Goal: Information Seeking & Learning: Learn about a topic

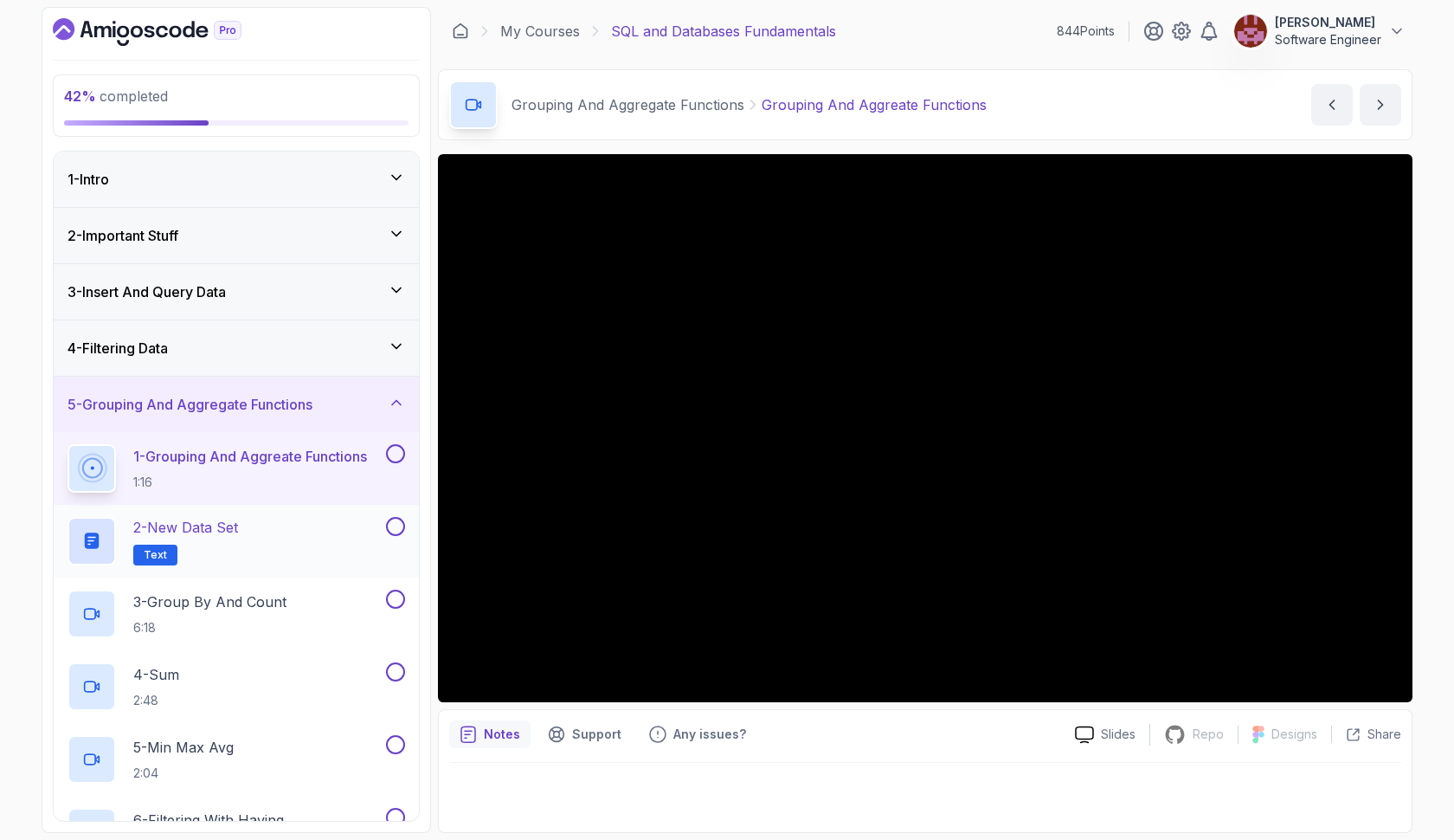
click at [322, 532] on div "2 - New Data Set Text" at bounding box center [225, 541] width 315 height 48
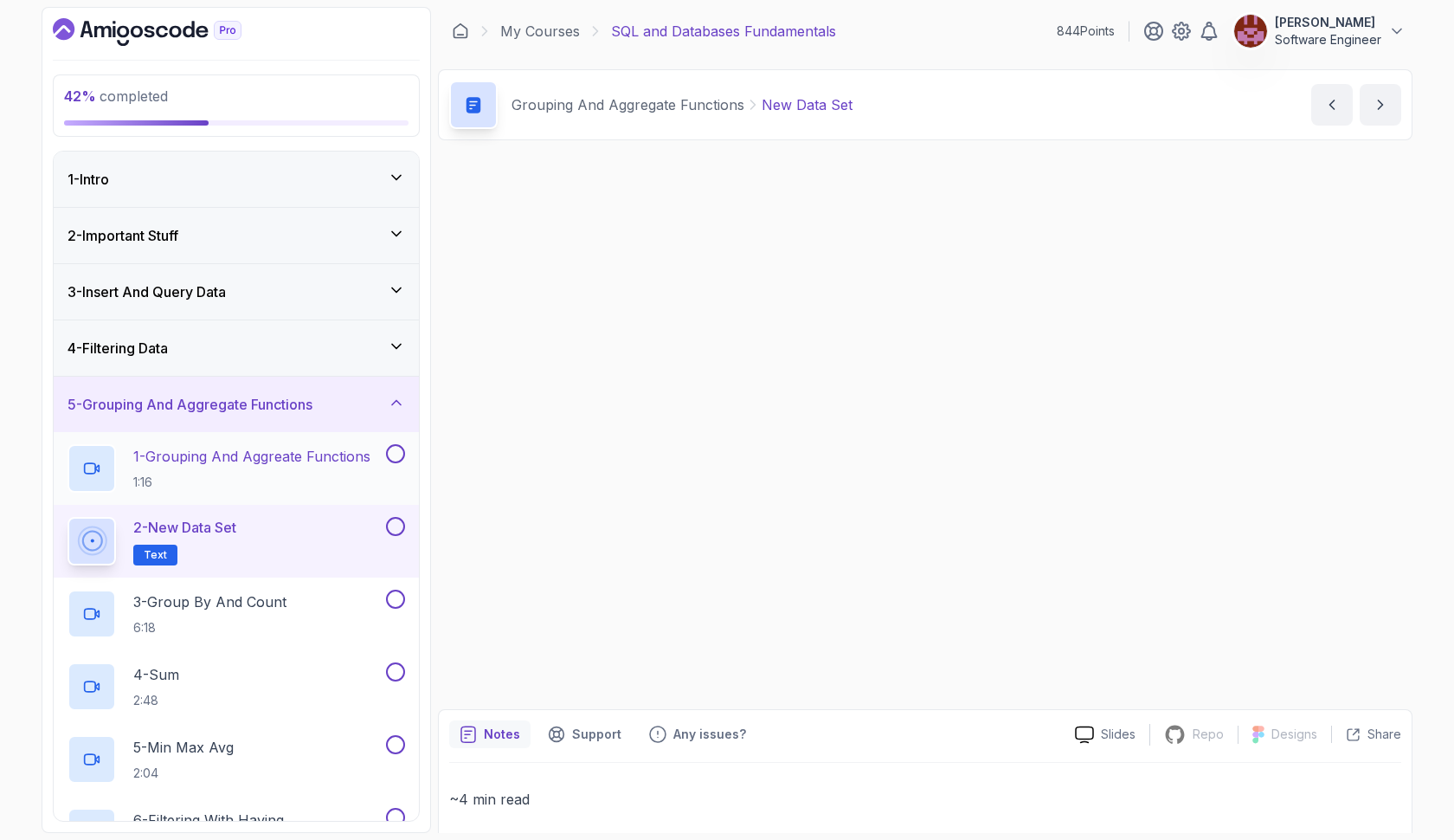
click at [392, 456] on button at bounding box center [396, 454] width 19 height 19
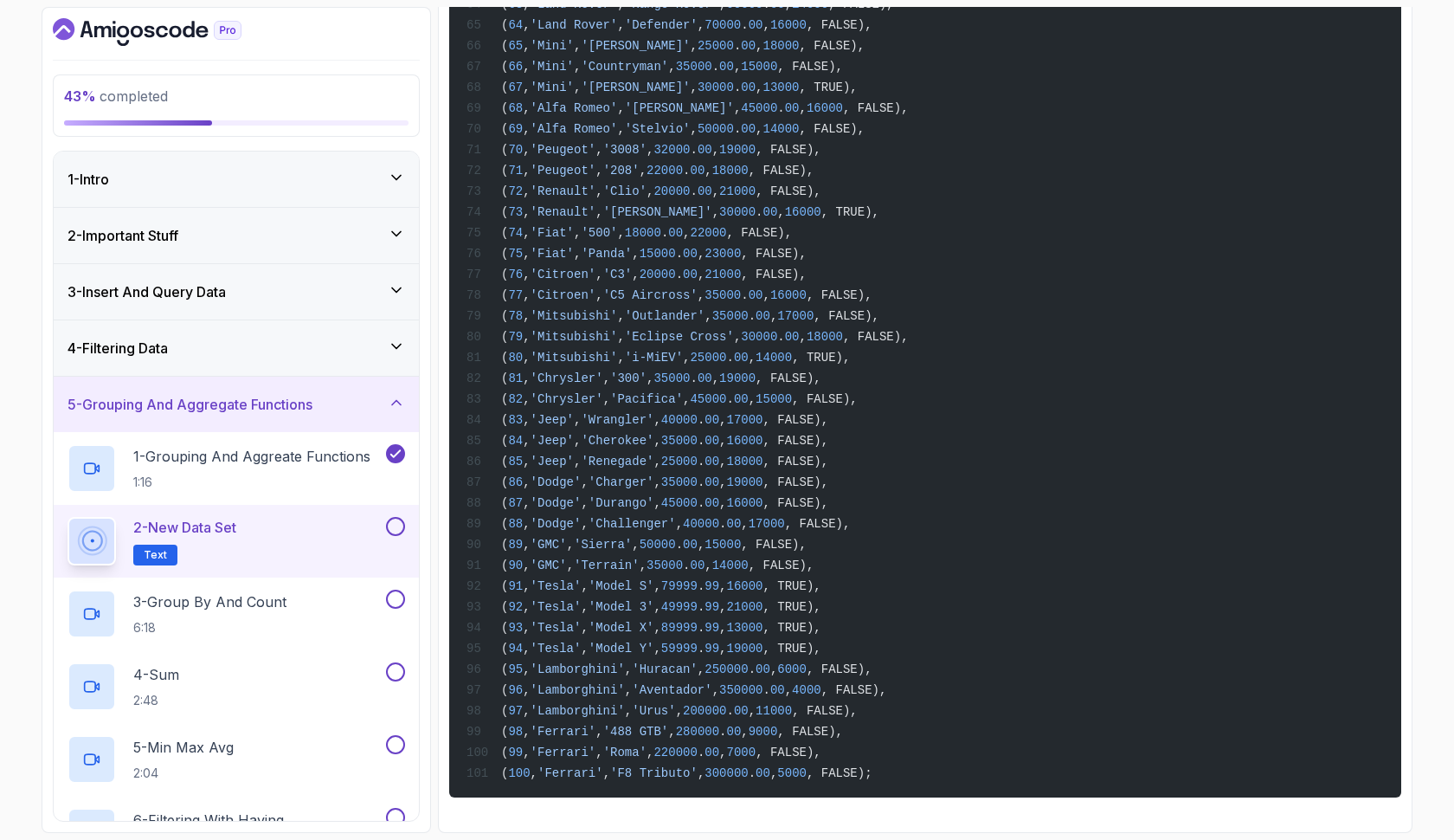
scroll to position [2201, 0]
click at [391, 519] on button at bounding box center [396, 526] width 19 height 19
click at [334, 614] on div "3 - Group By And Count 6:18" at bounding box center [225, 613] width 315 height 48
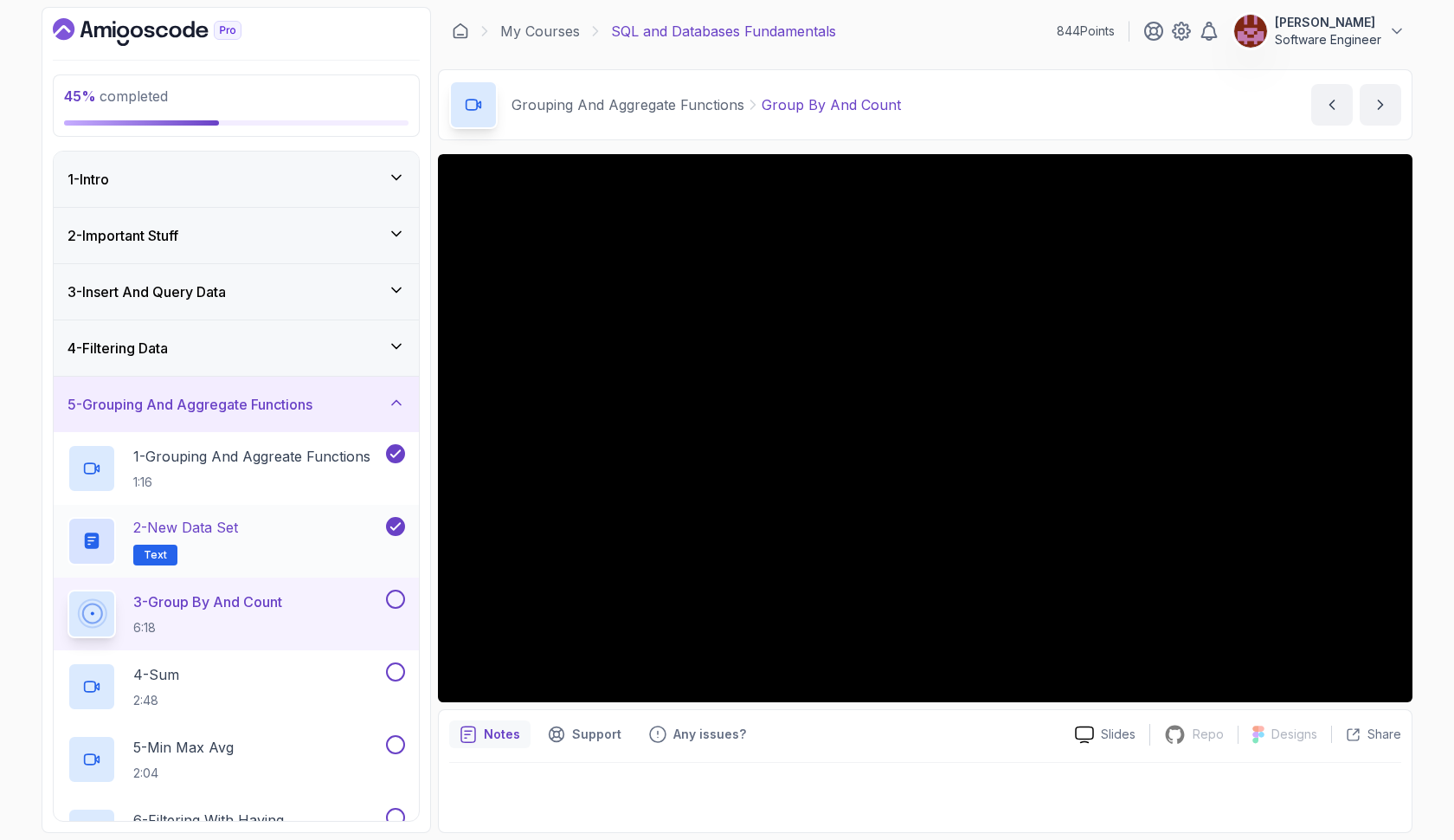
click at [236, 515] on div "2 - New Data Set Text" at bounding box center [237, 541] width 365 height 72
click at [347, 532] on div "2 - New Data Set Text" at bounding box center [225, 541] width 315 height 48
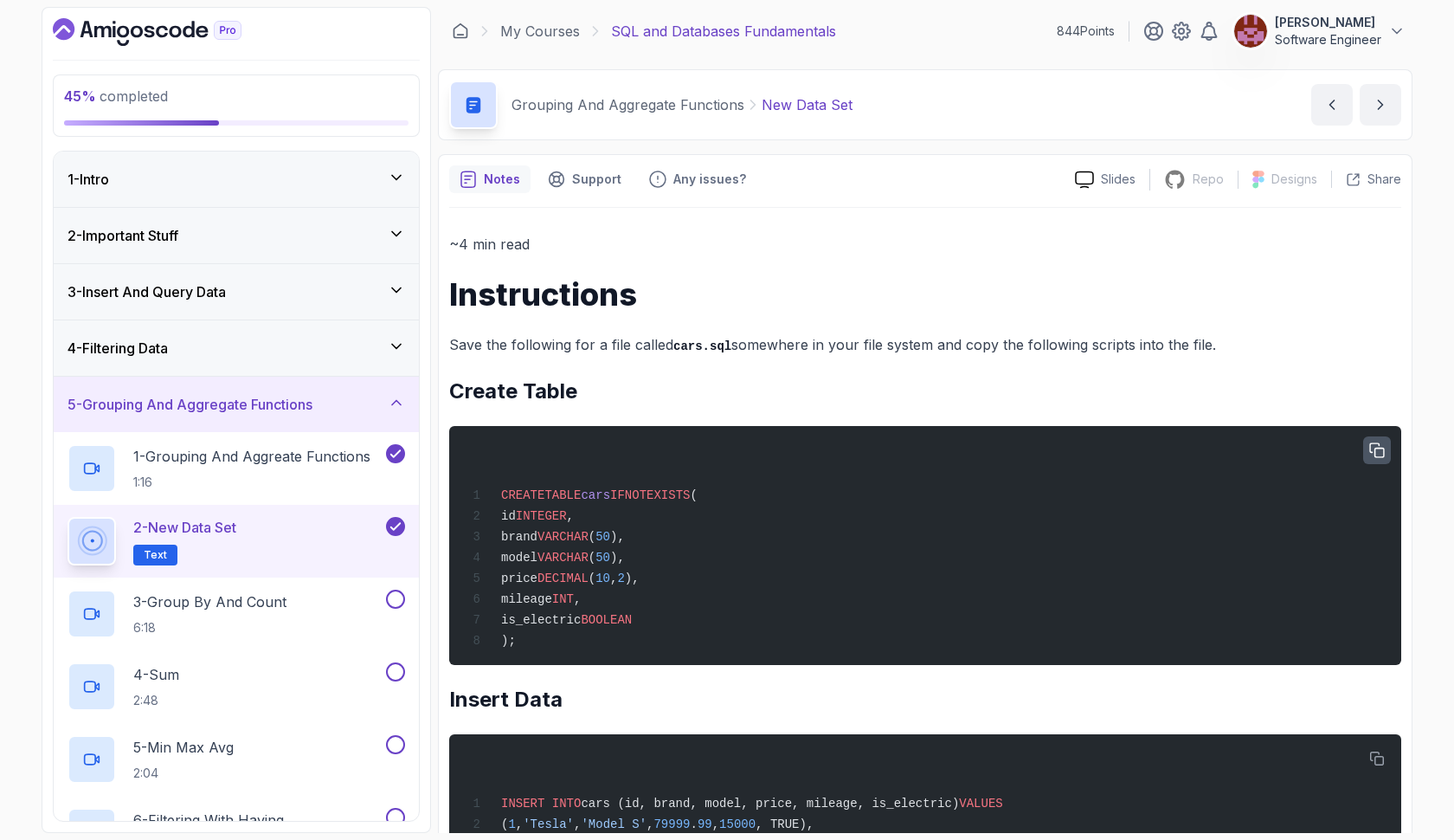
click at [1371, 454] on icon "button" at bounding box center [1377, 451] width 15 height 15
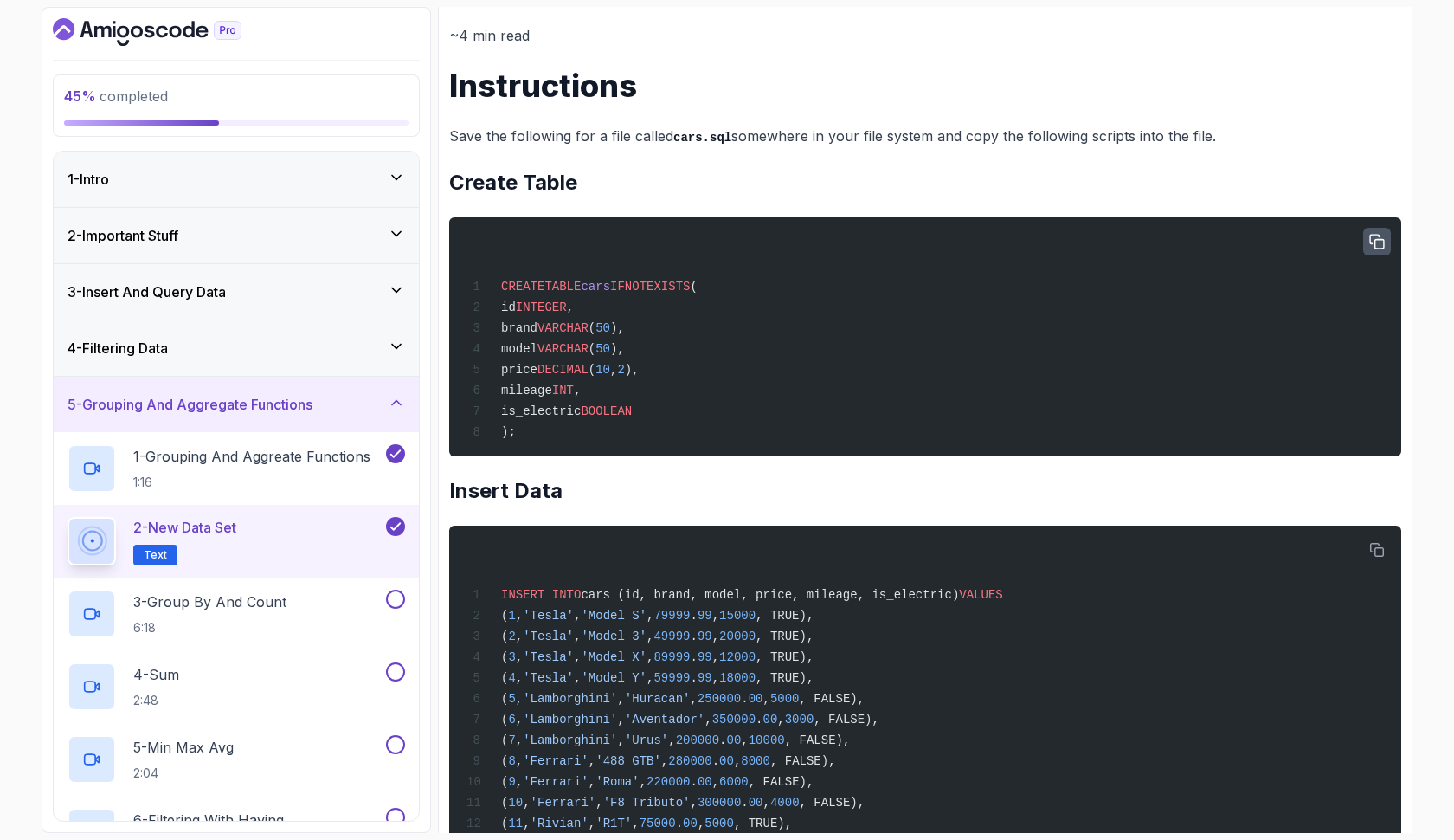
scroll to position [260, 0]
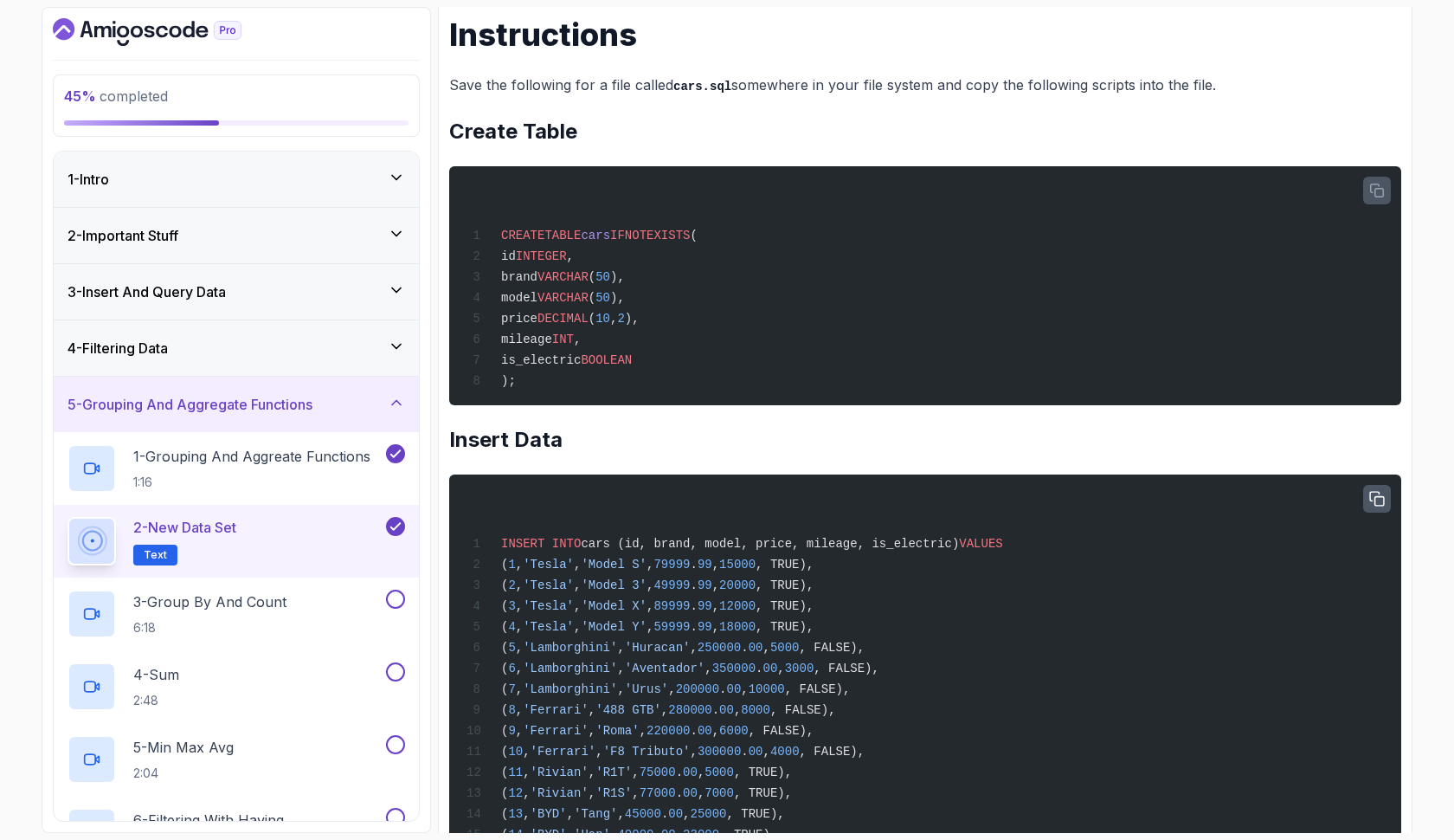
click at [1369, 513] on button "button" at bounding box center [1377, 498] width 28 height 28
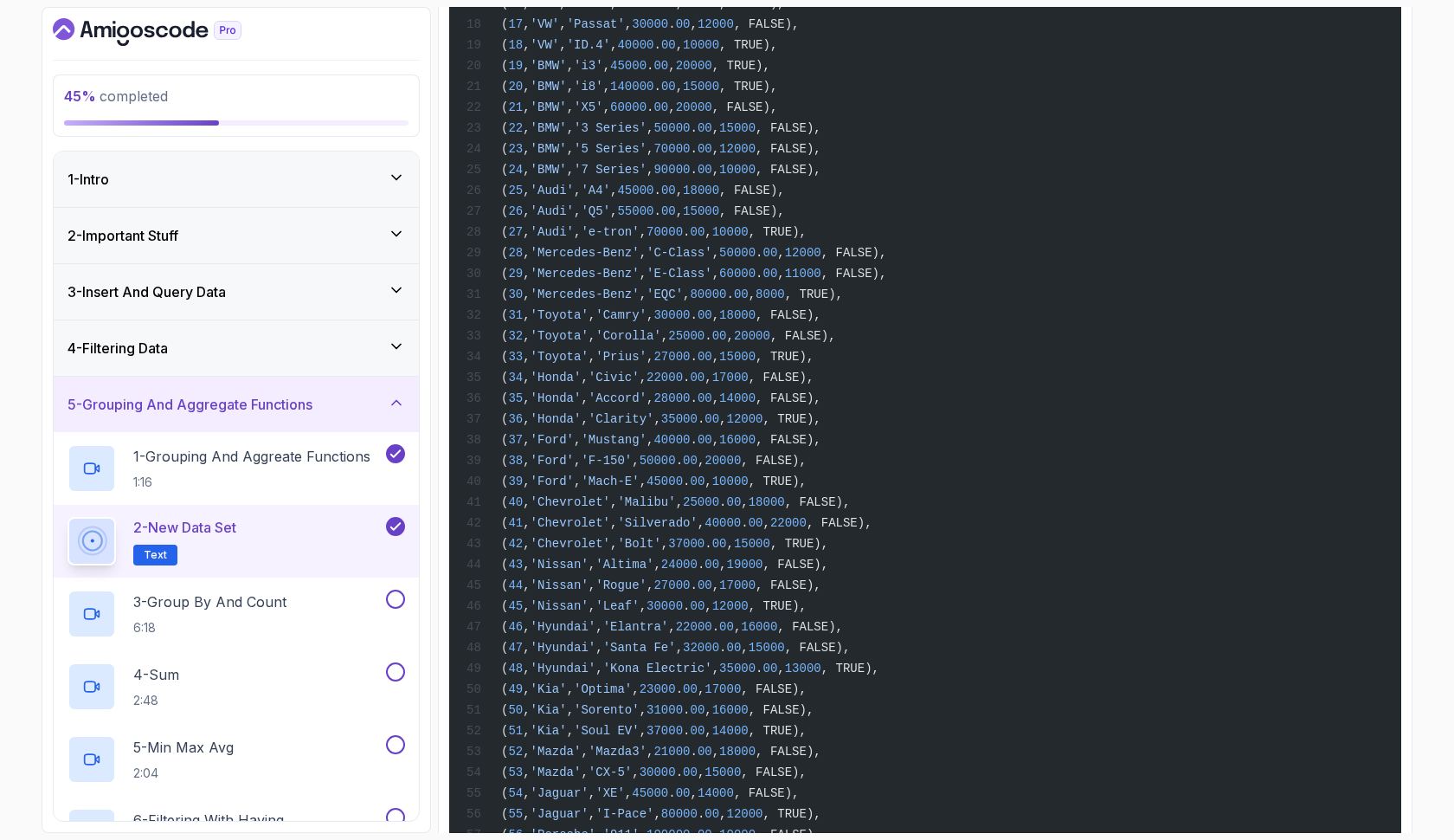
scroll to position [965, 0]
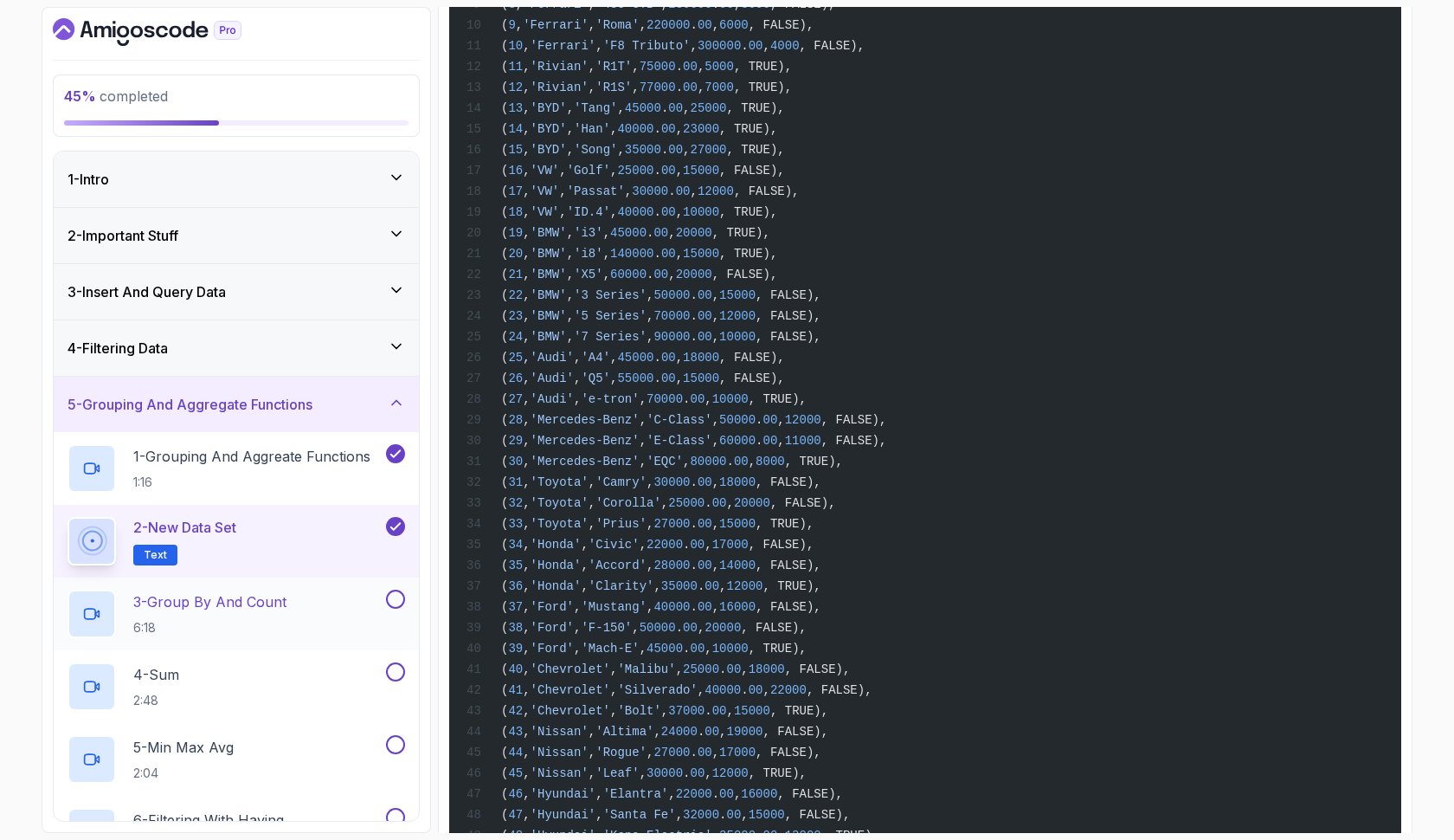
click at [255, 601] on p "3 - Group By And Count" at bounding box center [210, 602] width 154 height 21
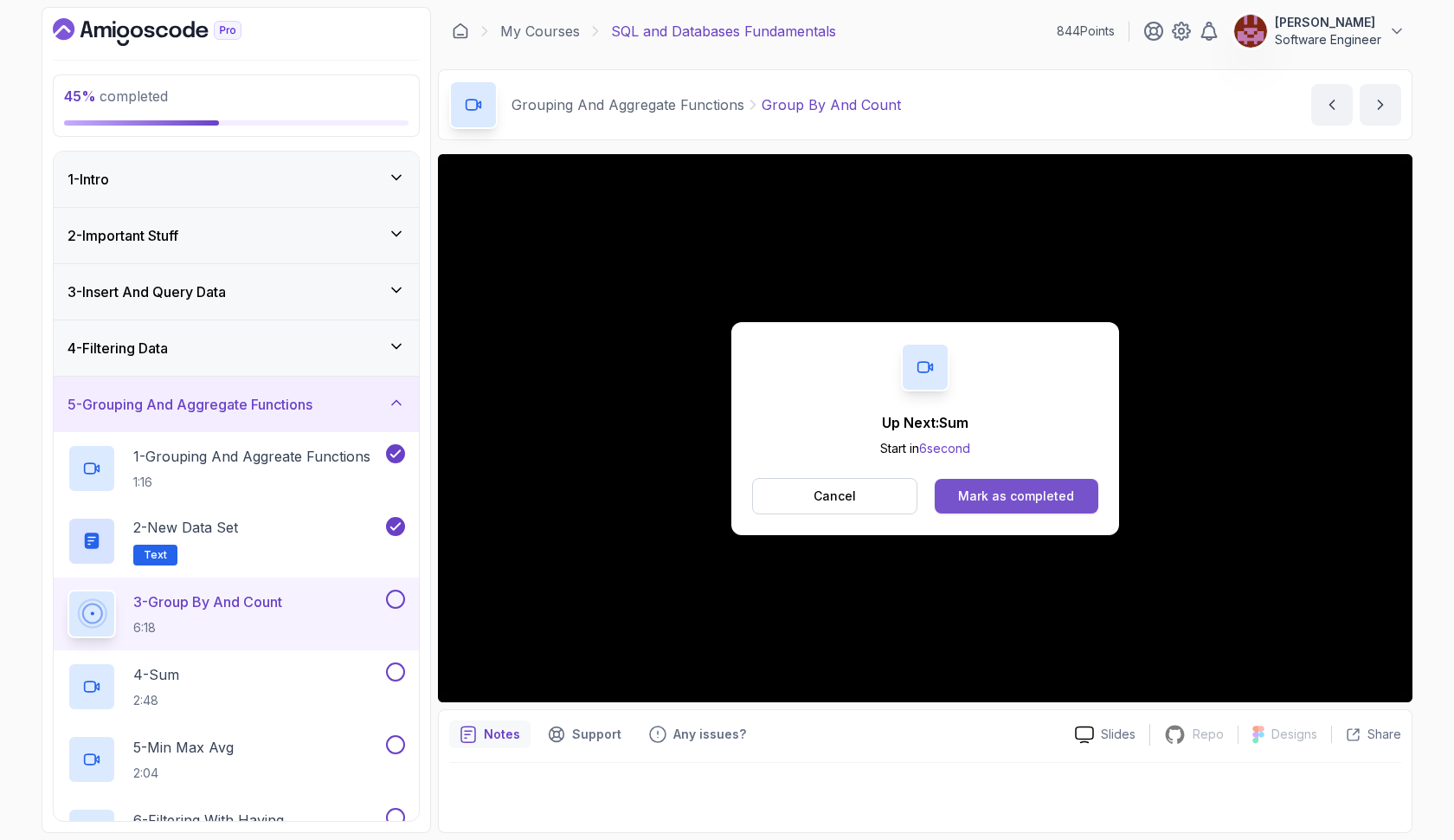
click at [1014, 489] on div "Mark as completed" at bounding box center [1016, 496] width 116 height 17
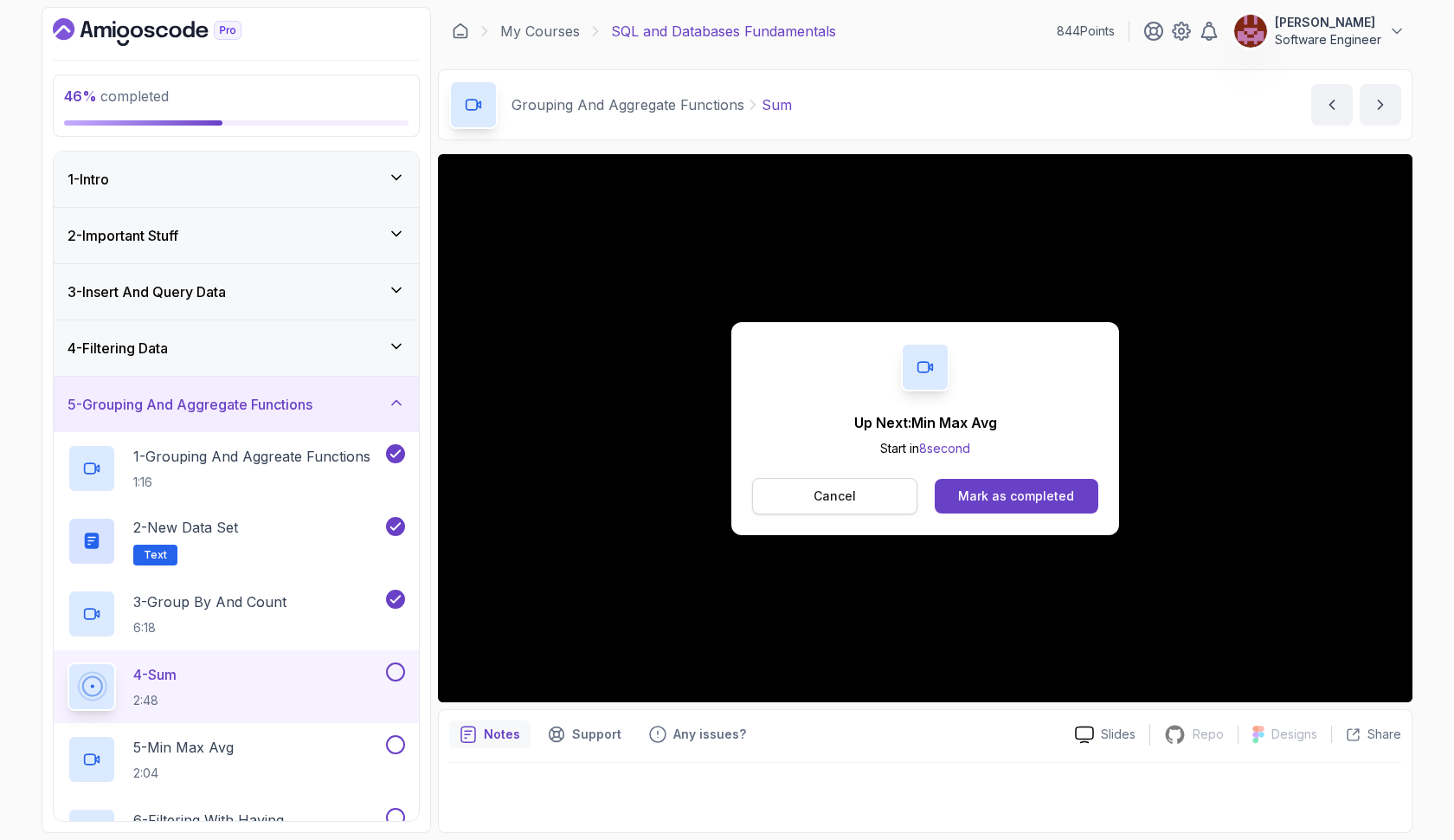
click at [844, 494] on p "Cancel" at bounding box center [835, 496] width 42 height 17
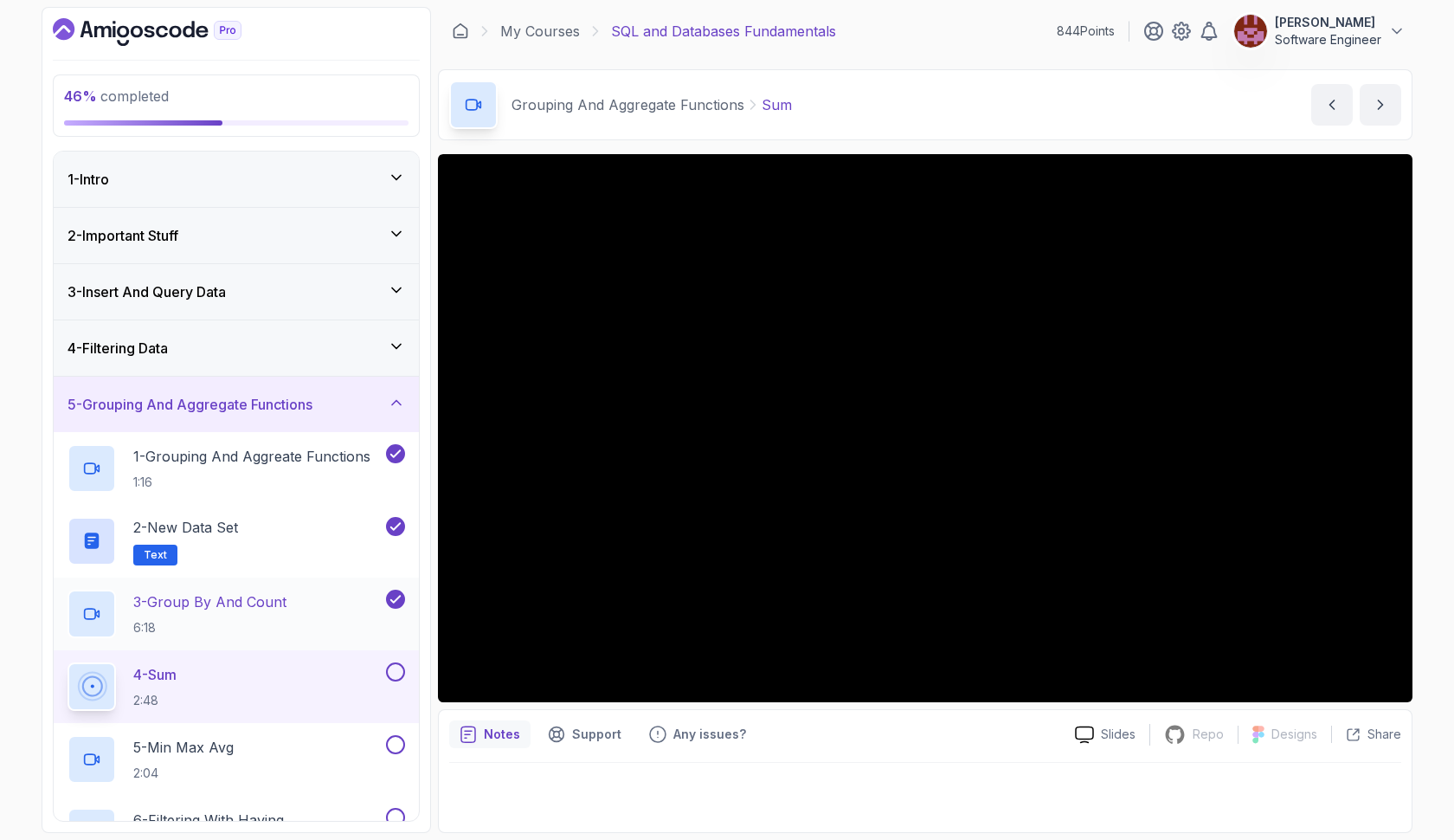
click at [341, 598] on div "3 - Group By And Count 6:18" at bounding box center [225, 613] width 315 height 48
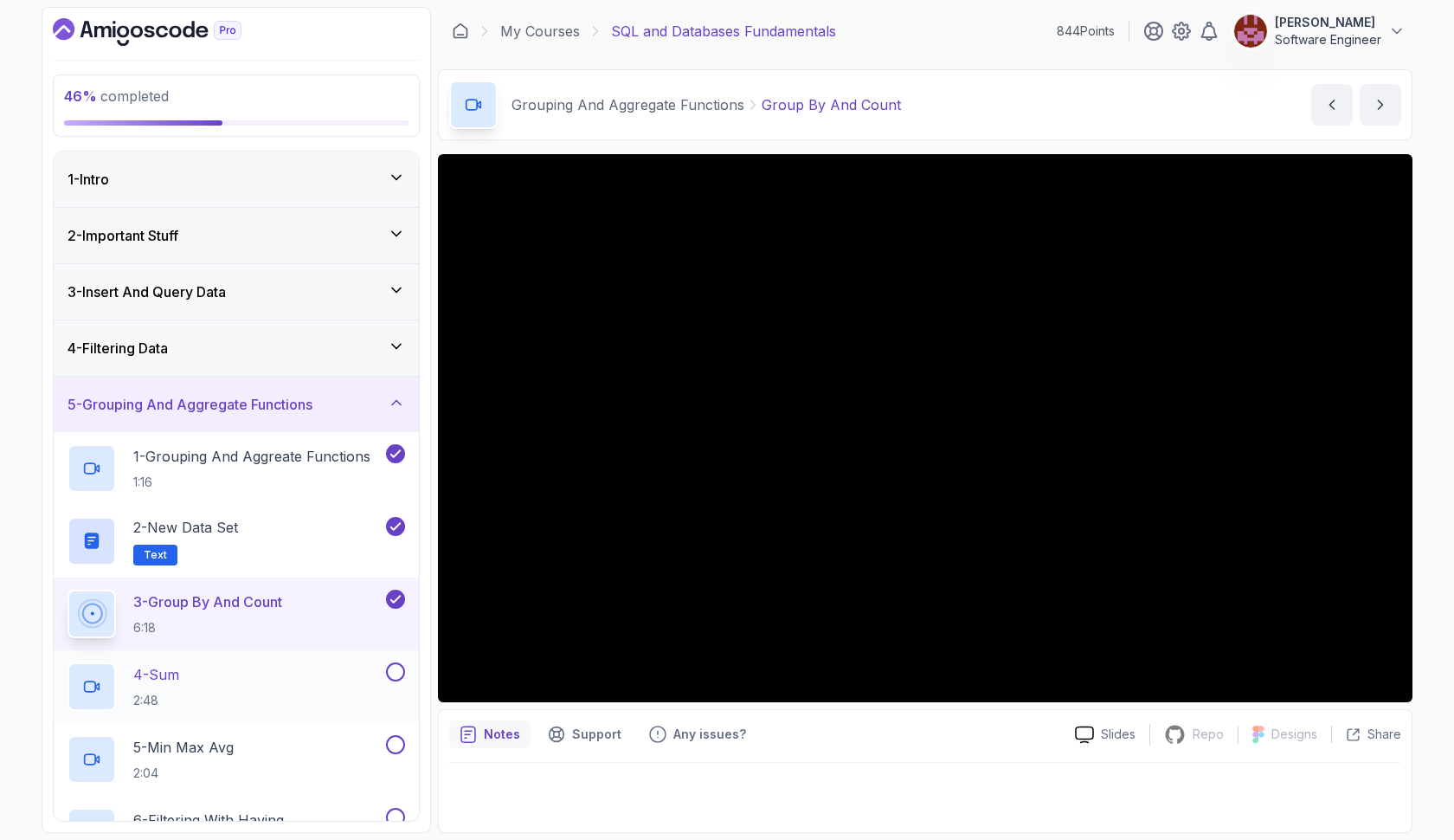
click at [302, 667] on div "4 - Sum 2:48" at bounding box center [225, 686] width 315 height 48
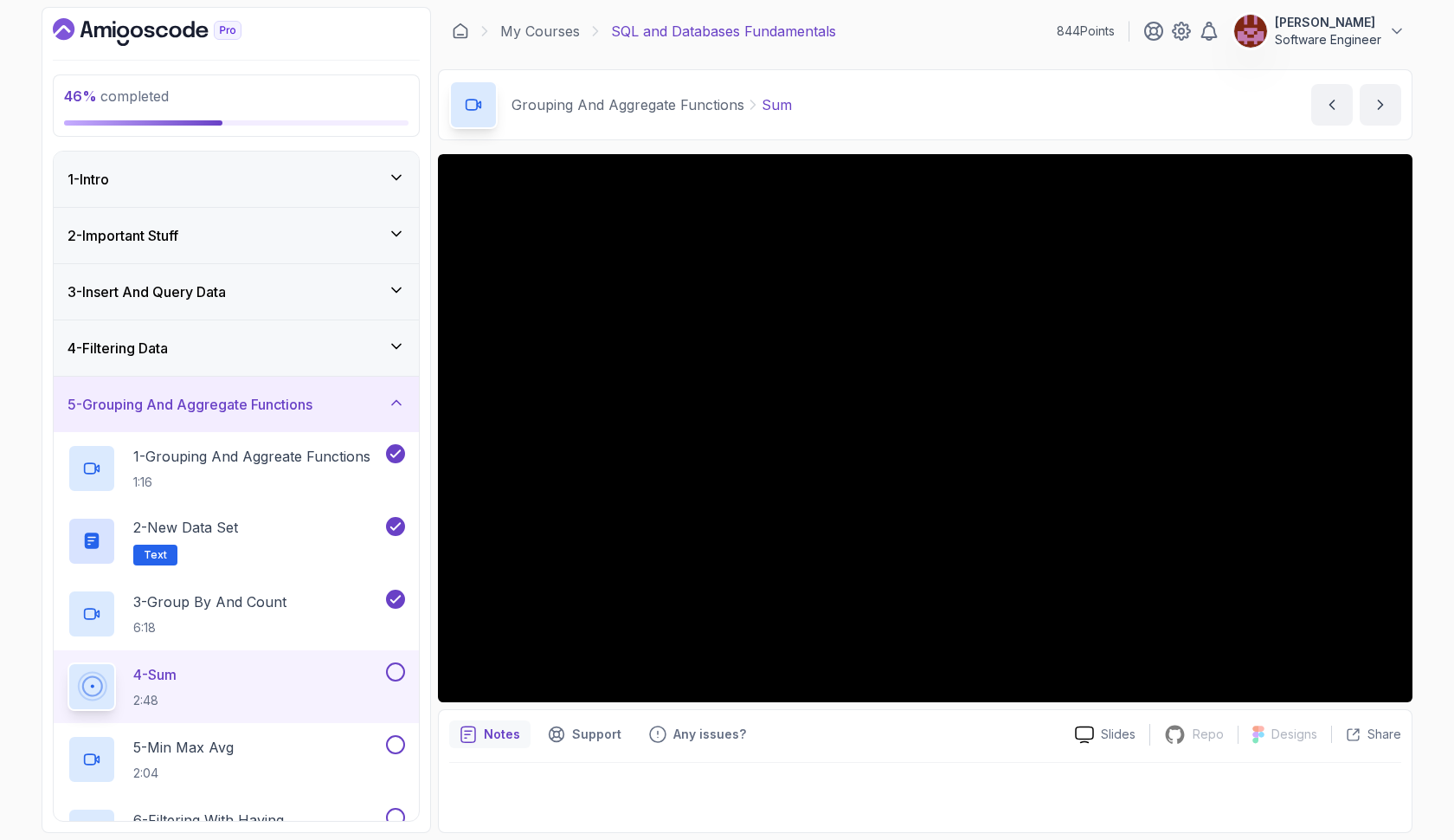
click at [402, 664] on button at bounding box center [396, 672] width 19 height 19
click at [317, 742] on div "5 - Min Max Avg 2:04" at bounding box center [225, 759] width 315 height 48
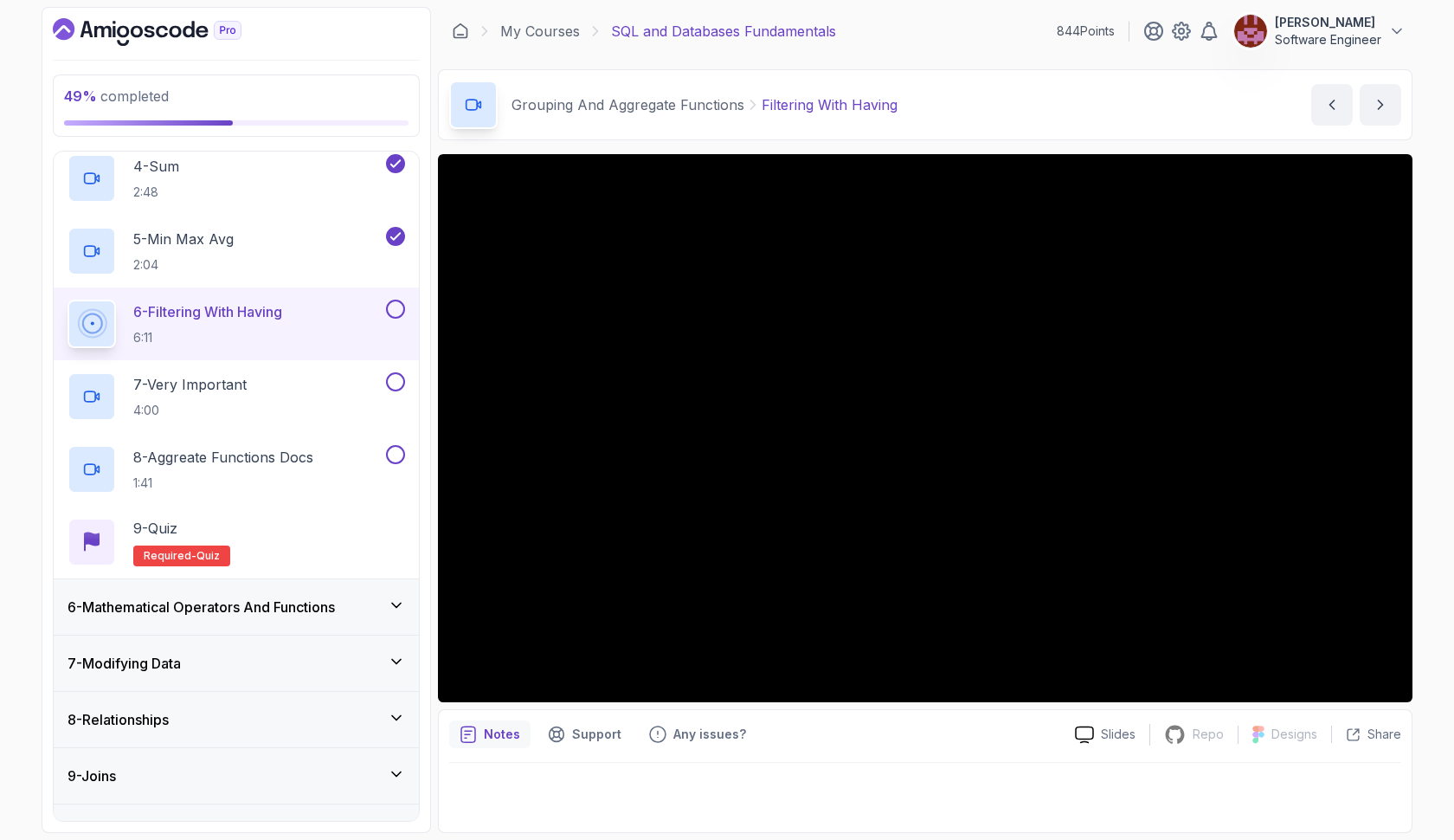
scroll to position [509, 0]
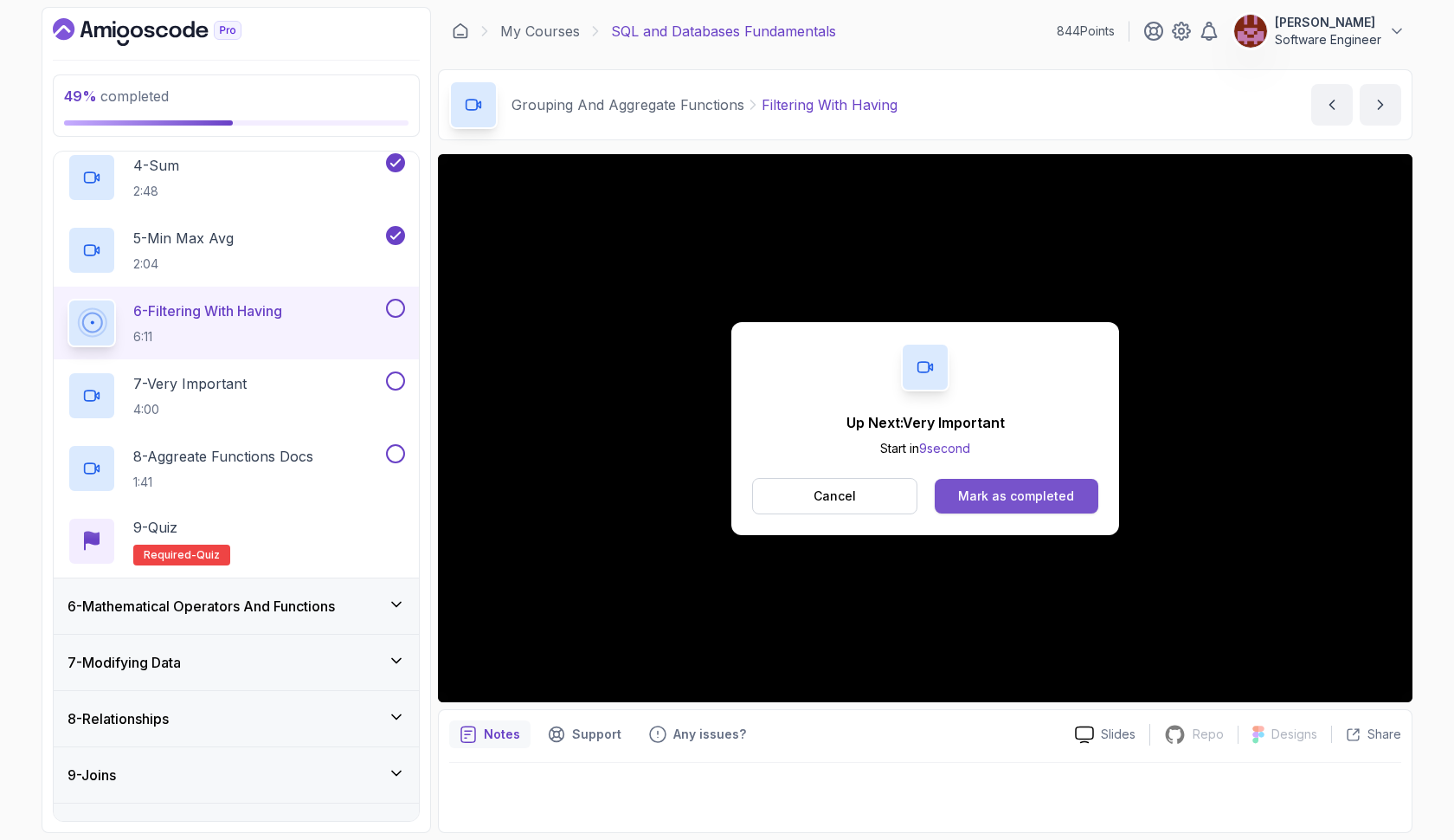
click at [1066, 496] on div "Mark as completed" at bounding box center [1016, 496] width 116 height 17
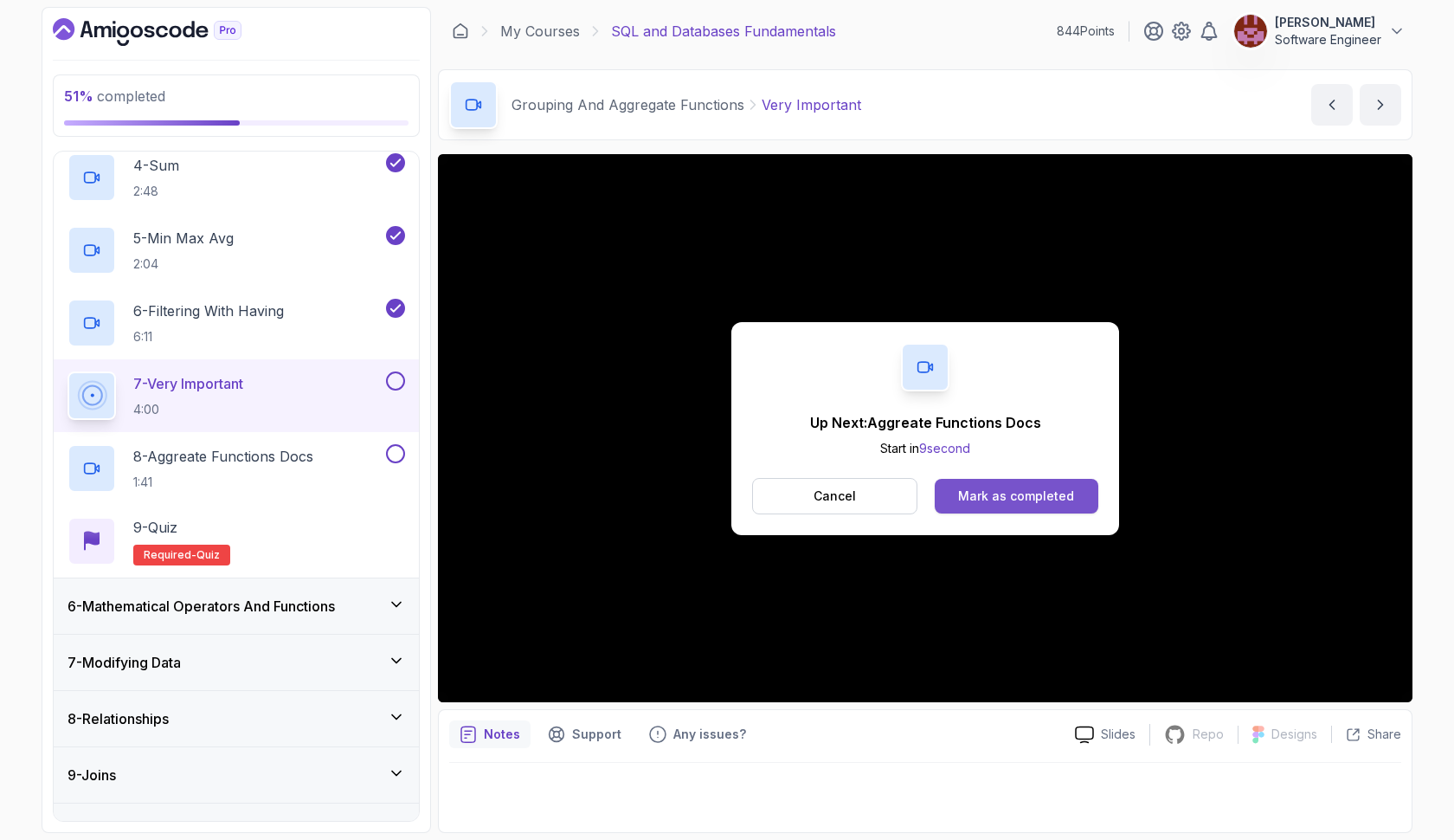
click at [994, 494] on div "Mark as completed" at bounding box center [1016, 496] width 116 height 17
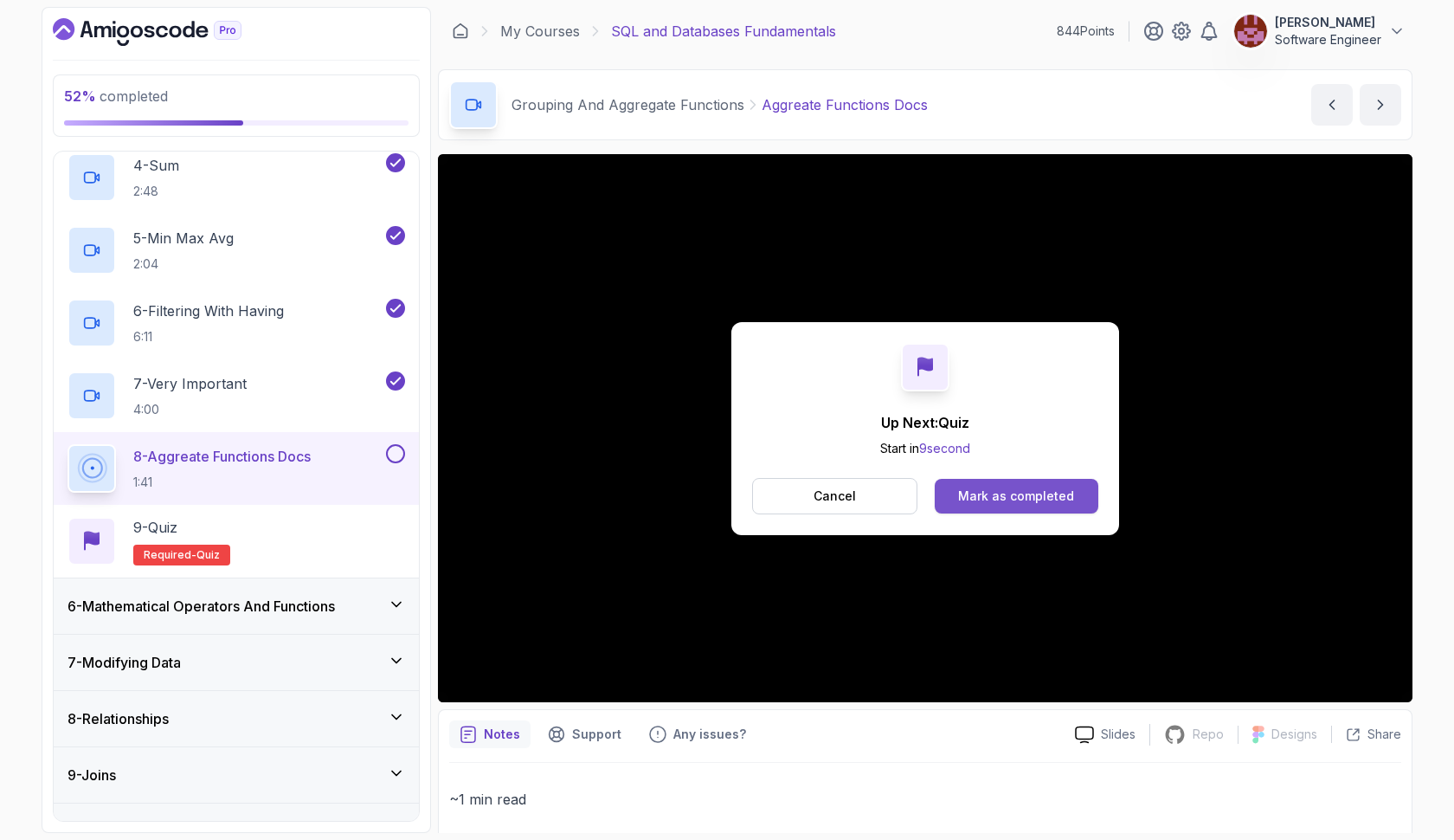
click at [982, 488] on div "Mark as completed" at bounding box center [1016, 496] width 116 height 17
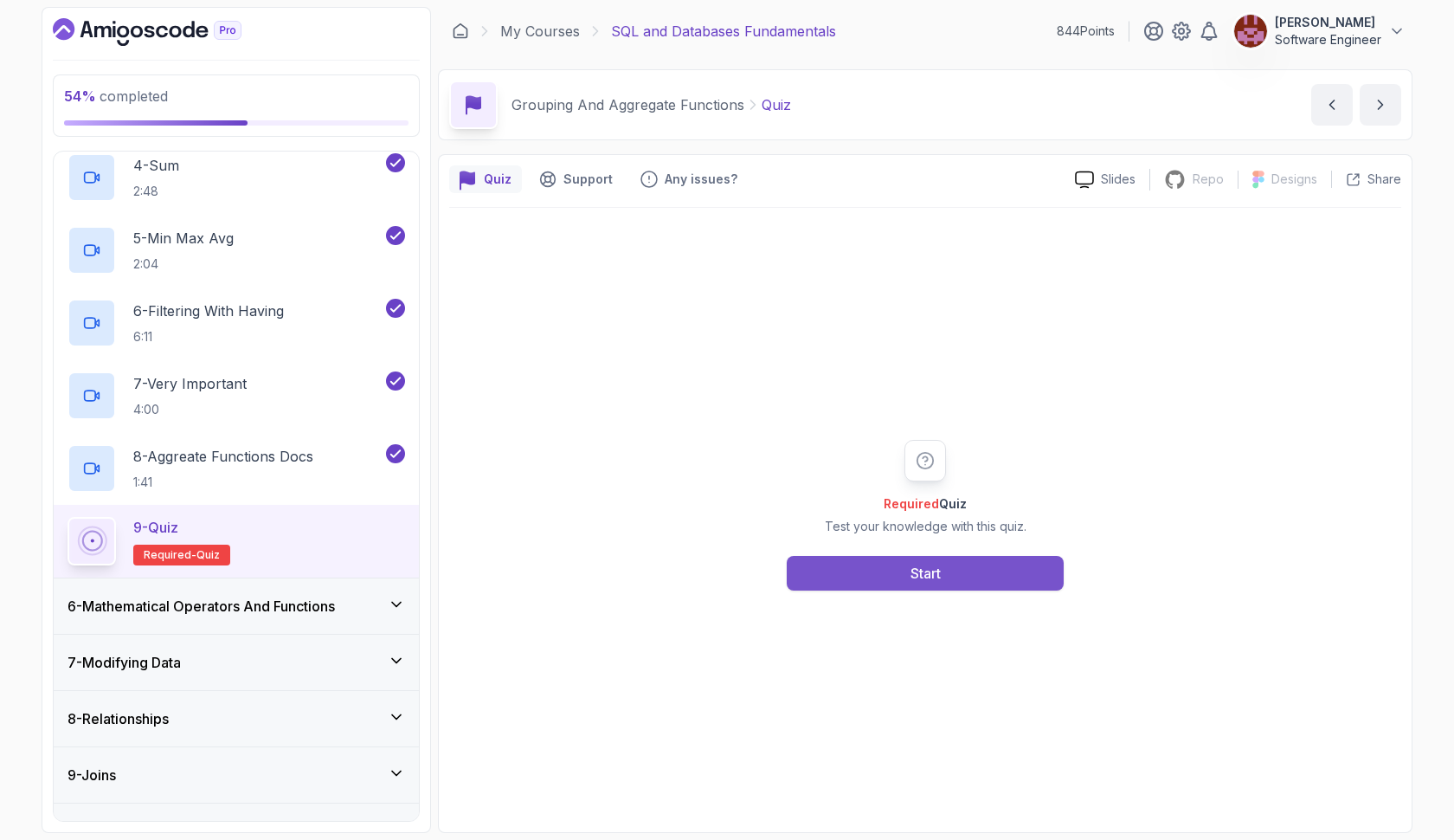
click at [972, 572] on button "Start" at bounding box center [925, 573] width 277 height 35
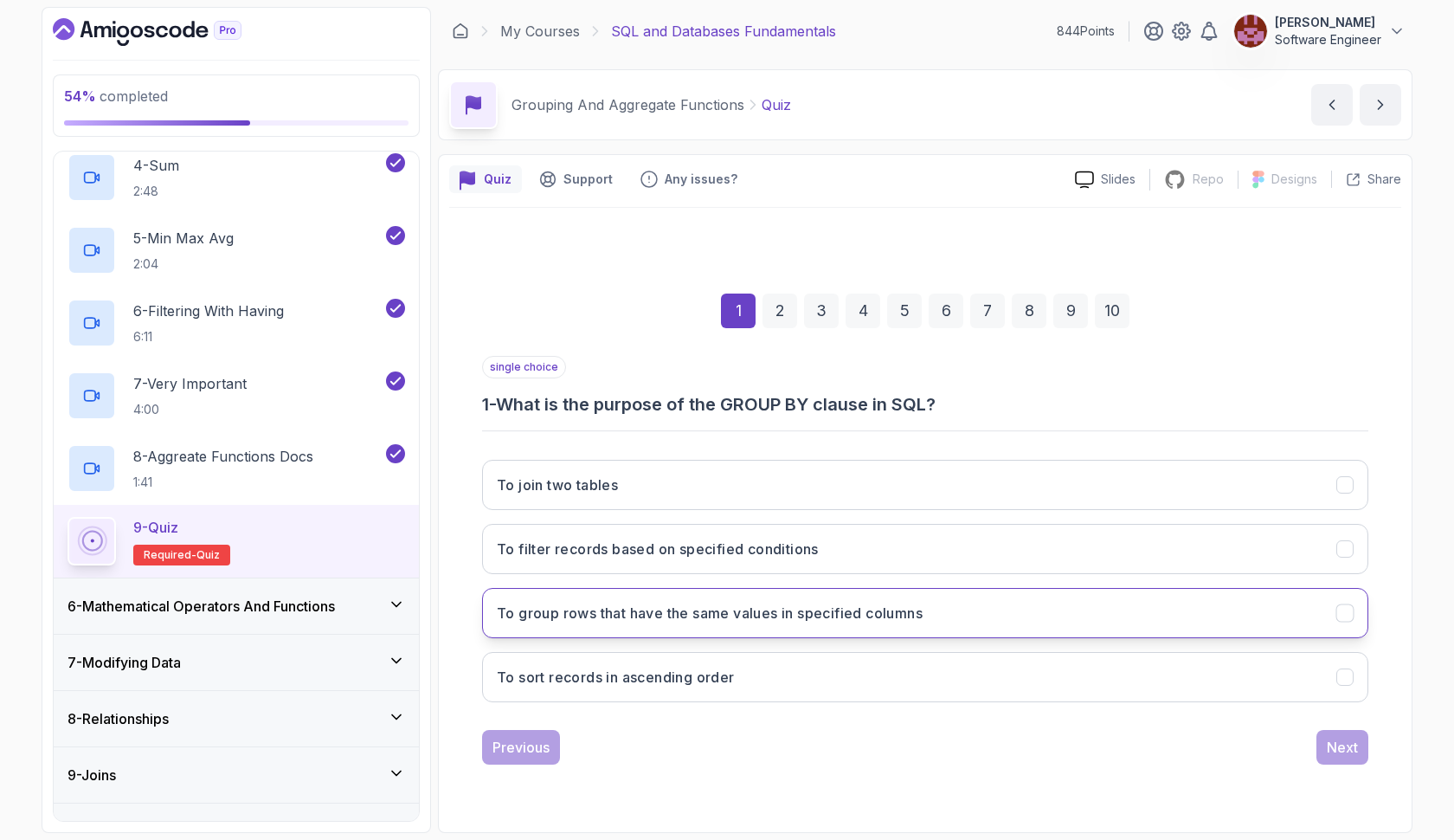
click at [851, 615] on h3 "To group rows that have the same values in specified columns" at bounding box center [710, 613] width 426 height 21
click at [1326, 744] on button "Next" at bounding box center [1342, 747] width 52 height 35
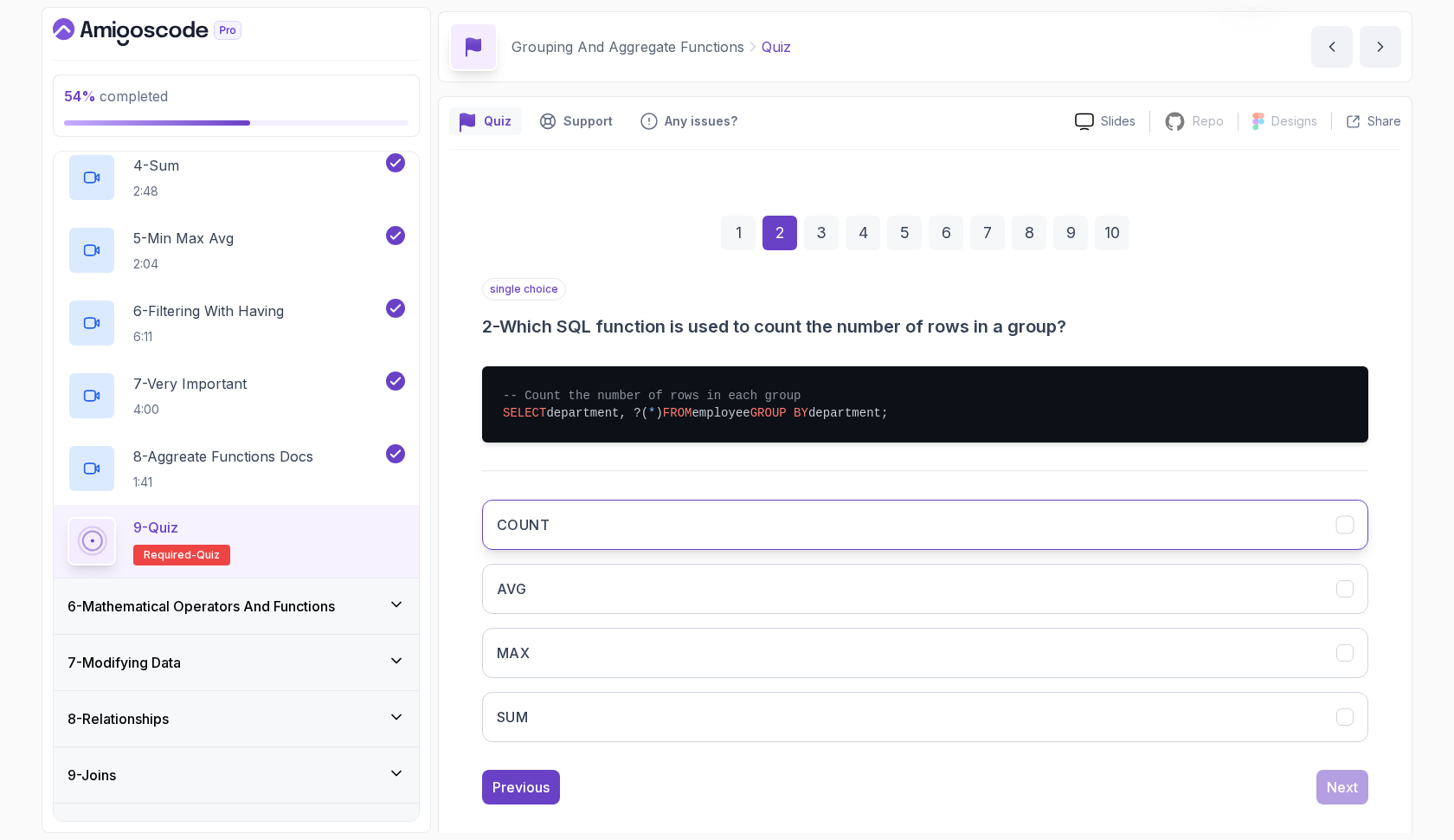
scroll to position [76, 0]
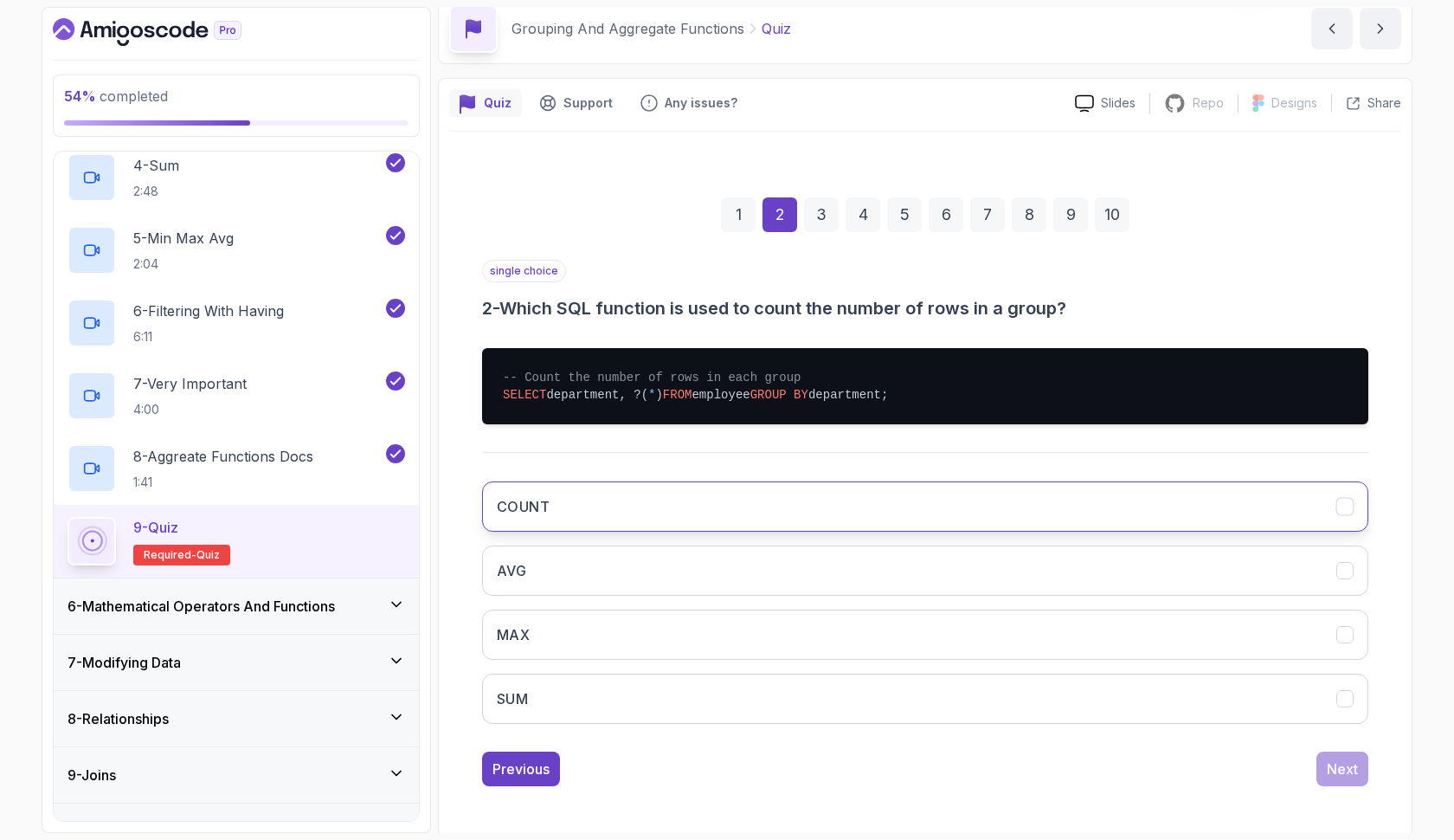
click at [918, 510] on button "COUNT" at bounding box center [925, 506] width 886 height 50
click at [1317, 771] on button "Next" at bounding box center [1342, 769] width 52 height 35
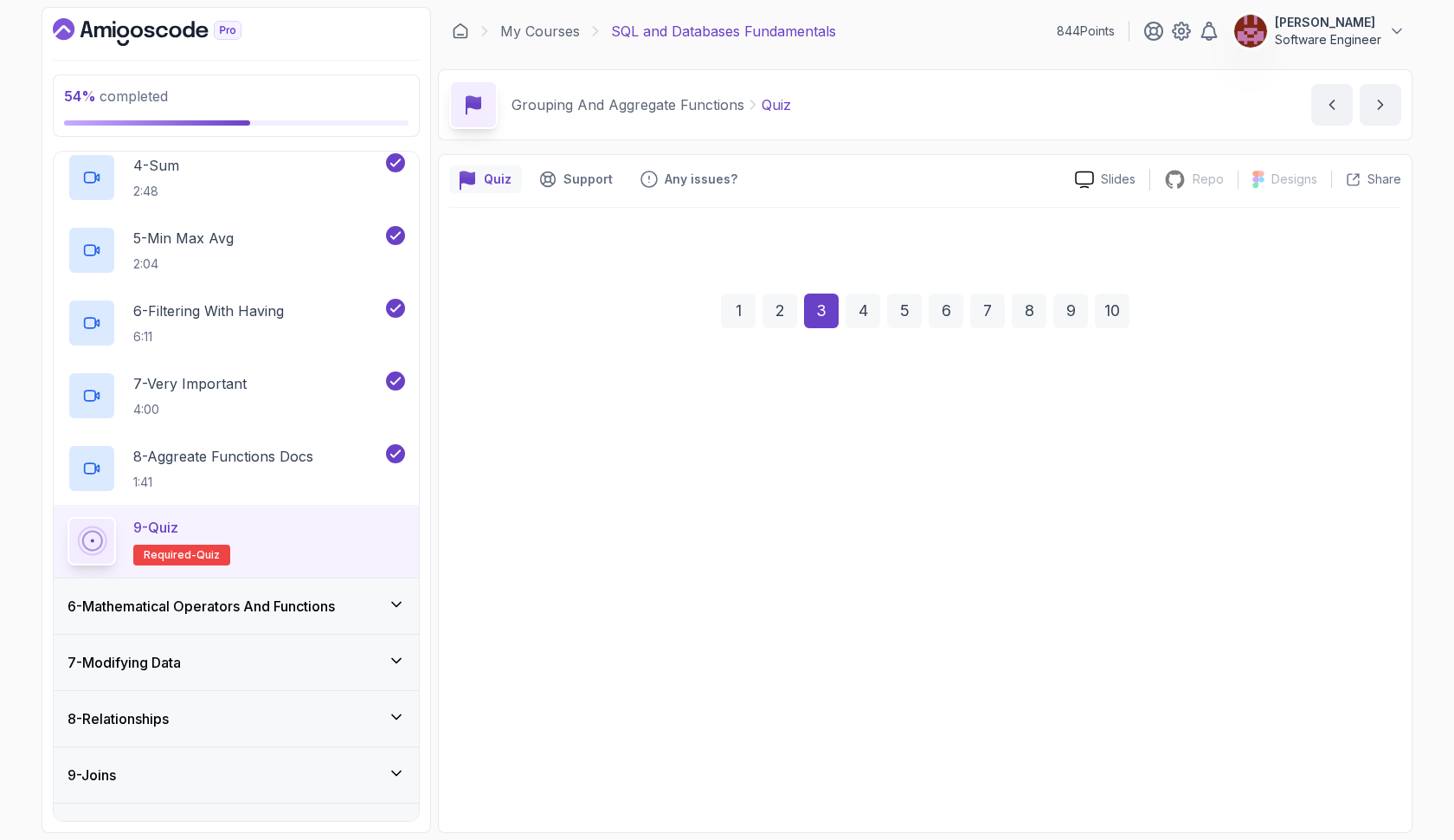
scroll to position [0, 0]
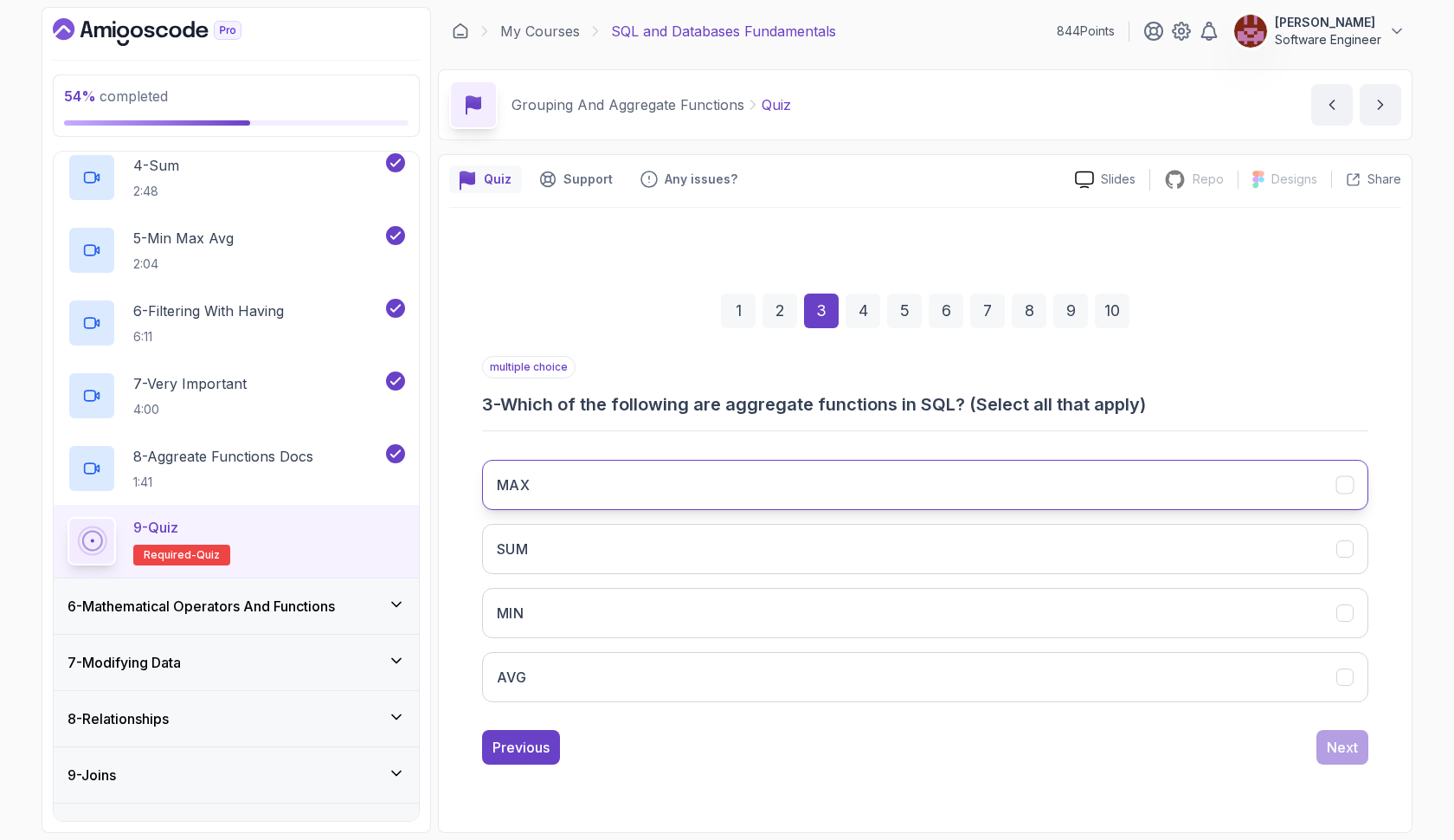
click at [1067, 484] on button "MAX" at bounding box center [925, 485] width 886 height 50
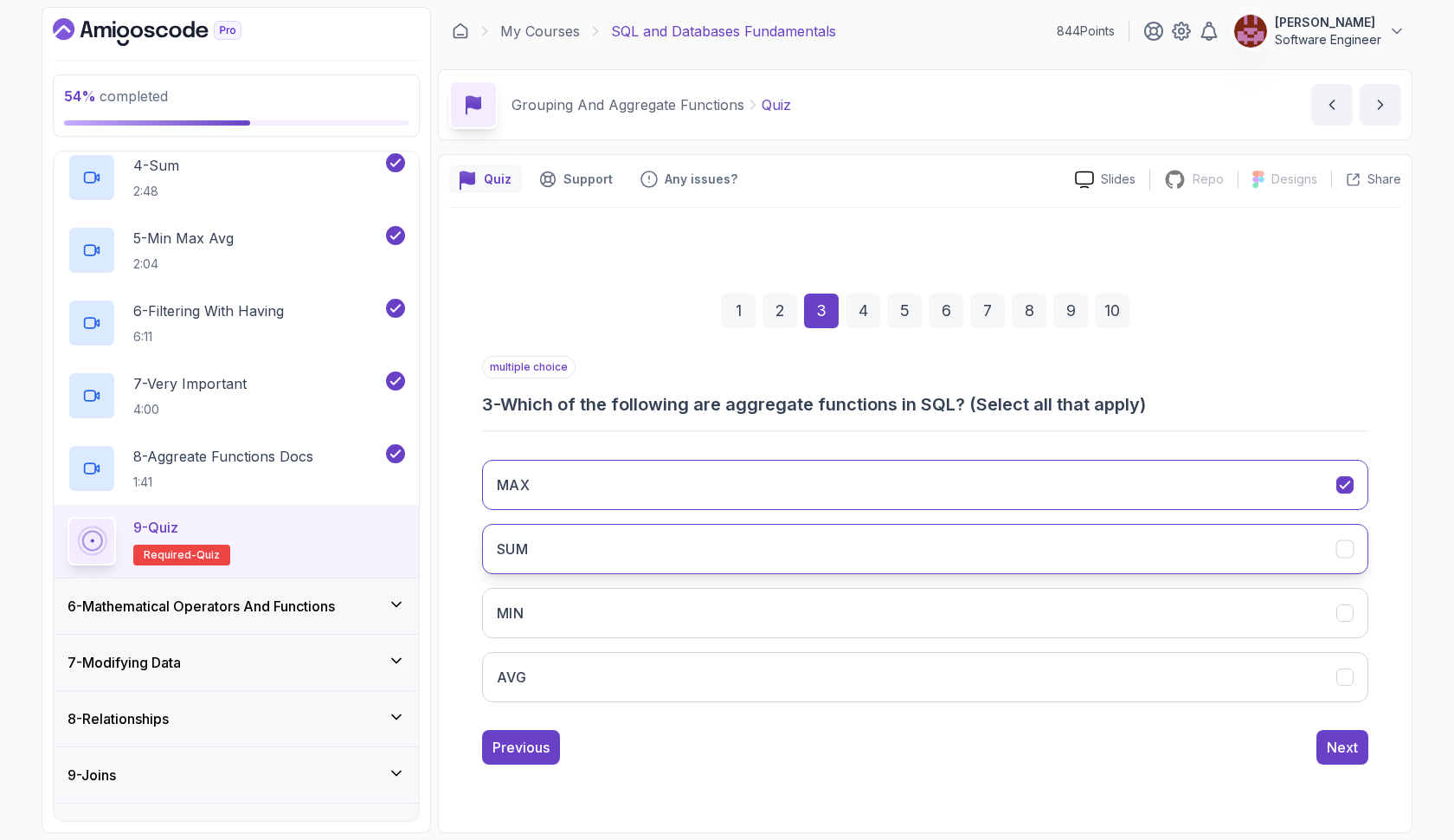
click at [1059, 547] on button "SUM" at bounding box center [925, 548] width 886 height 50
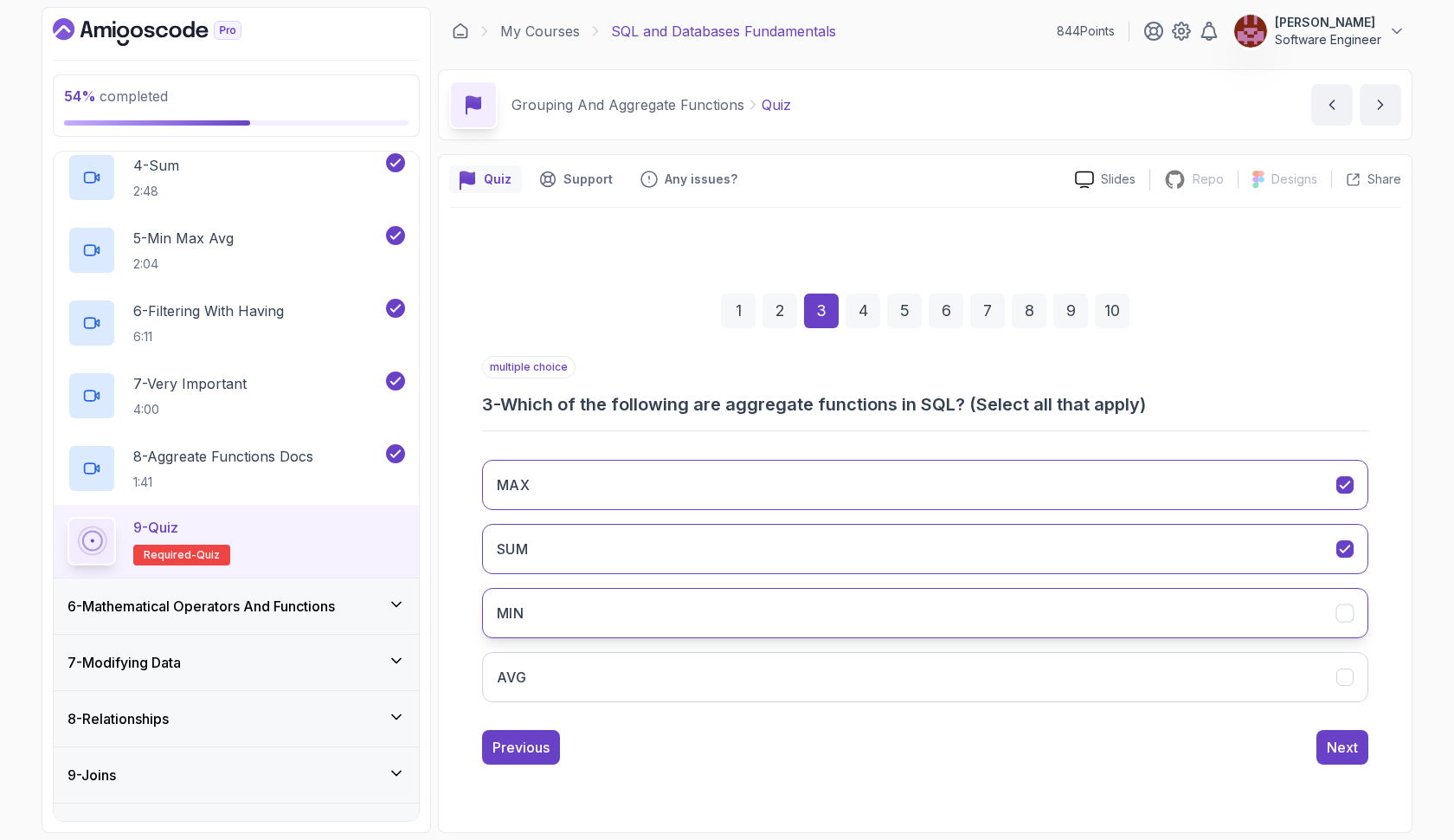
click at [1057, 605] on button "MIN" at bounding box center [925, 613] width 886 height 50
click at [1077, 665] on button "AVG" at bounding box center [925, 677] width 886 height 50
click at [1328, 743] on div "Next" at bounding box center [1342, 747] width 31 height 21
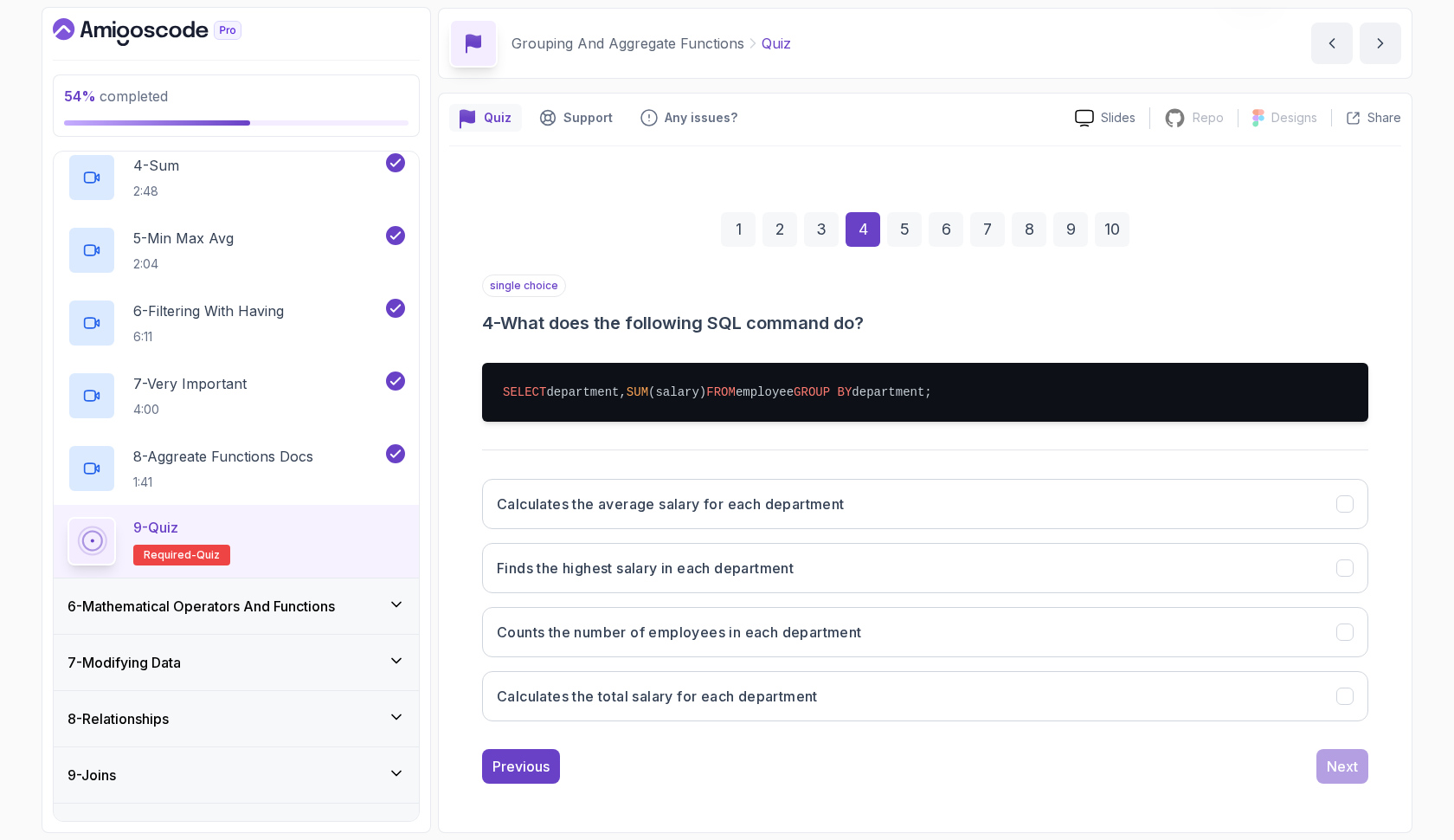
scroll to position [62, 0]
click at [914, 689] on button "Calculates the total salary for each department" at bounding box center [925, 696] width 886 height 50
click at [1328, 758] on div "Next" at bounding box center [1342, 767] width 31 height 21
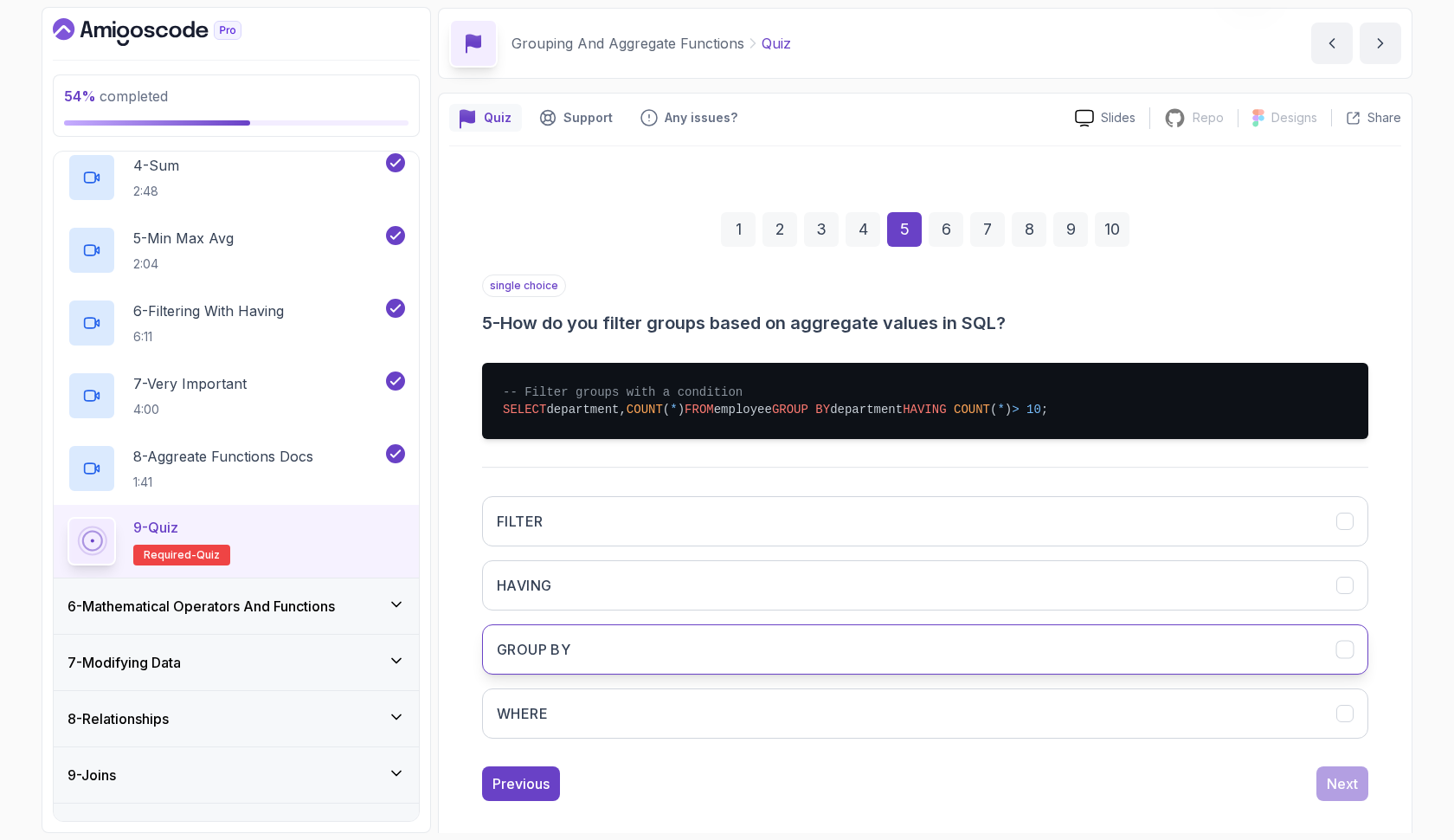
click at [823, 640] on button "GROUP BY" at bounding box center [925, 649] width 886 height 50
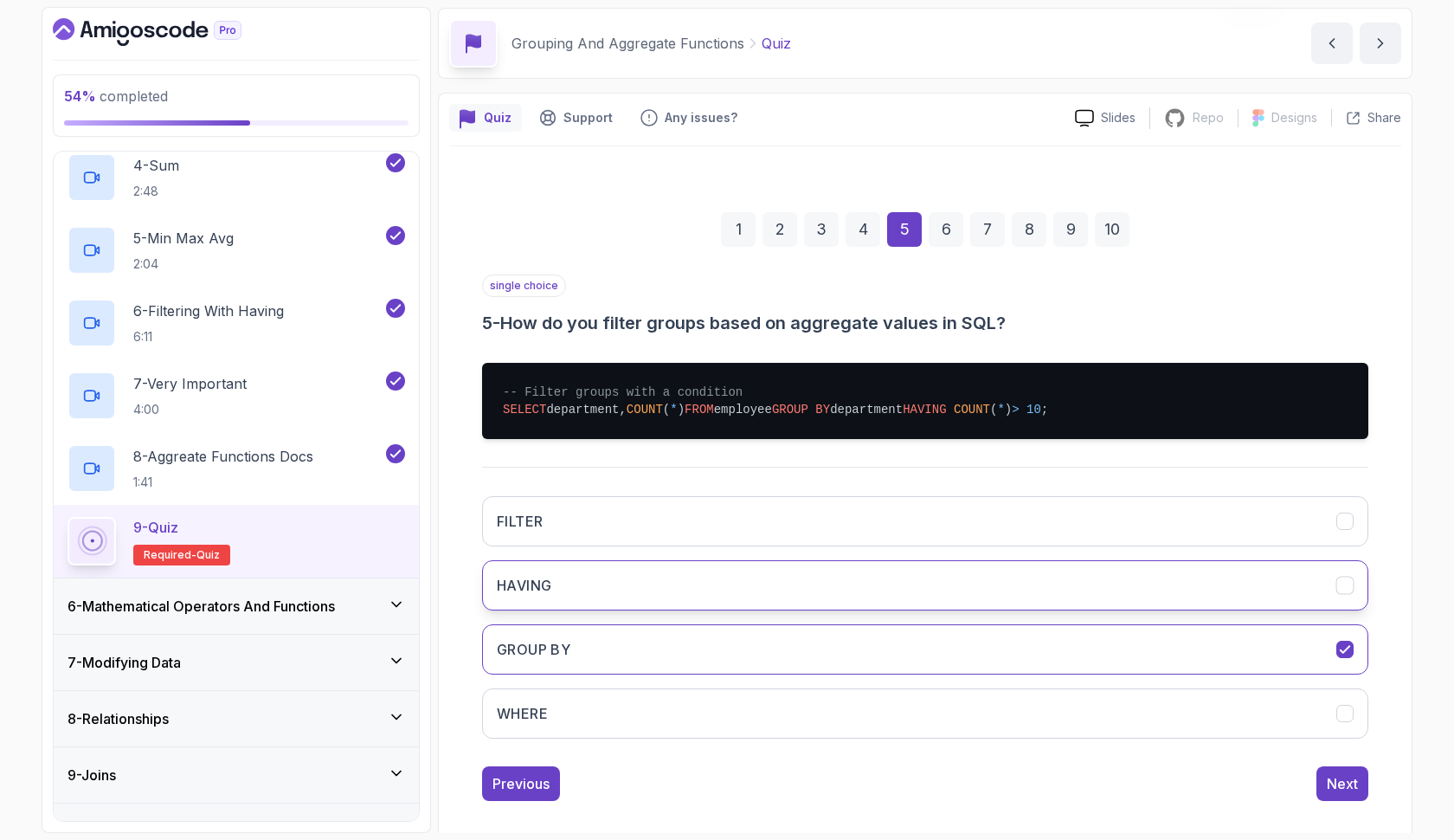
click at [1272, 587] on button "HAVING" at bounding box center [925, 585] width 886 height 50
click at [1350, 788] on div "Next" at bounding box center [1342, 783] width 31 height 21
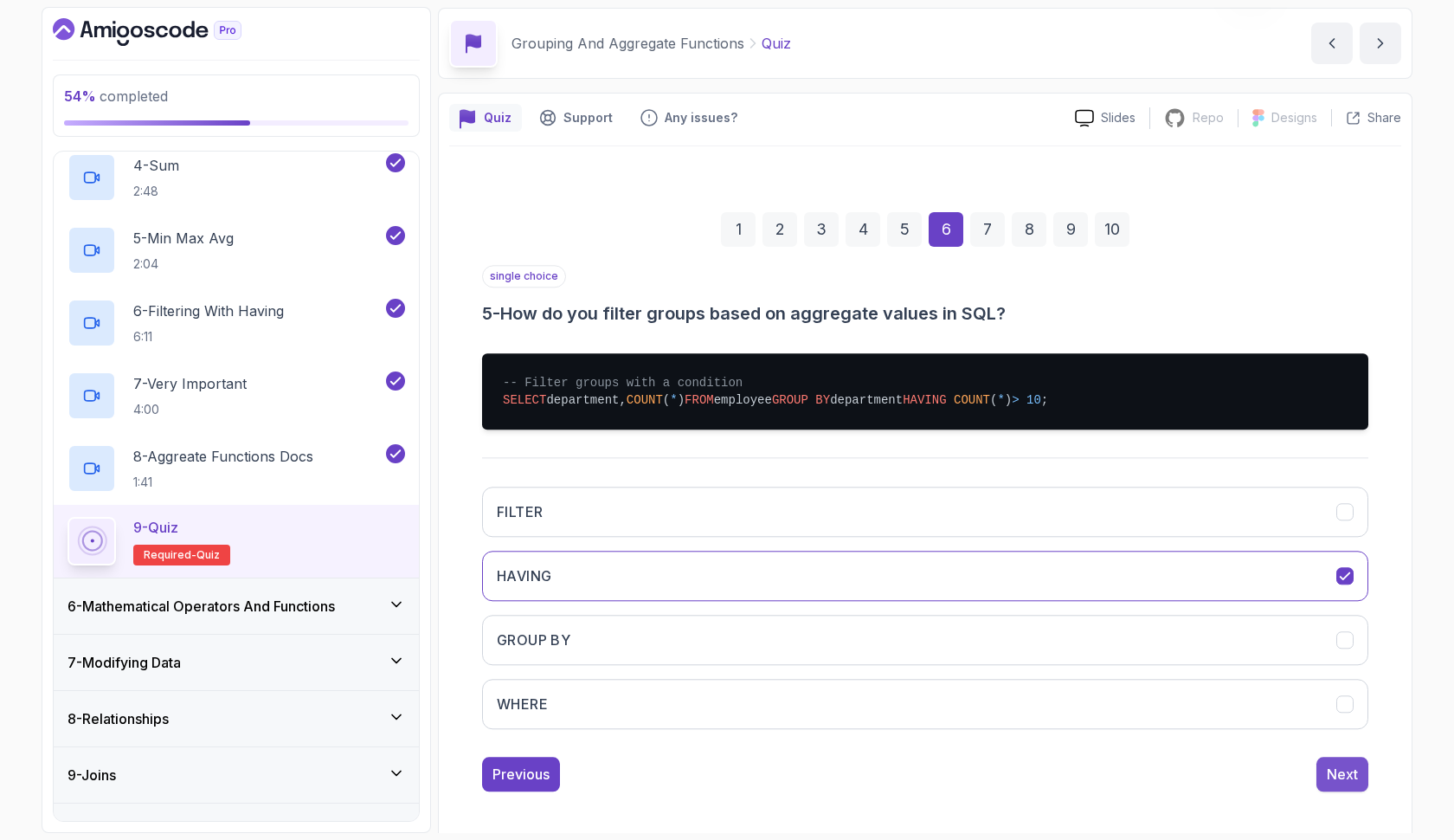
scroll to position [0, 0]
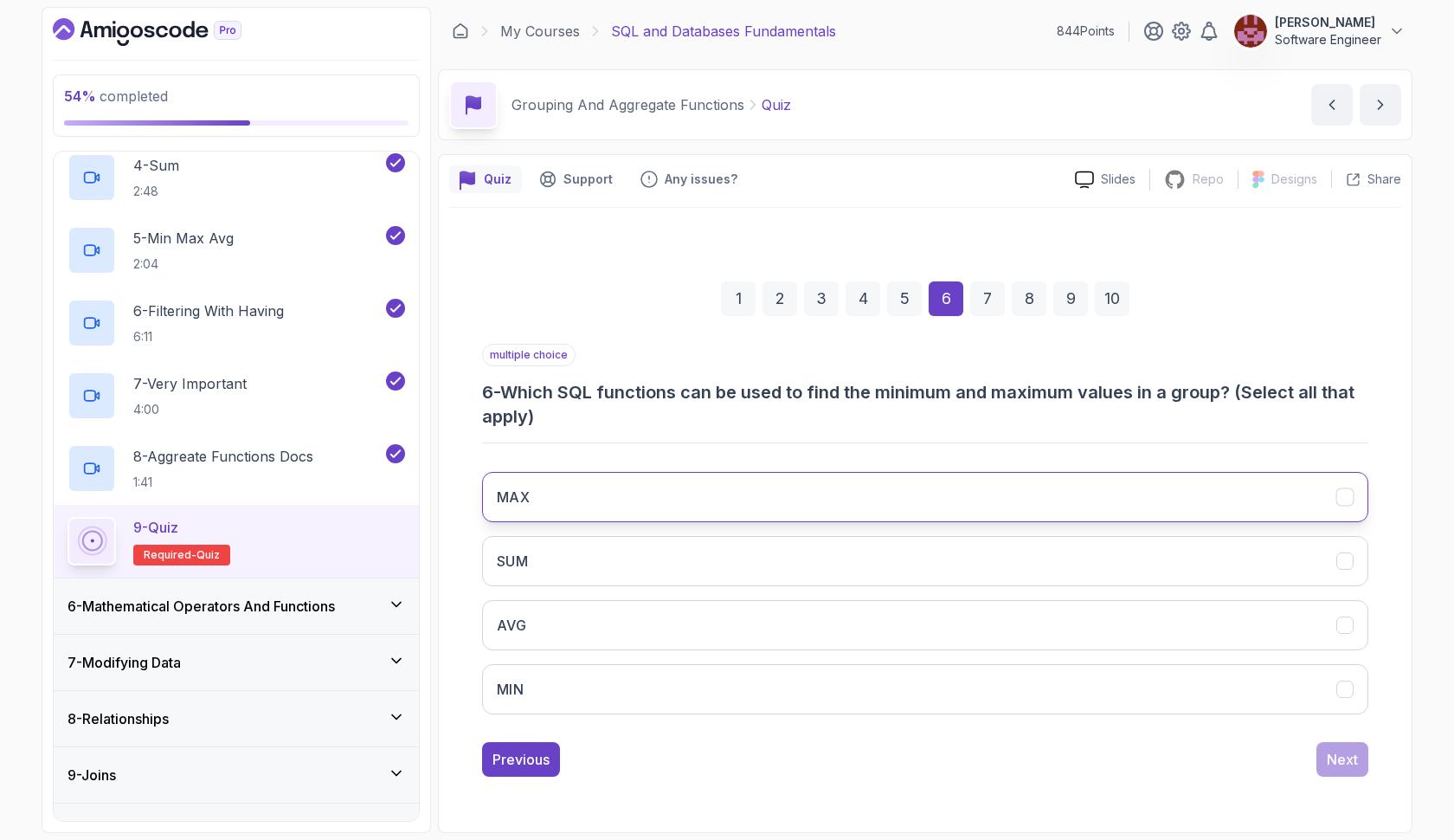
click at [791, 495] on button "MAX" at bounding box center [925, 497] width 886 height 50
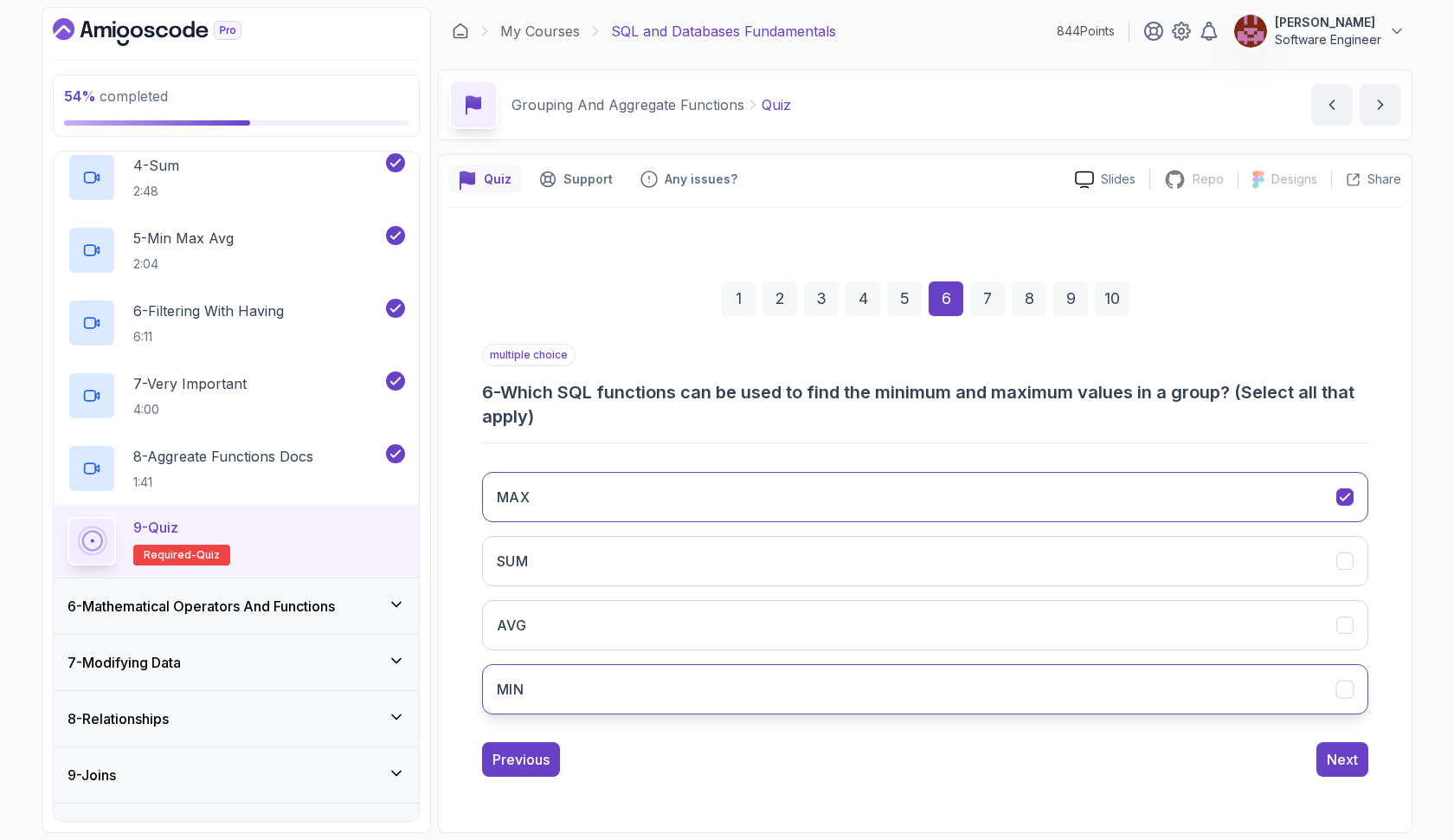
click at [801, 681] on button "MIN" at bounding box center [925, 689] width 886 height 50
click at [1363, 761] on button "Next" at bounding box center [1342, 759] width 52 height 35
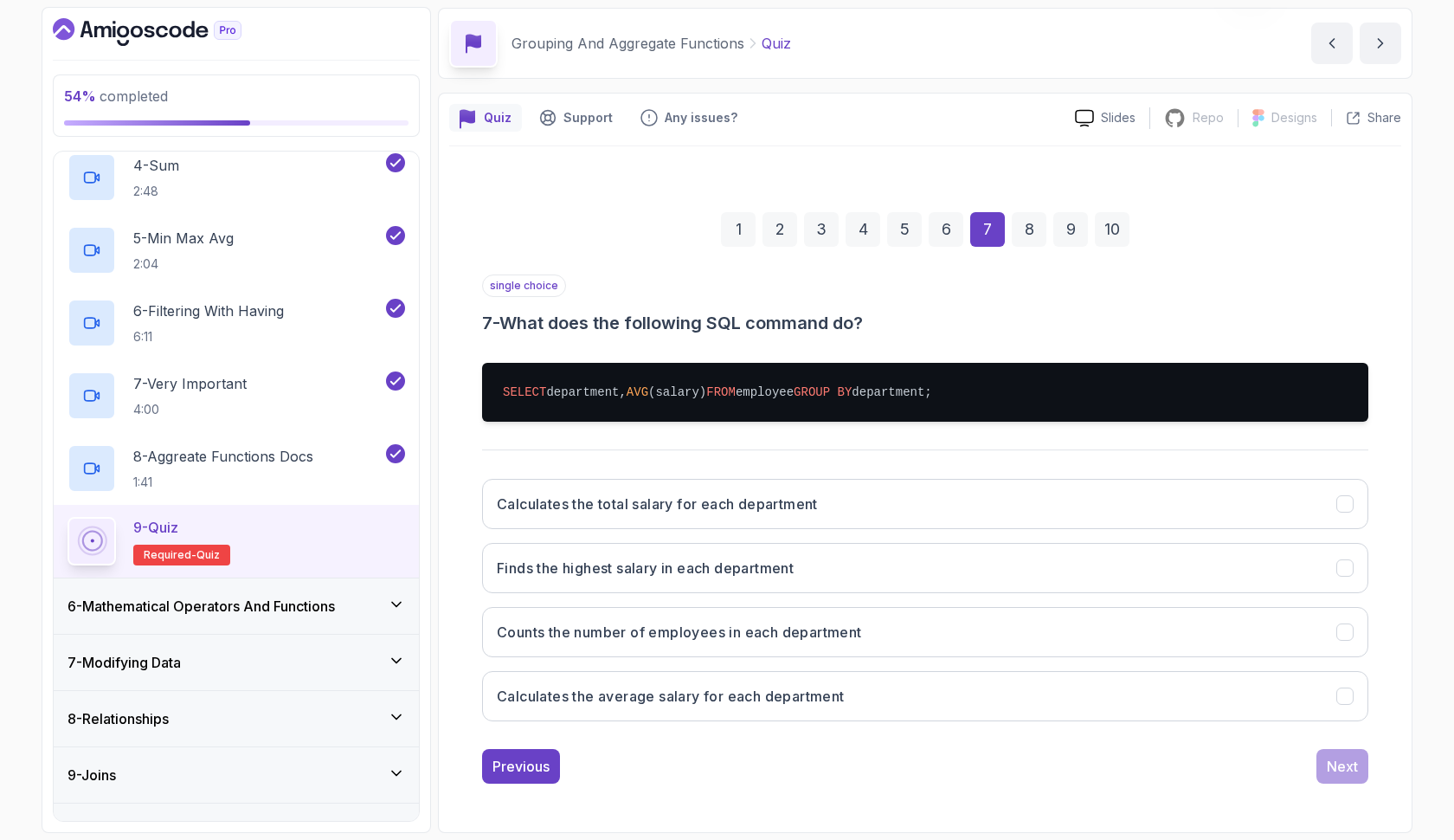
scroll to position [62, 0]
click at [1116, 507] on button "Calculates the total salary for each department" at bounding box center [925, 504] width 886 height 50
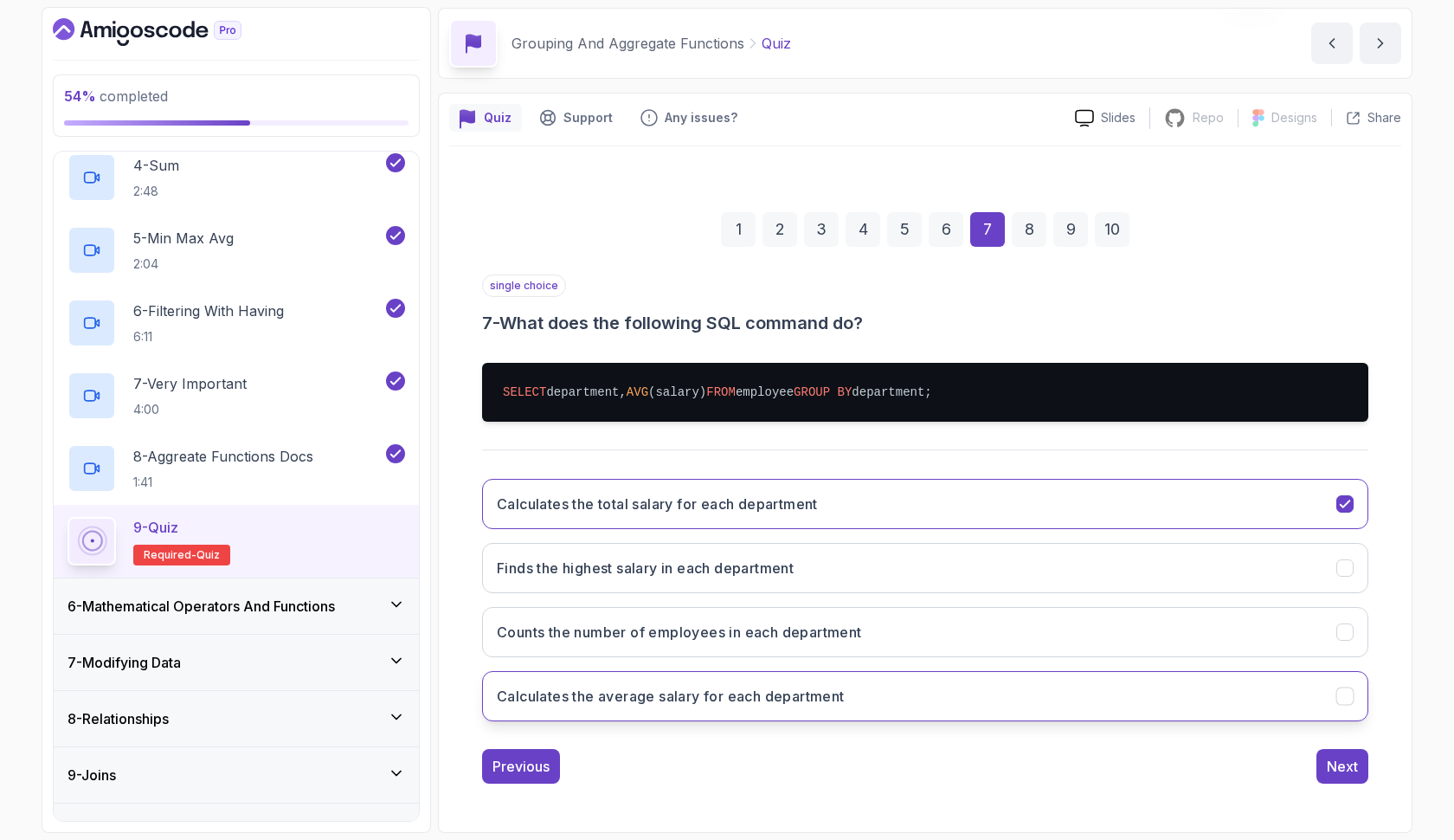
click at [1062, 699] on button "Calculates the average salary for each department" at bounding box center [925, 696] width 886 height 50
click at [1331, 758] on div "Next" at bounding box center [1342, 767] width 31 height 21
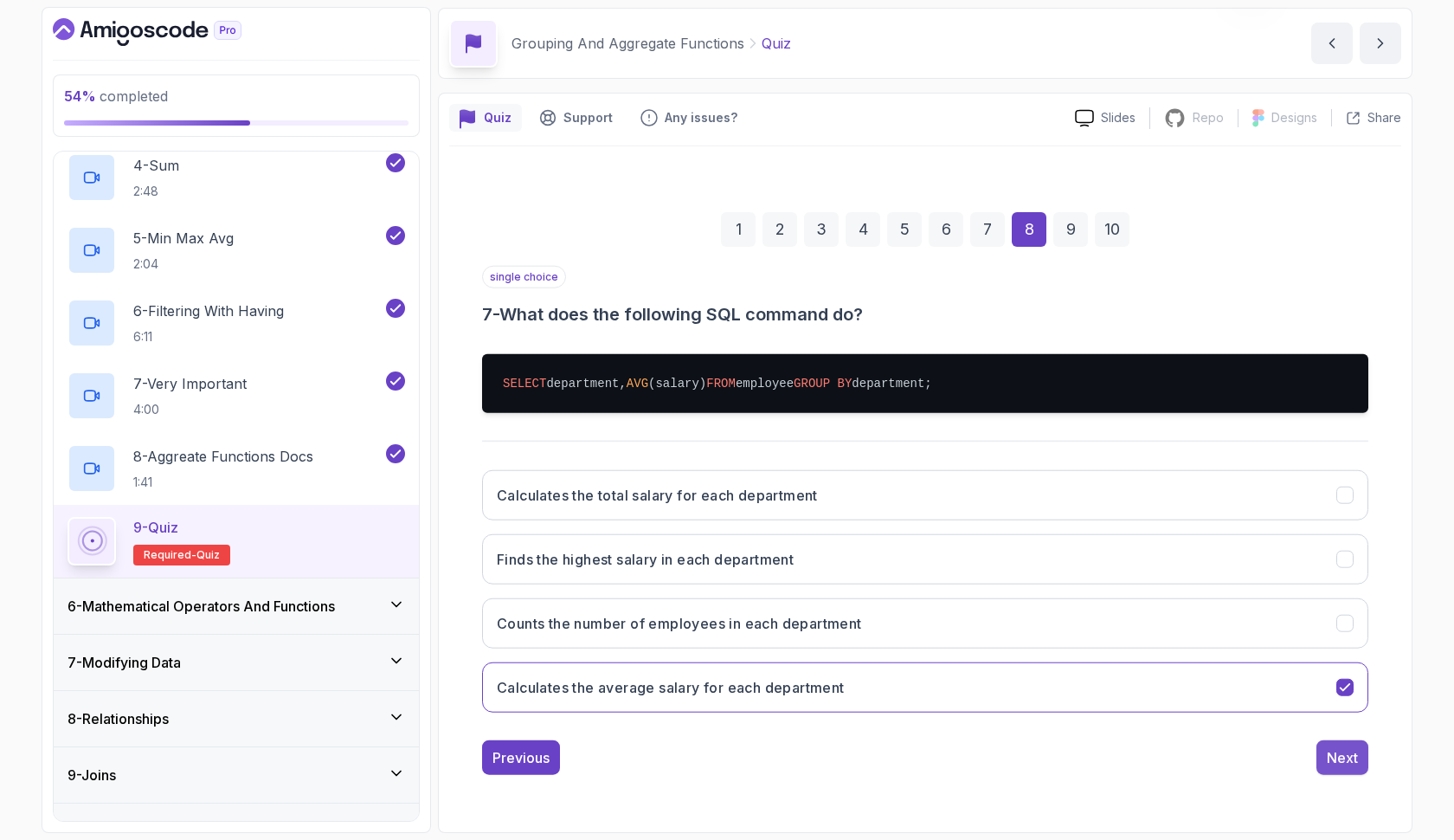
scroll to position [0, 0]
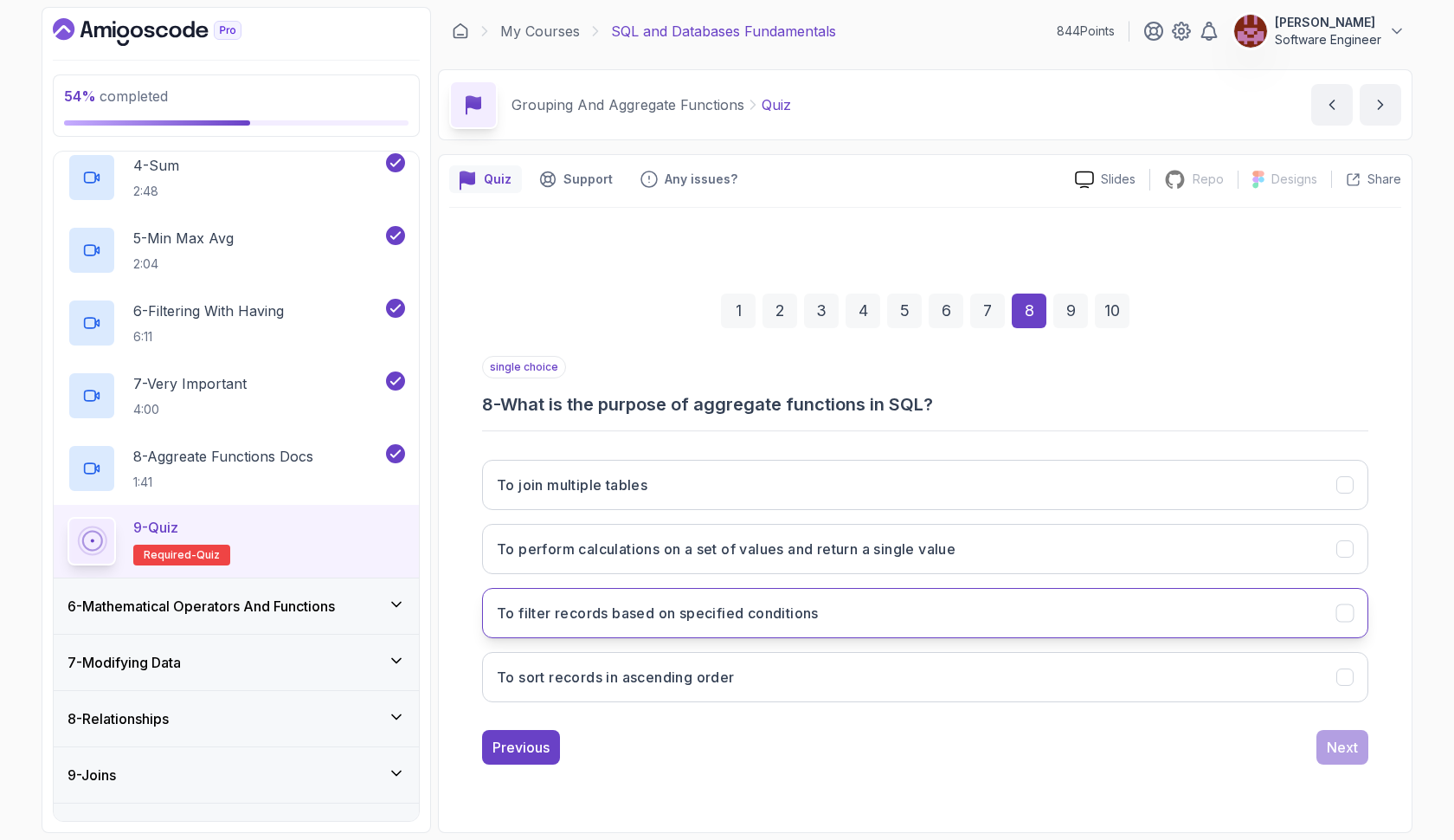
click at [1041, 630] on button "To filter records based on specified conditions" at bounding box center [925, 613] width 886 height 50
click at [1329, 744] on div "Next" at bounding box center [1342, 747] width 31 height 21
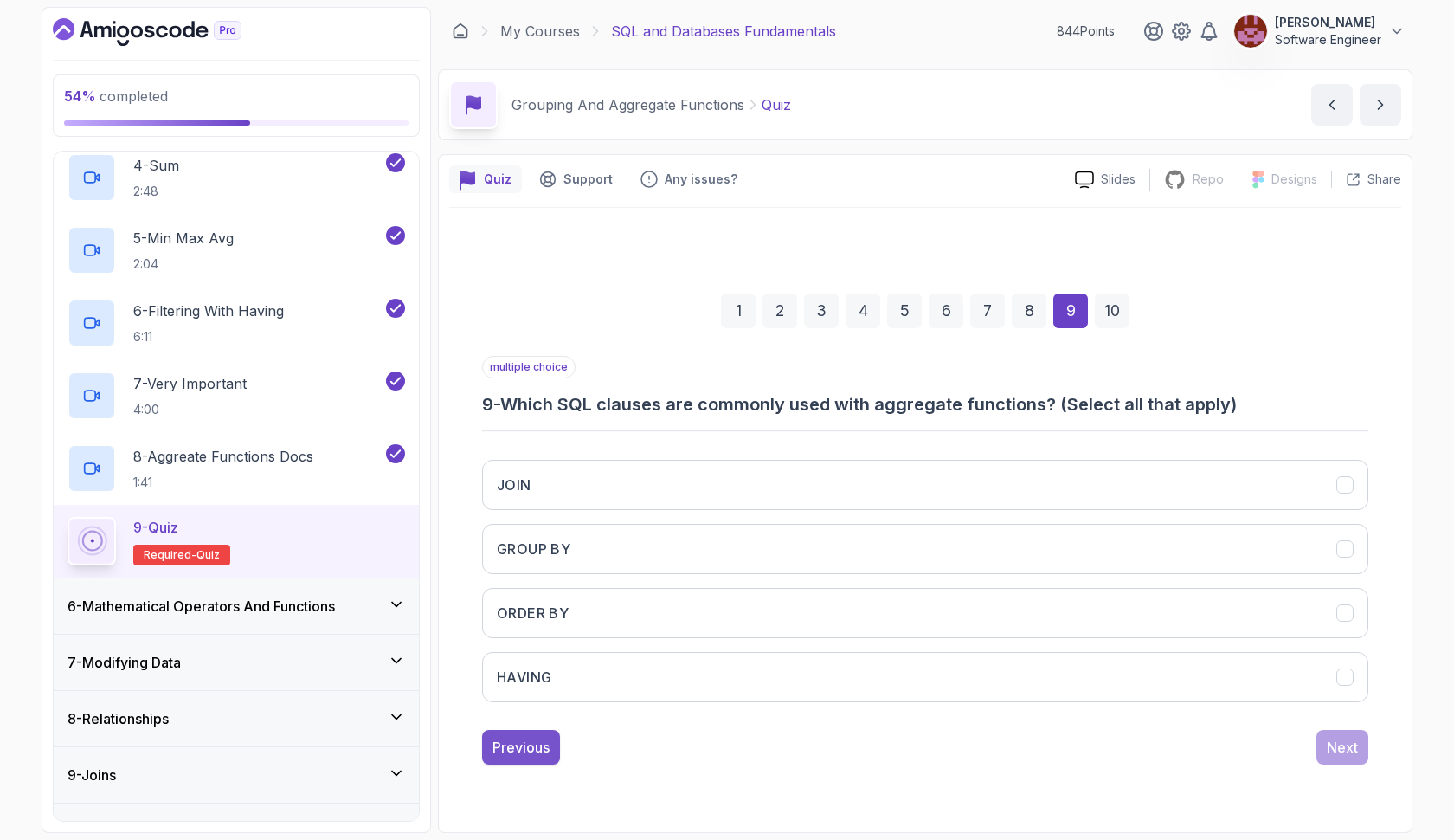
click at [499, 742] on div "Previous" at bounding box center [520, 747] width 57 height 21
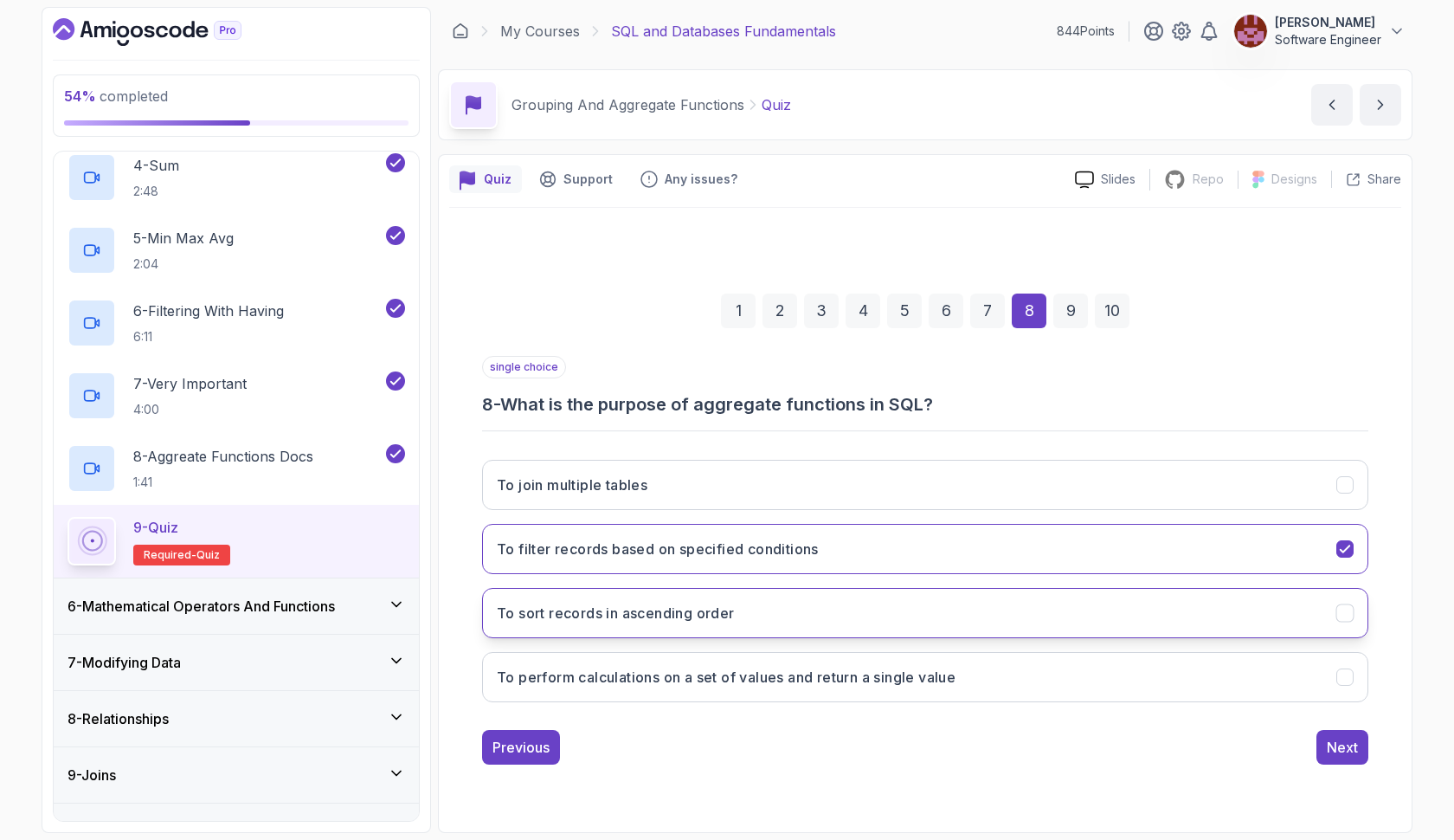
click at [610, 630] on button "To sort records in ascending order" at bounding box center [925, 613] width 886 height 50
click at [667, 673] on h3 "To perform calculations on a set of values and return a single value" at bounding box center [726, 677] width 459 height 21
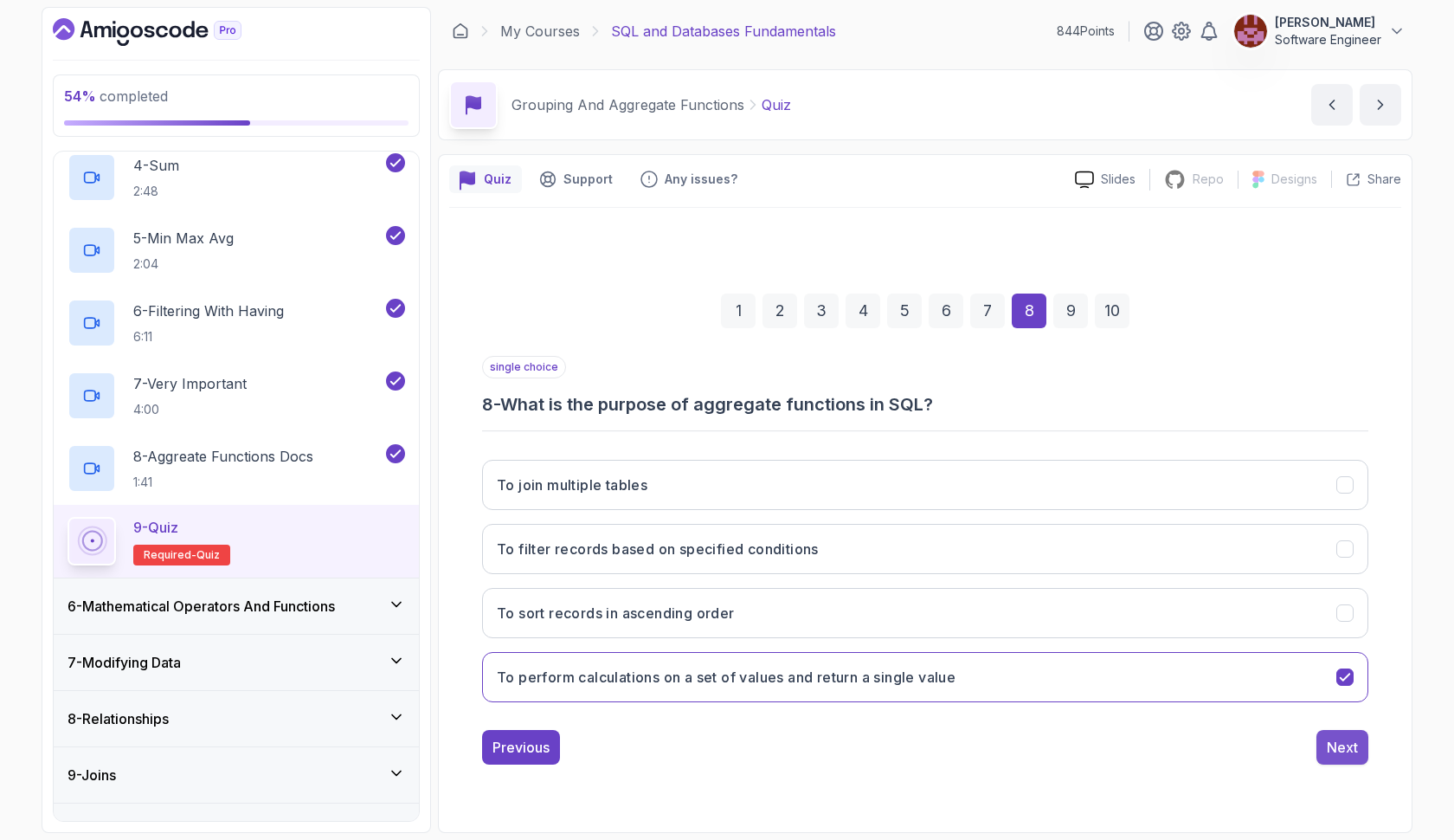
click at [1323, 740] on button "Next" at bounding box center [1342, 747] width 52 height 35
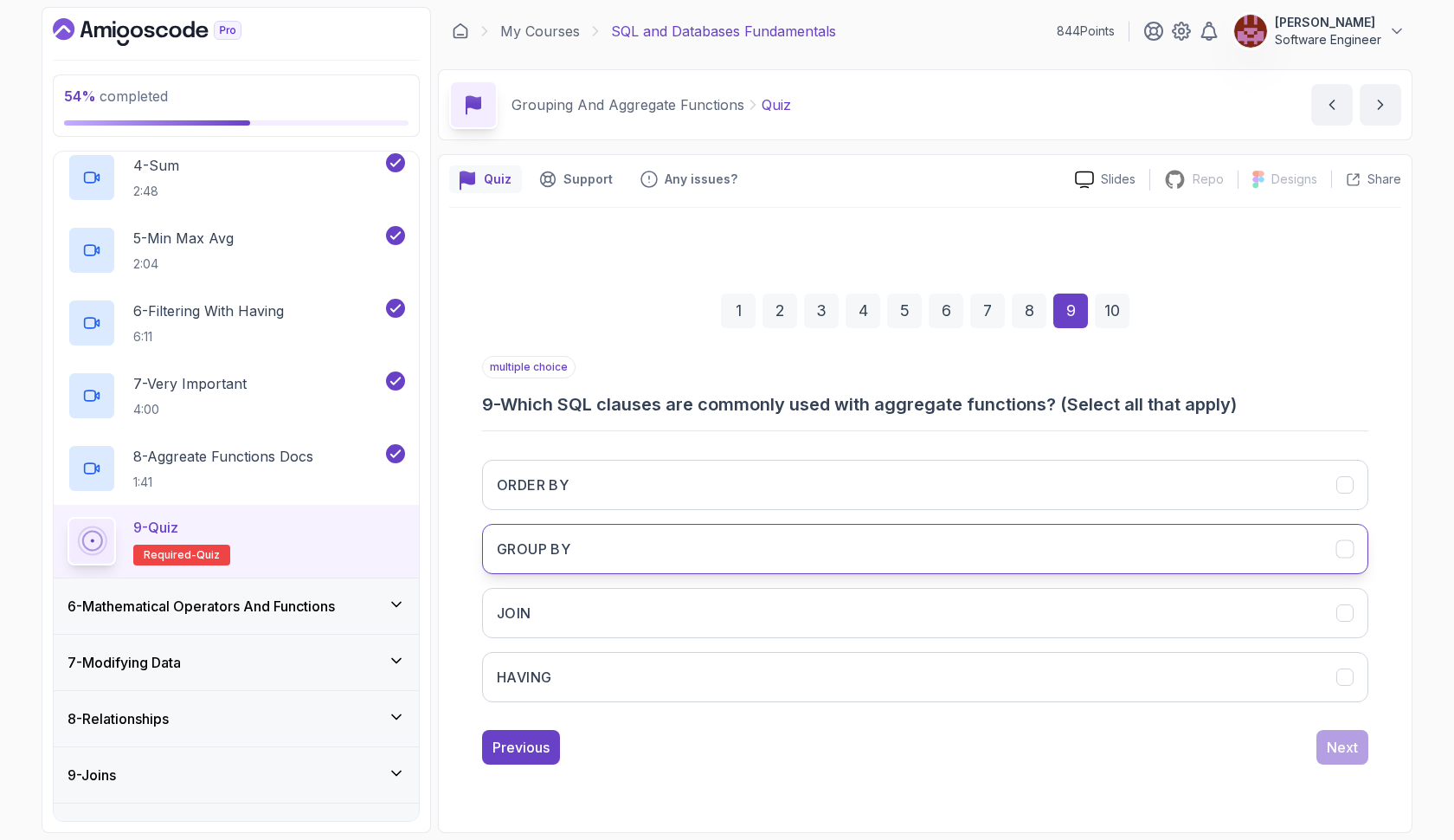
click at [1104, 541] on button "GROUP BY" at bounding box center [925, 548] width 886 height 50
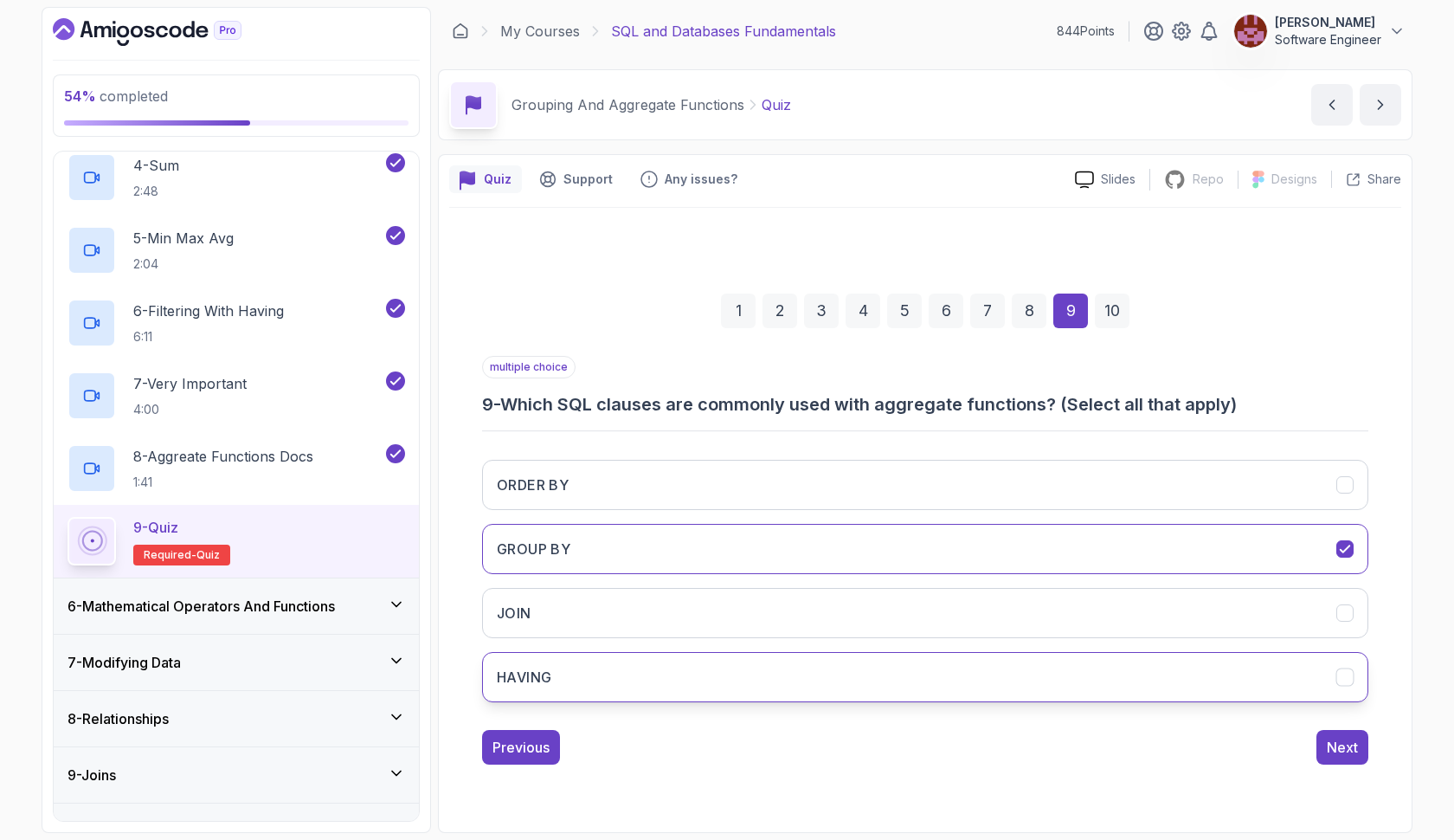
click at [1121, 675] on button "HAVING" at bounding box center [925, 677] width 886 height 50
click at [1346, 740] on div "Next" at bounding box center [1342, 747] width 31 height 21
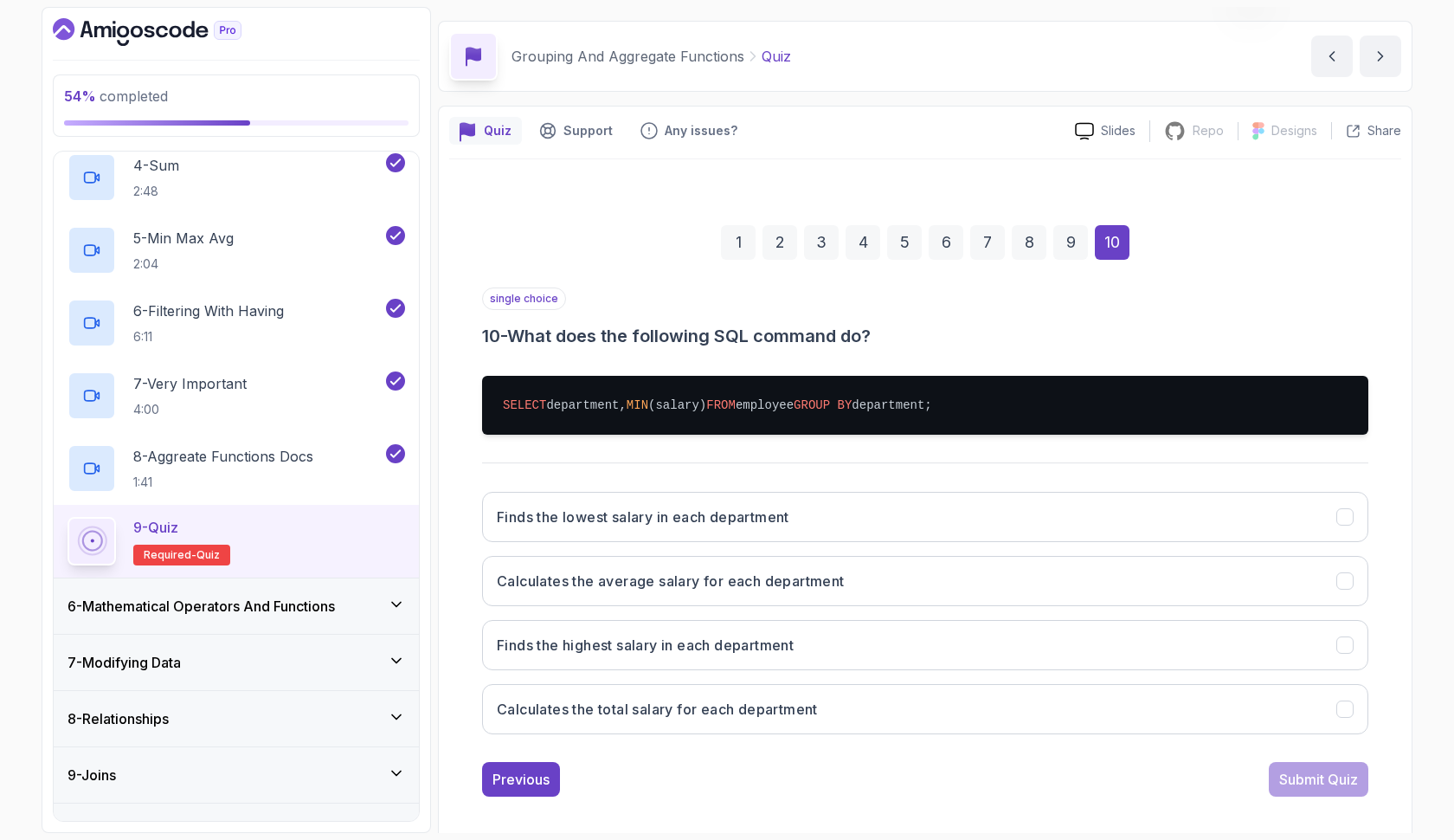
scroll to position [62, 0]
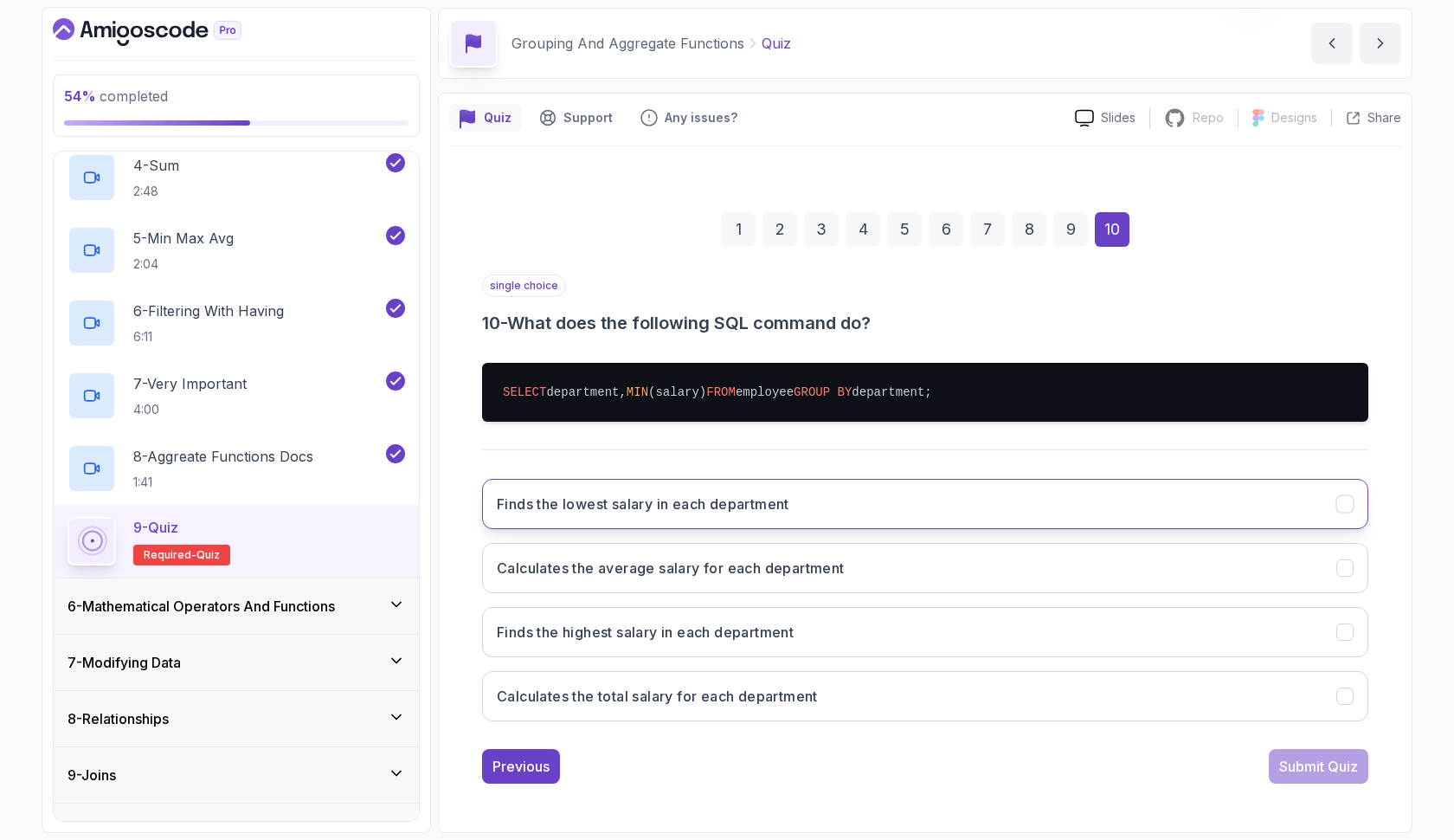
click at [900, 507] on button "Finds the lowest salary in each department" at bounding box center [925, 504] width 886 height 50
click at [1323, 773] on div "Submit Quiz" at bounding box center [1319, 767] width 79 height 21
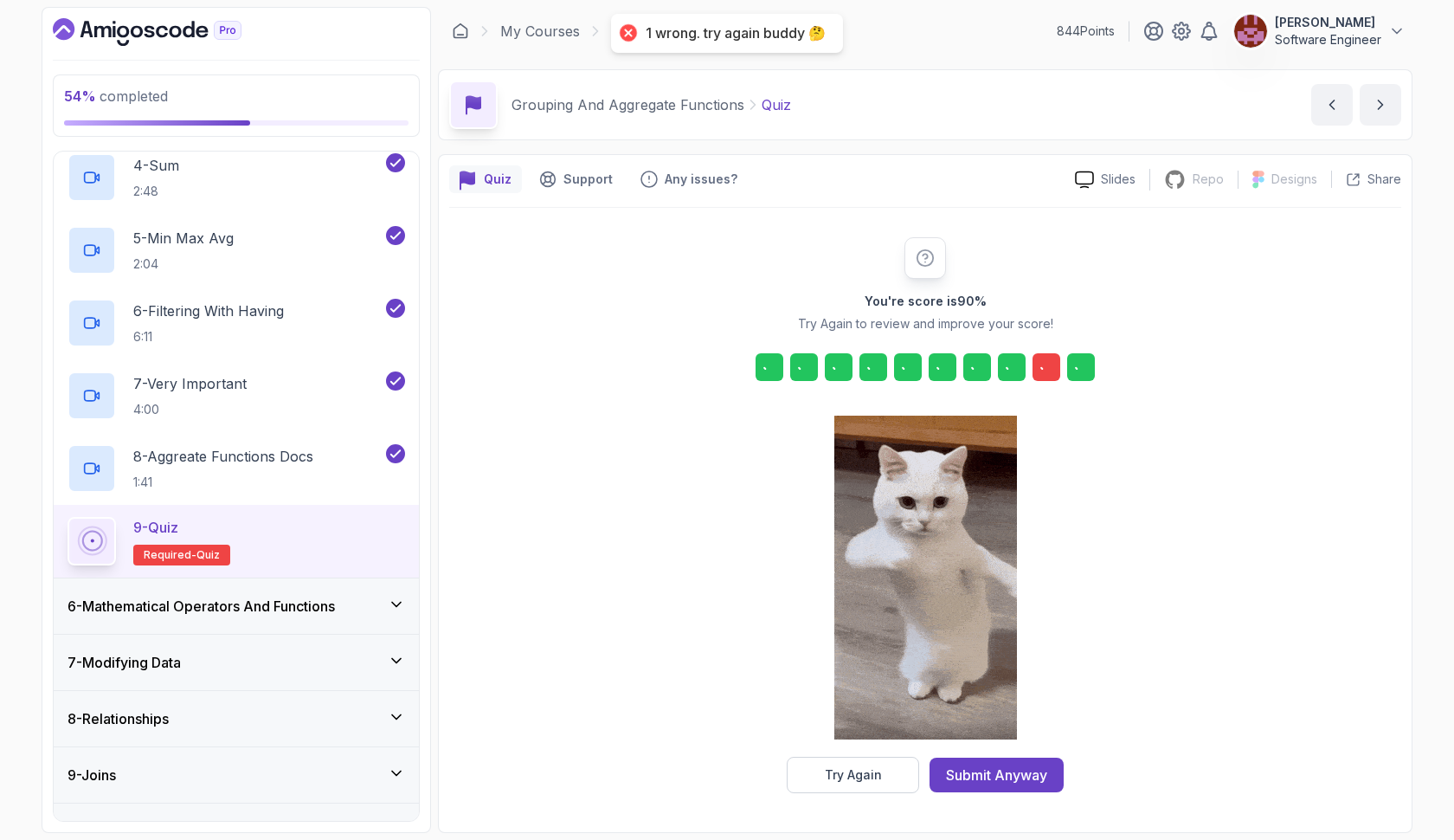
scroll to position [0, 0]
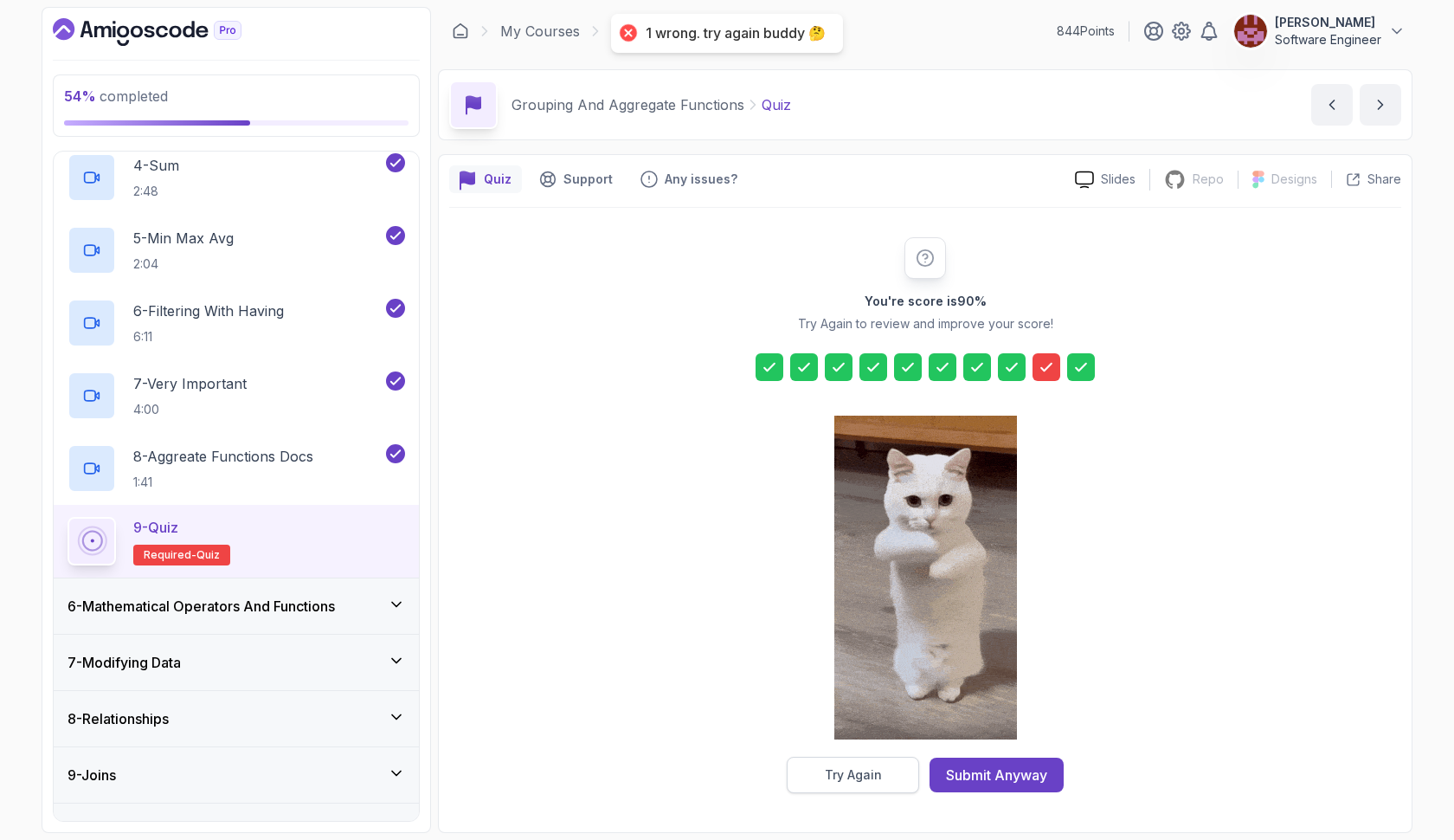
click at [862, 771] on div "Try Again" at bounding box center [853, 774] width 57 height 17
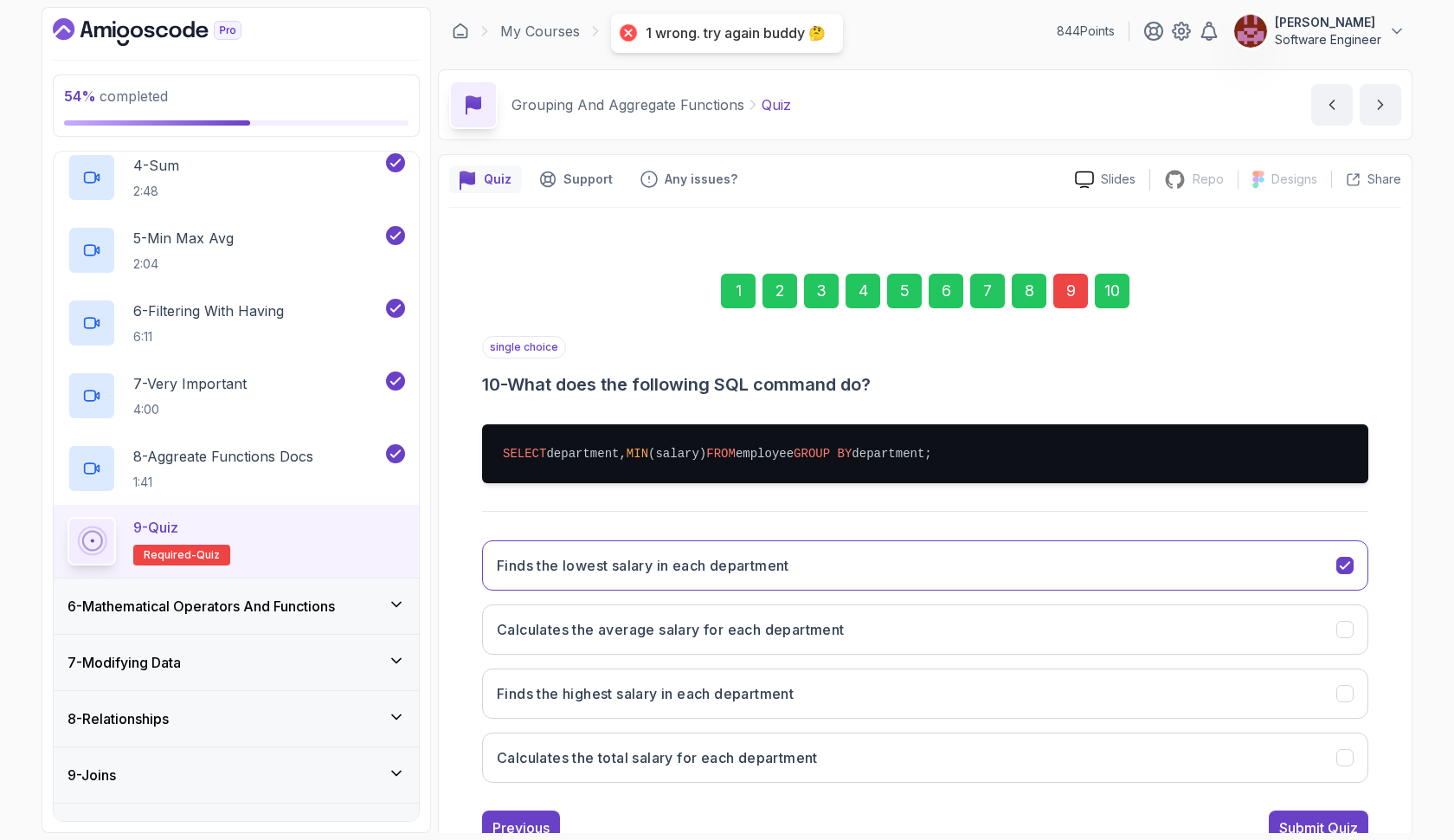
click at [1061, 291] on div "9" at bounding box center [1071, 291] width 35 height 35
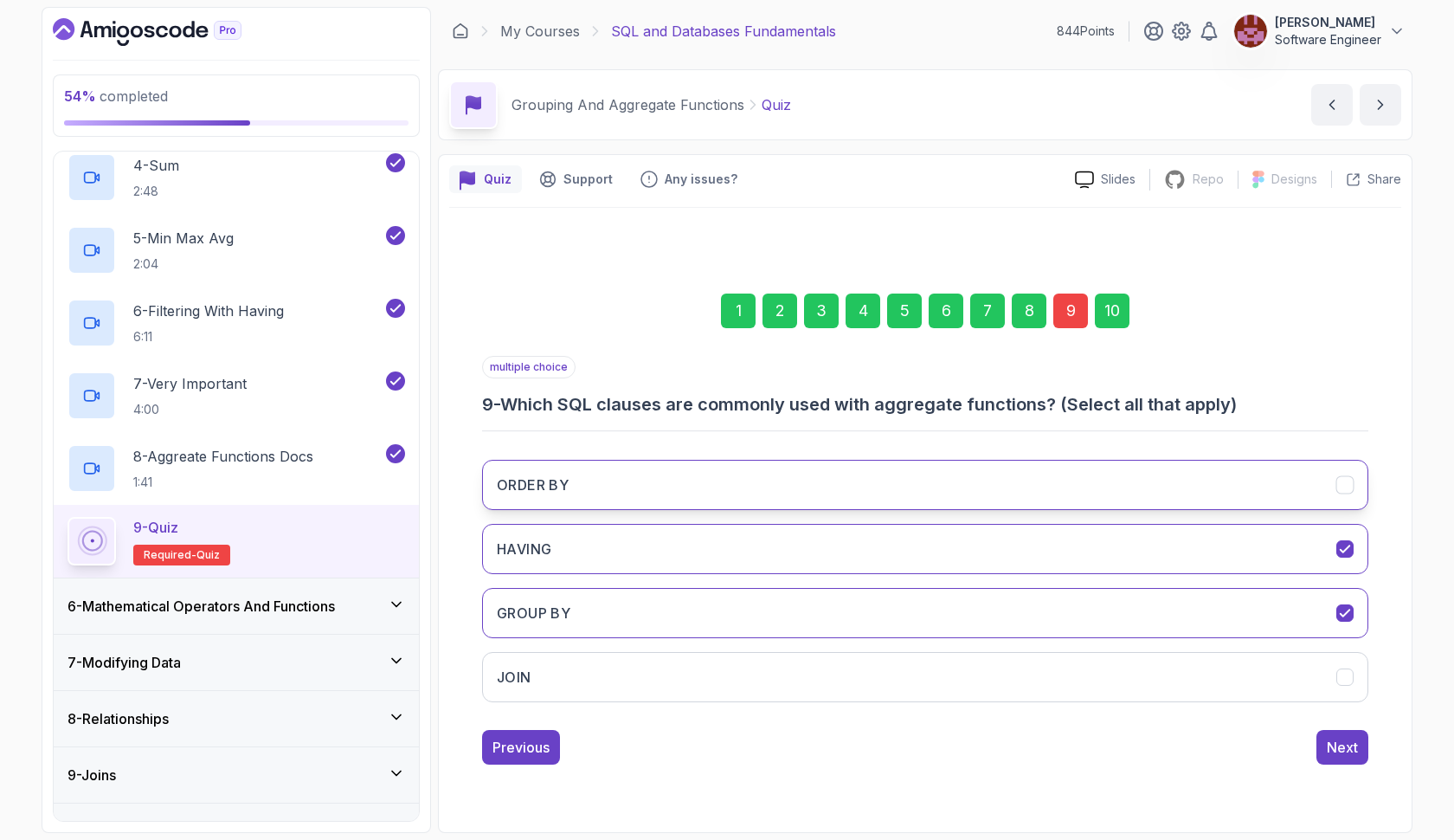
click at [967, 493] on button "ORDER BY" at bounding box center [925, 485] width 886 height 50
click at [1105, 315] on div "10" at bounding box center [1112, 311] width 35 height 35
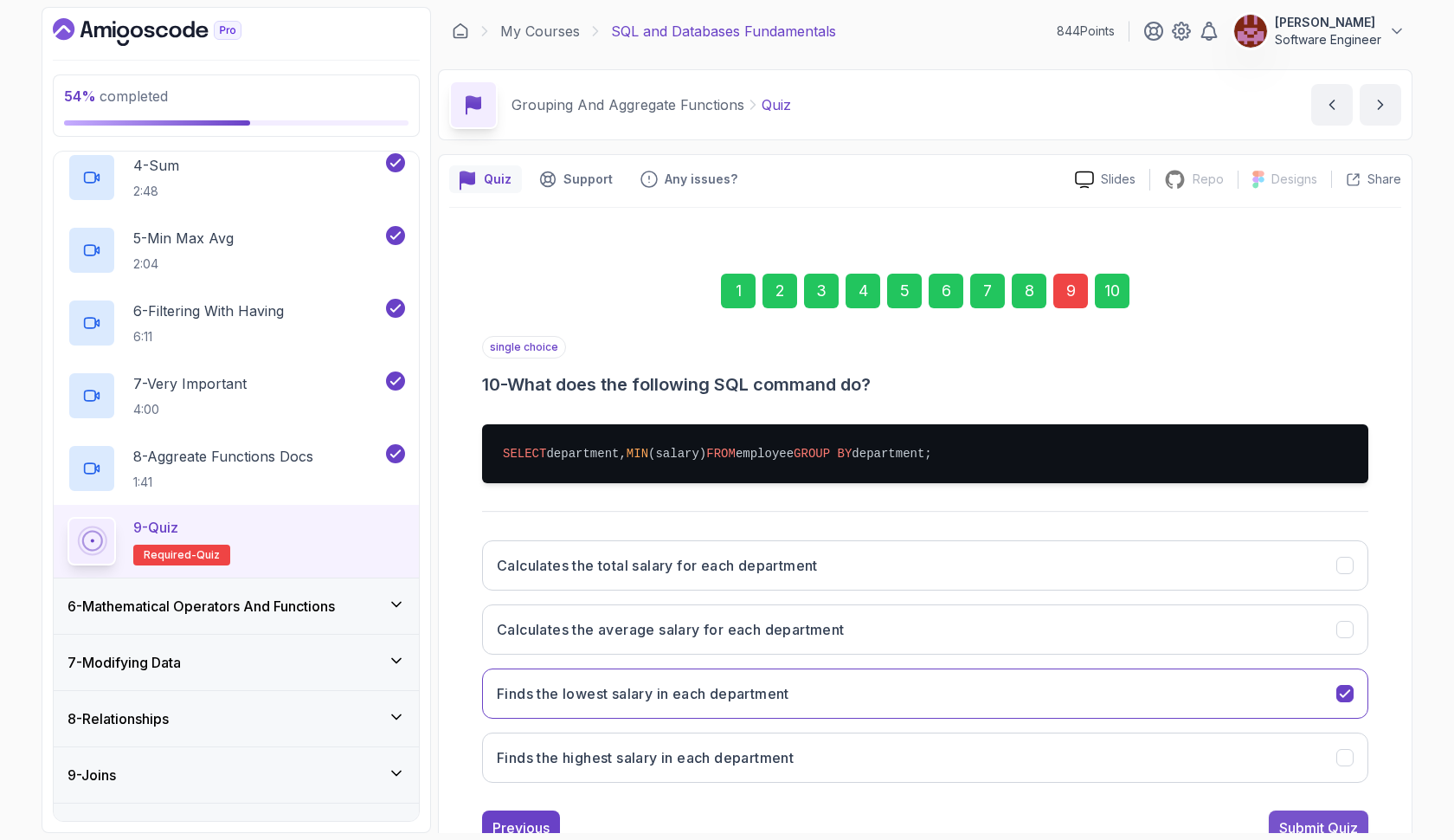
click at [1287, 816] on button "Submit Quiz" at bounding box center [1318, 827] width 99 height 35
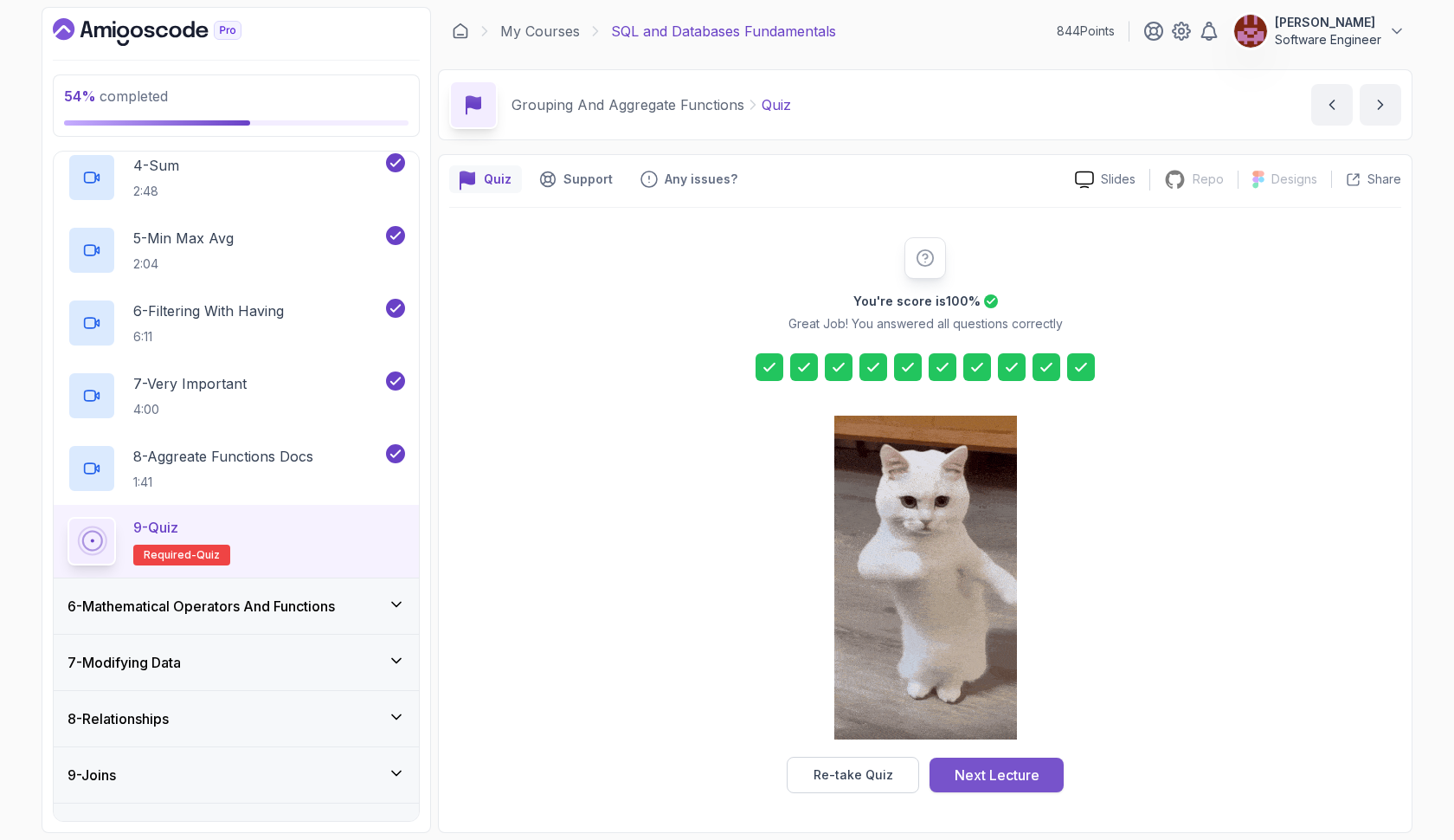
click at [994, 767] on div "Next Lecture" at bounding box center [997, 775] width 85 height 21
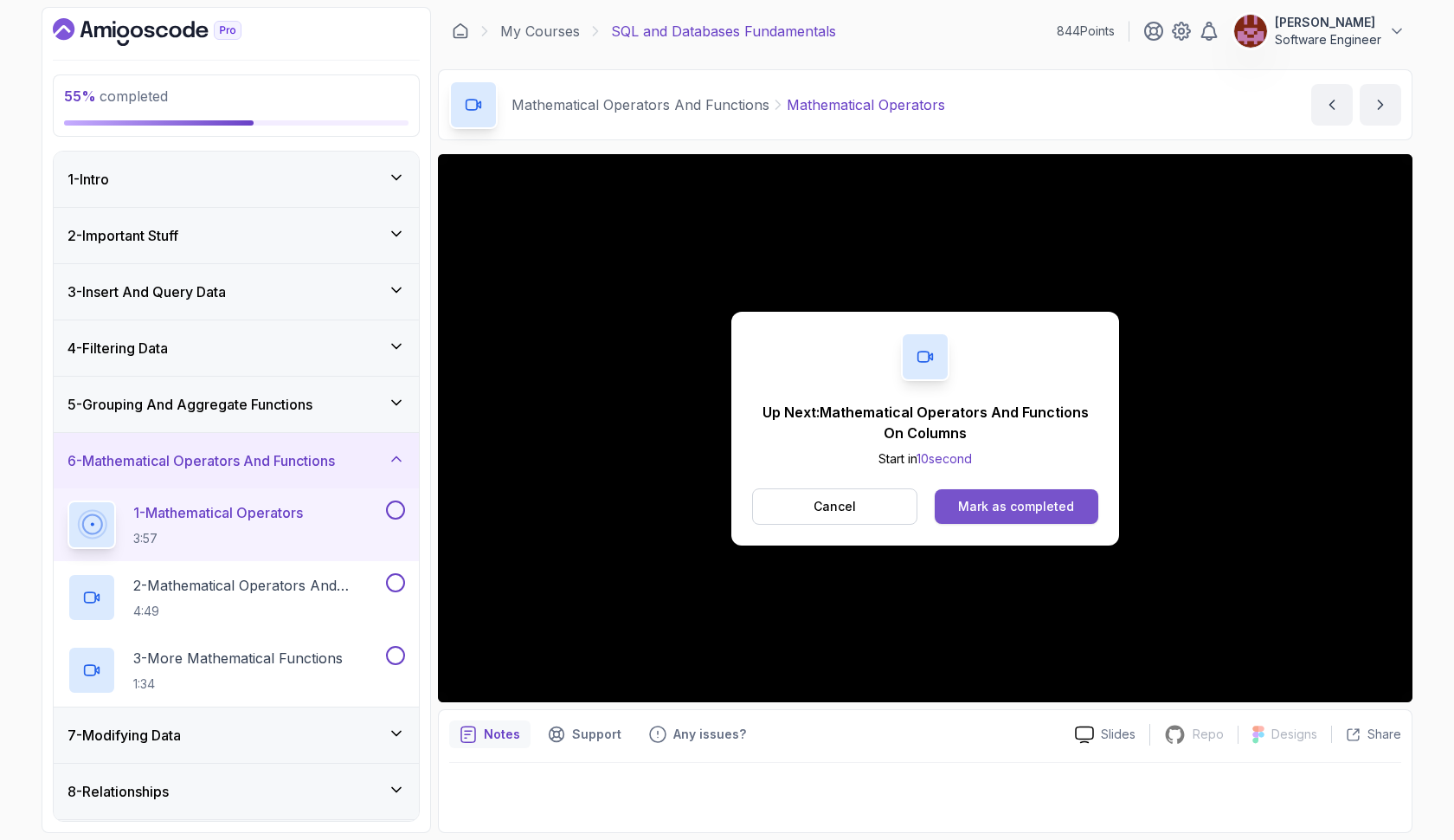
click at [1081, 505] on button "Mark as completed" at bounding box center [1016, 506] width 163 height 35
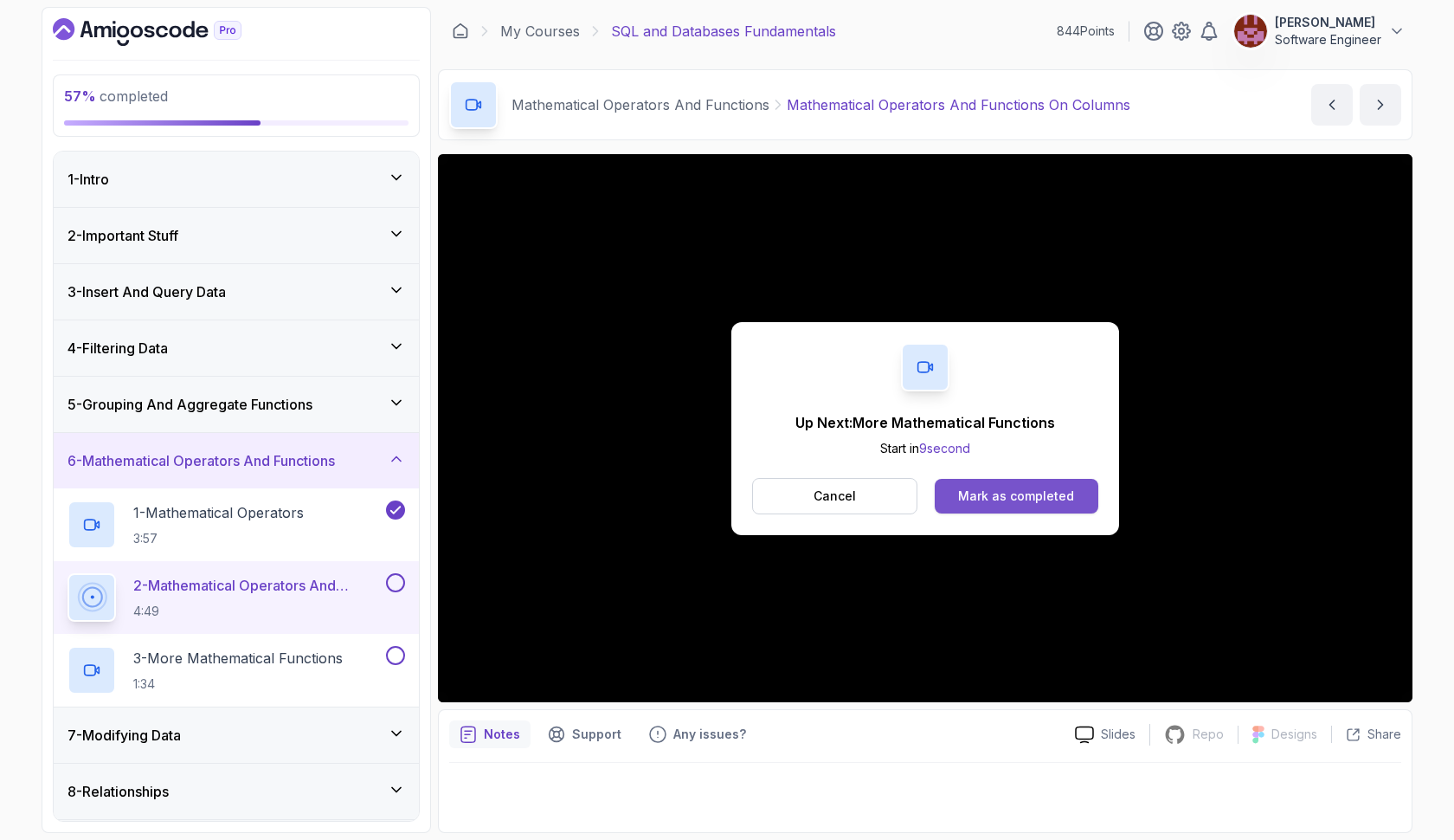
click at [968, 489] on div "Mark as completed" at bounding box center [1016, 496] width 116 height 17
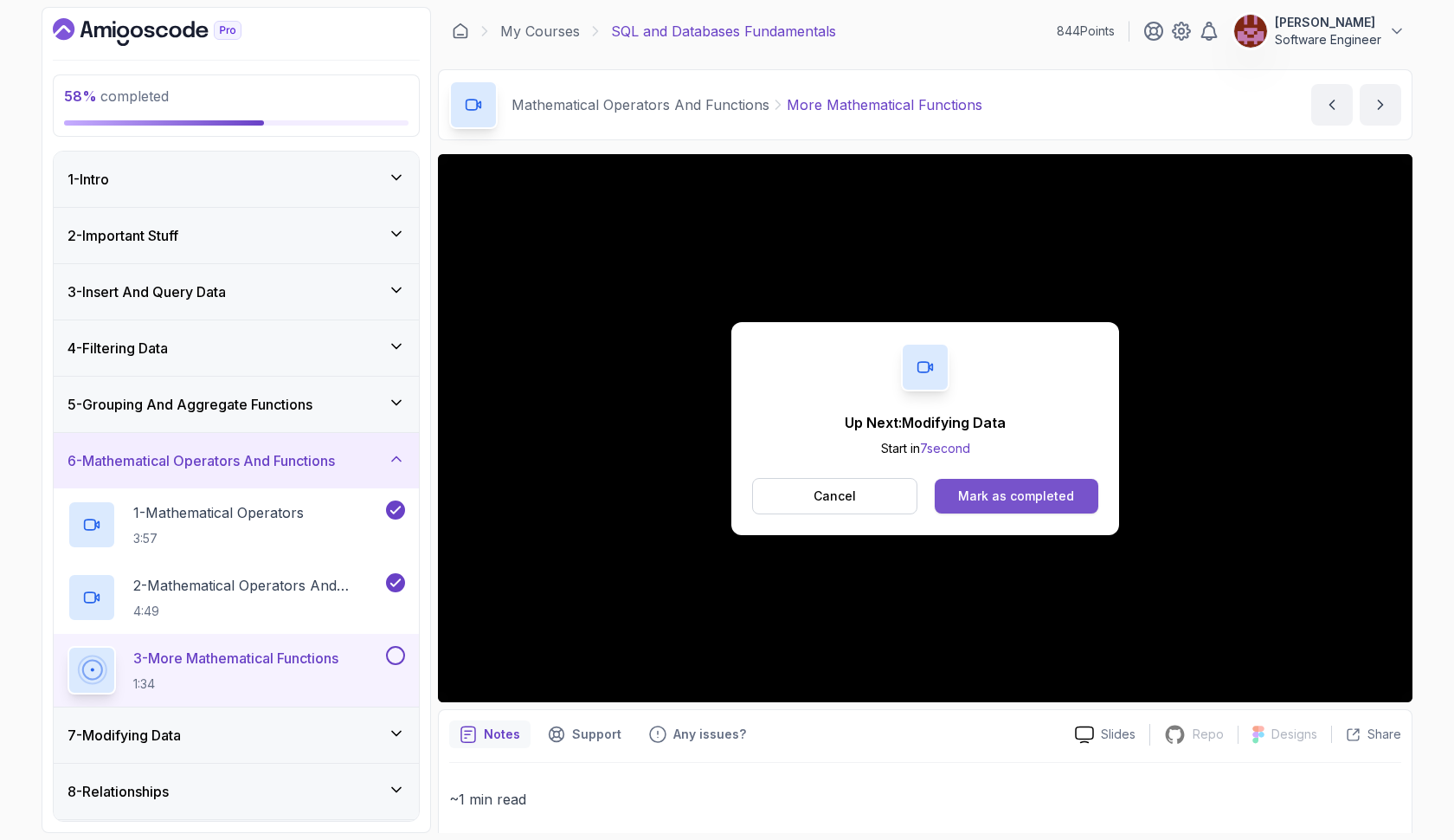
click at [1019, 497] on div "Mark as completed" at bounding box center [1016, 496] width 116 height 17
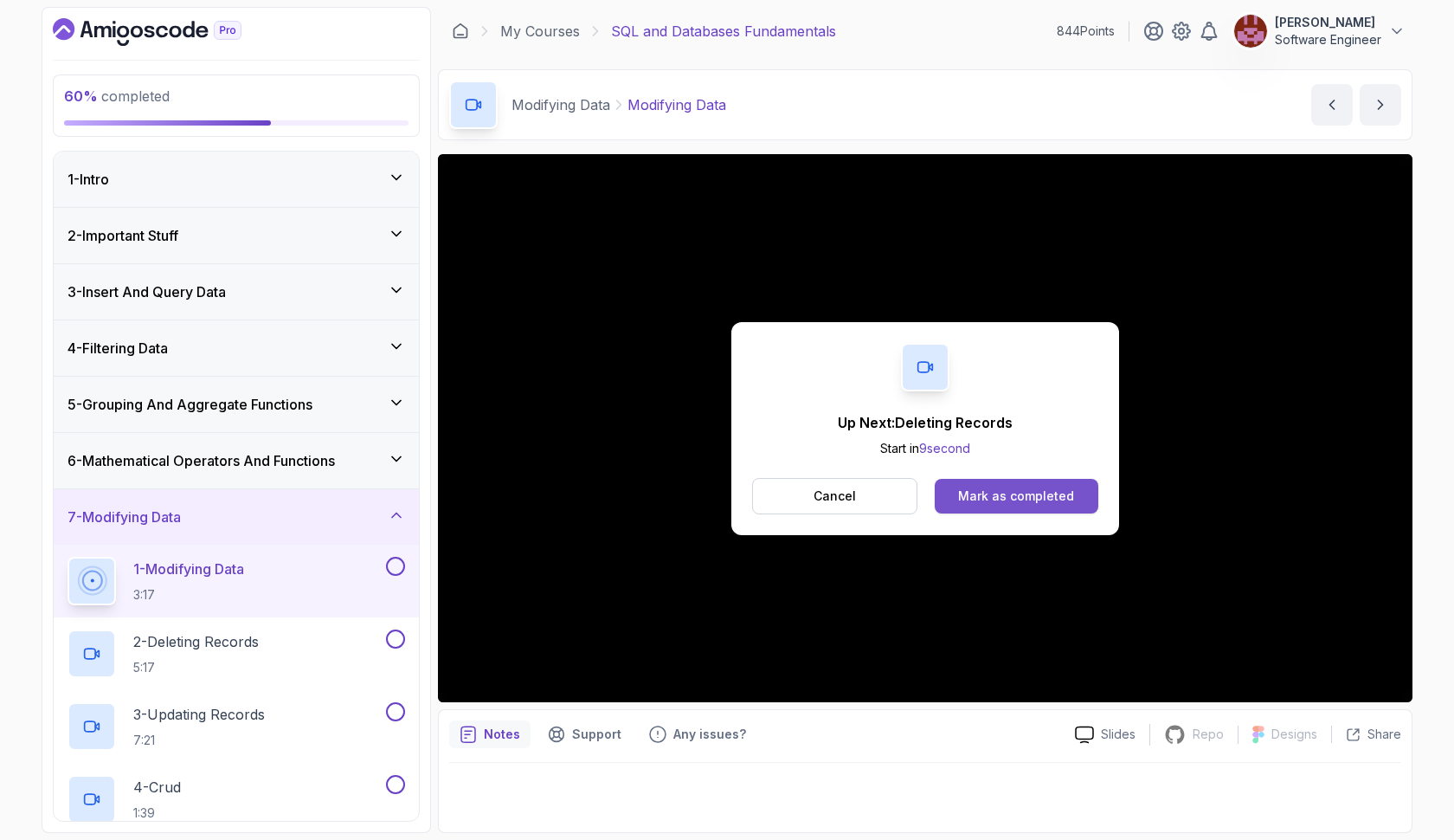
click at [952, 496] on button "Mark as completed" at bounding box center [1016, 496] width 163 height 35
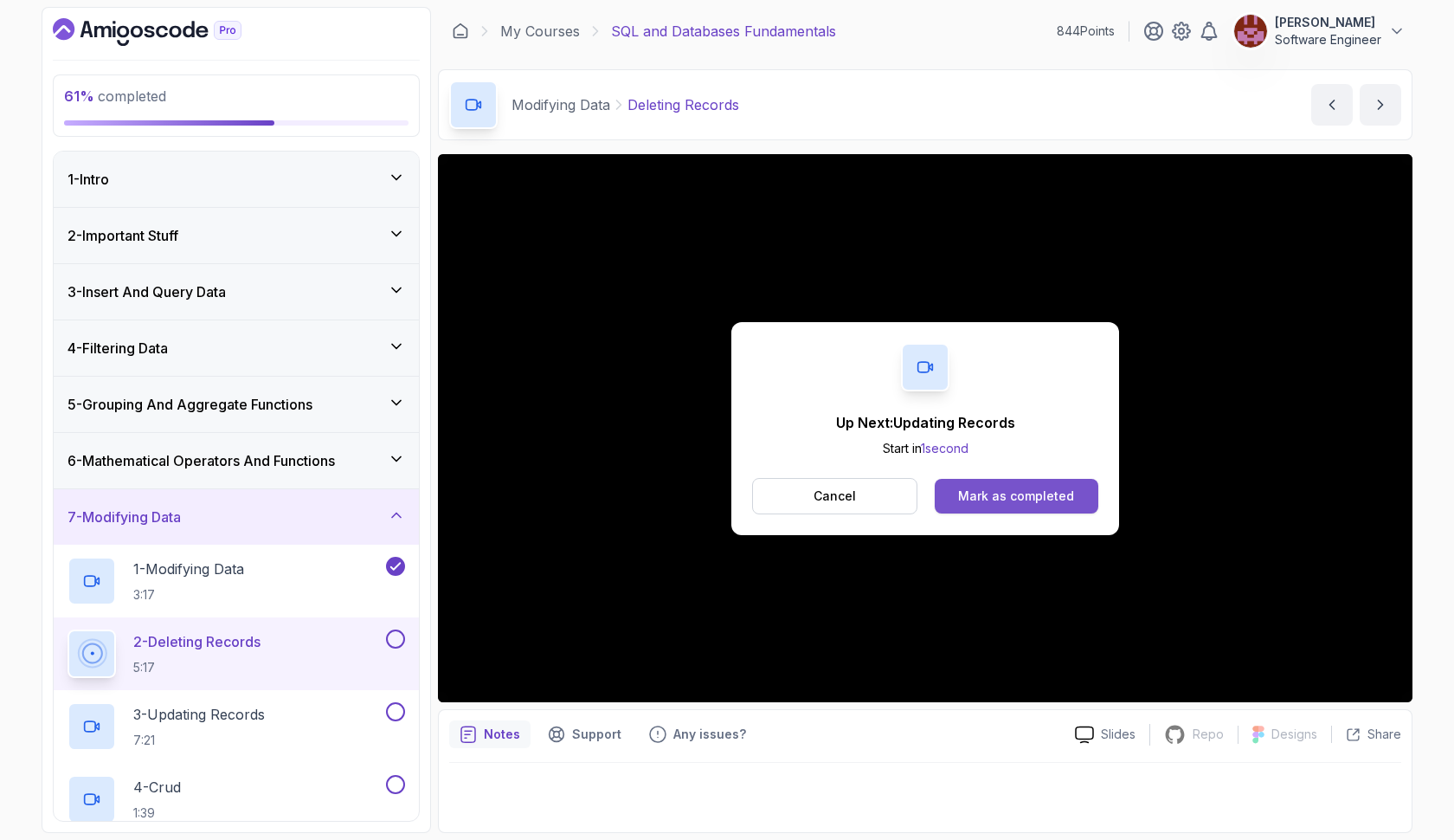
click at [1007, 499] on div "Mark as completed" at bounding box center [1016, 496] width 116 height 17
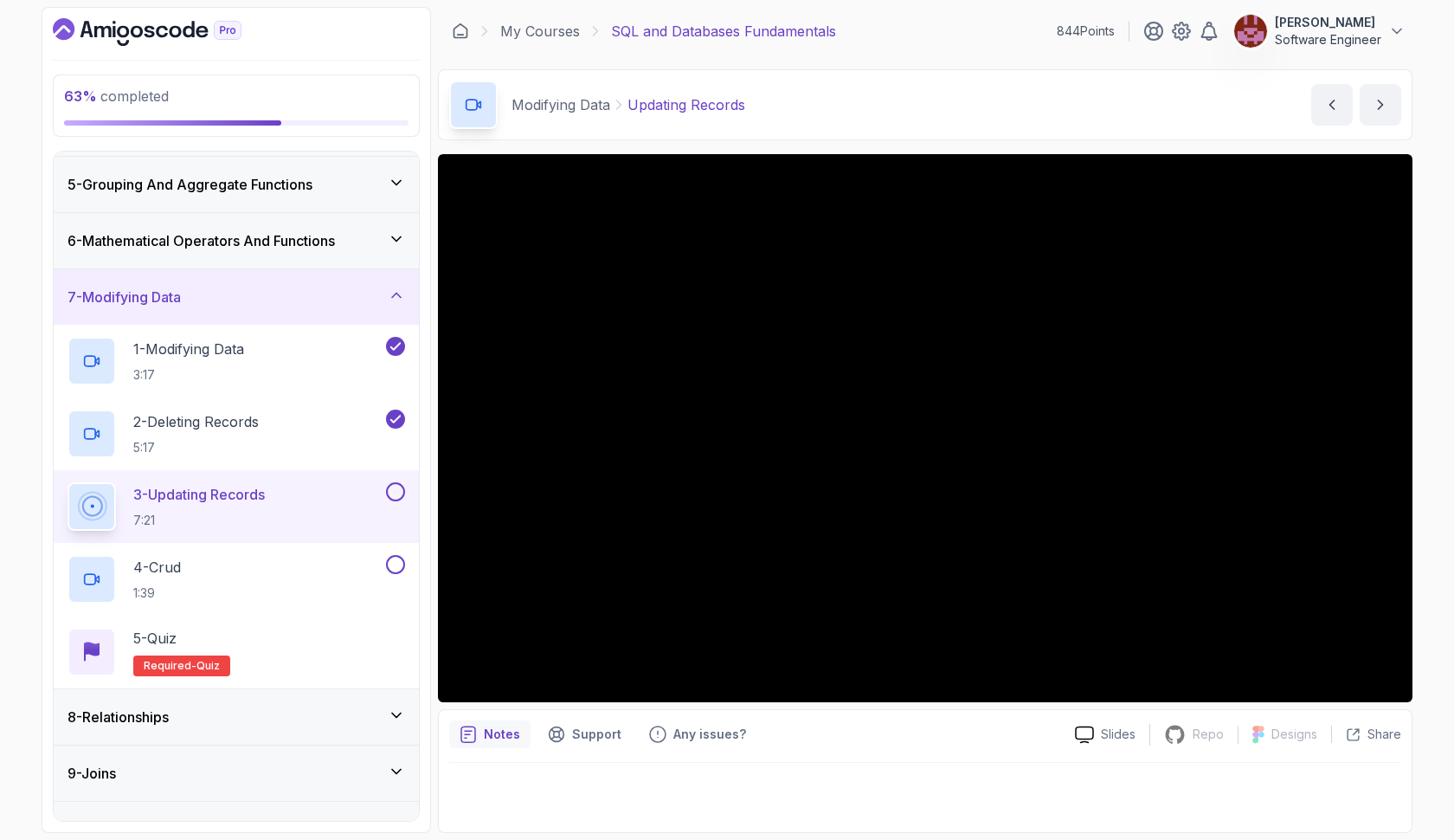
scroll to position [221, 0]
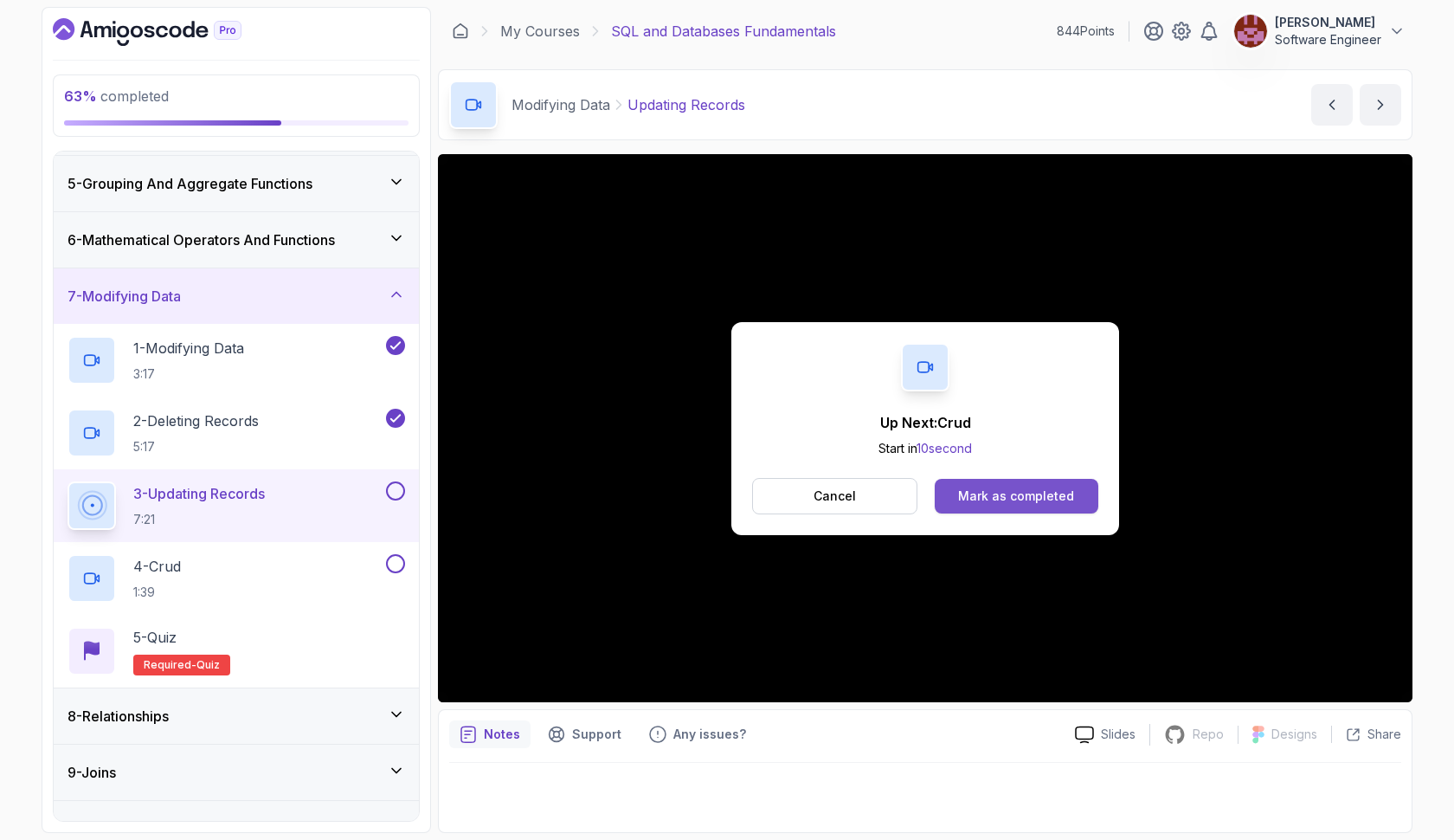
click at [966, 489] on div "Mark as completed" at bounding box center [1016, 496] width 116 height 17
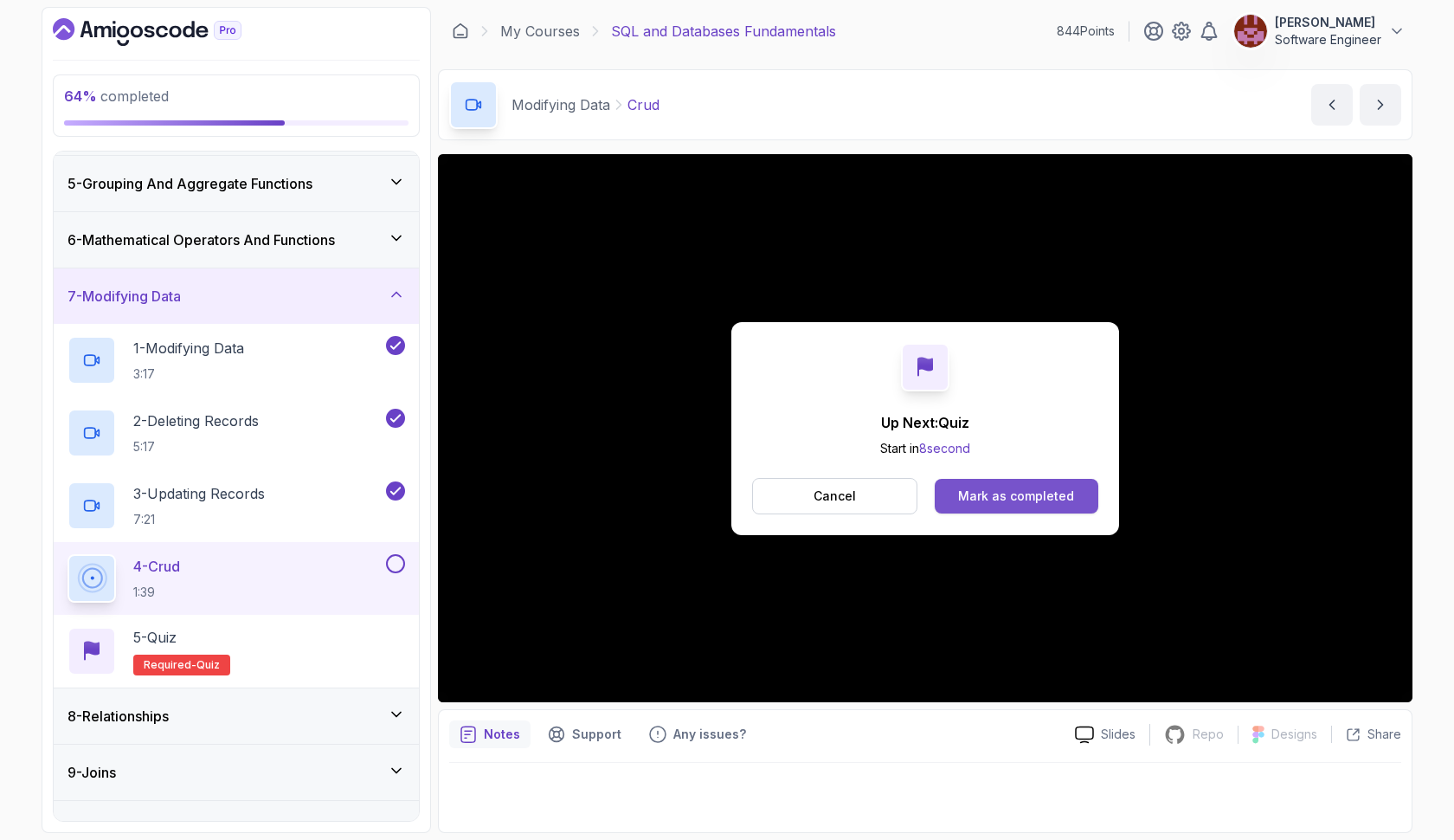
click at [1049, 490] on div "Mark as completed" at bounding box center [1016, 496] width 116 height 17
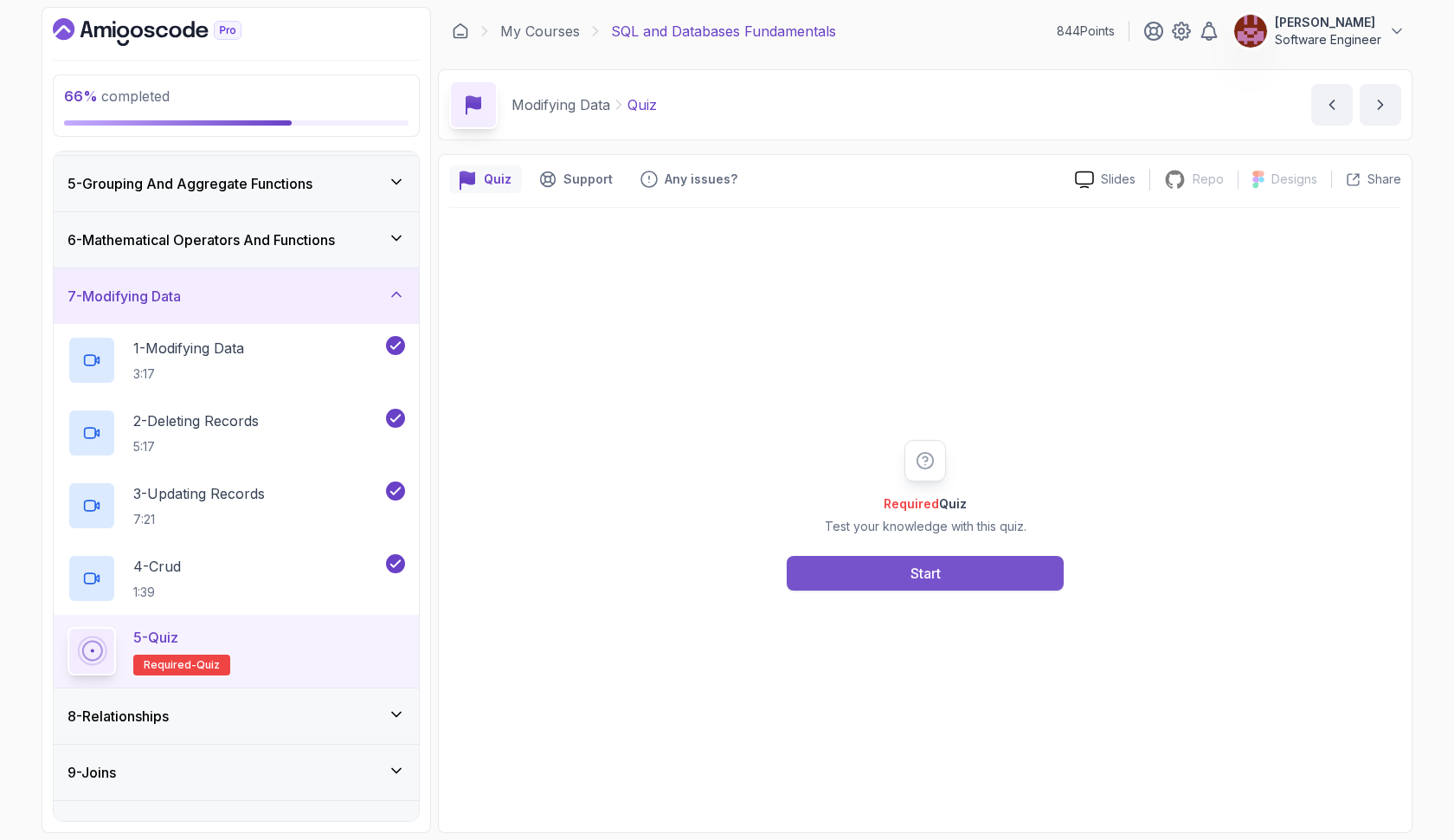
click at [1000, 573] on button "Start" at bounding box center [925, 573] width 277 height 35
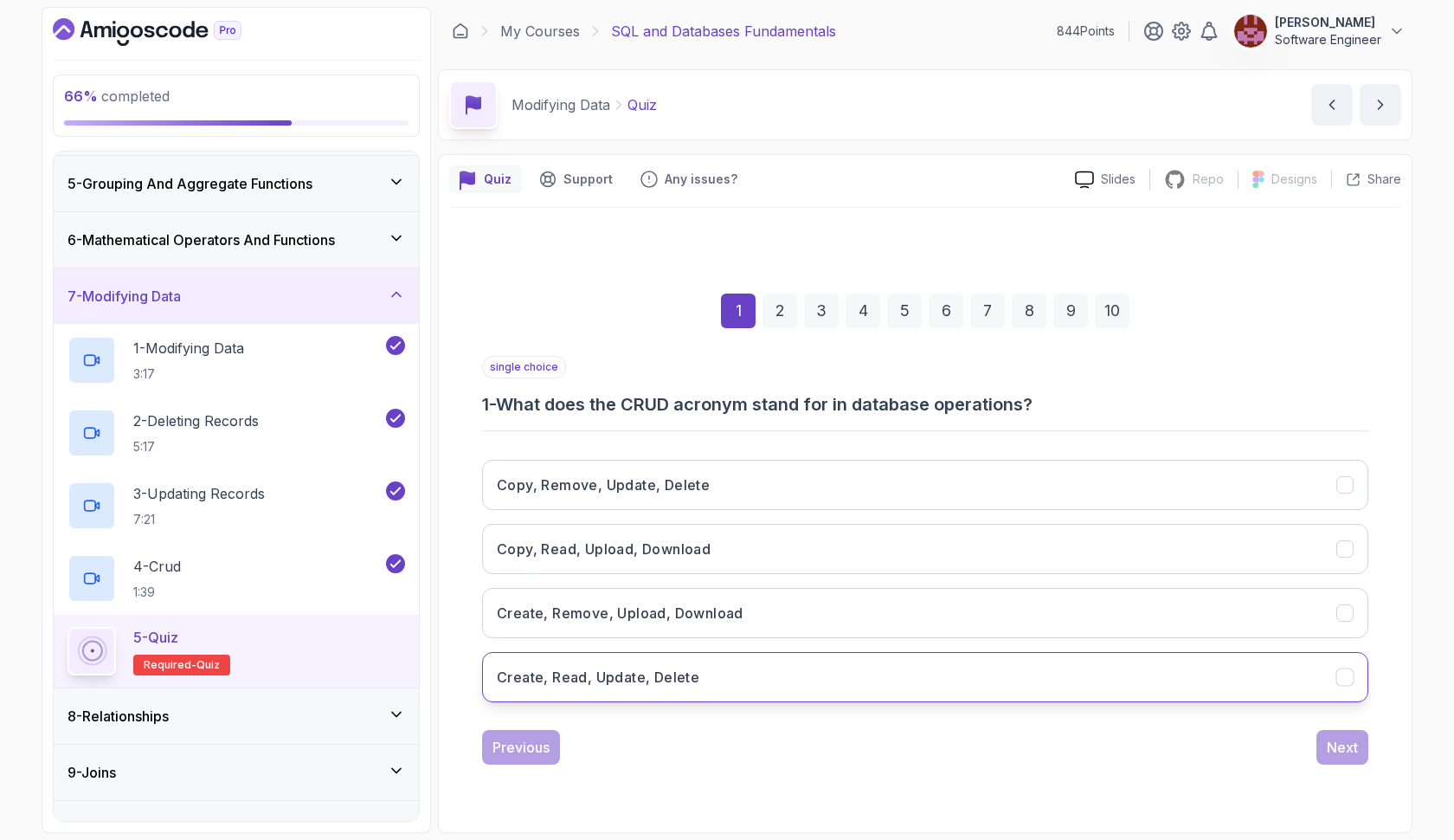
click at [731, 684] on button "Create, Read, Update, Delete" at bounding box center [925, 677] width 886 height 50
click at [1325, 741] on button "Next" at bounding box center [1342, 747] width 52 height 35
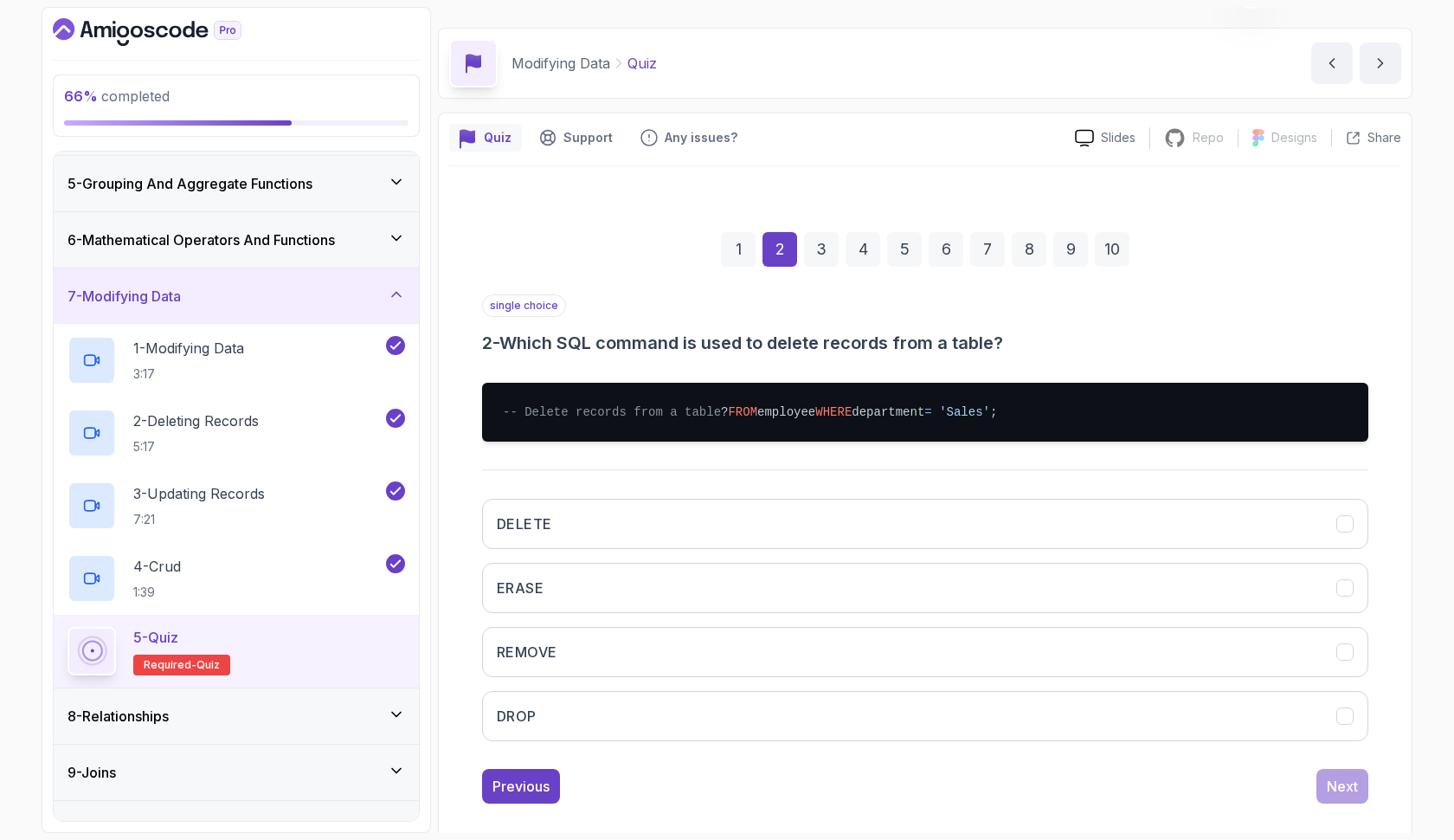
scroll to position [45, 0]
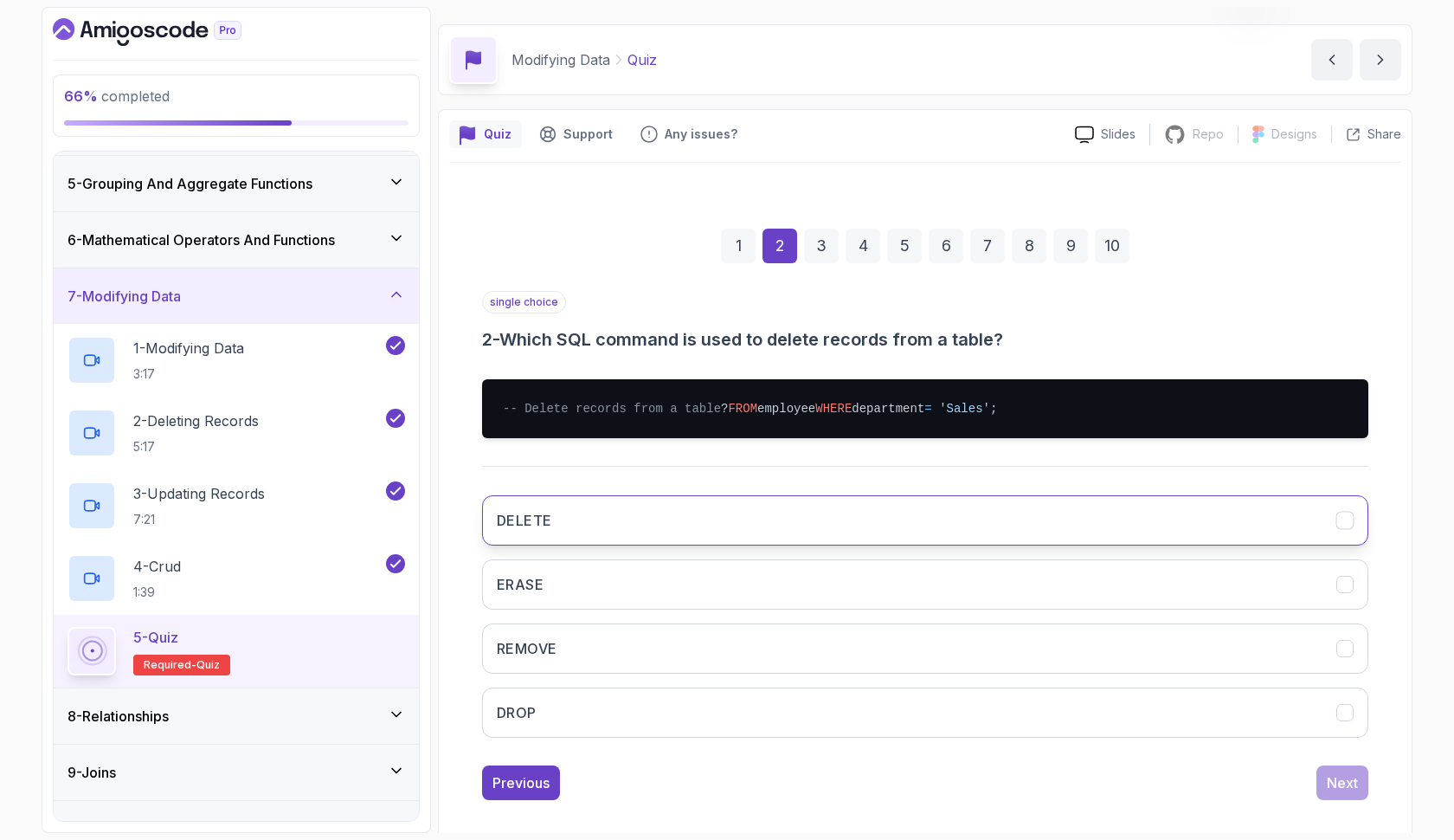
click at [719, 538] on button "DELETE" at bounding box center [925, 520] width 886 height 50
click at [1328, 793] on div "Next" at bounding box center [1342, 783] width 31 height 21
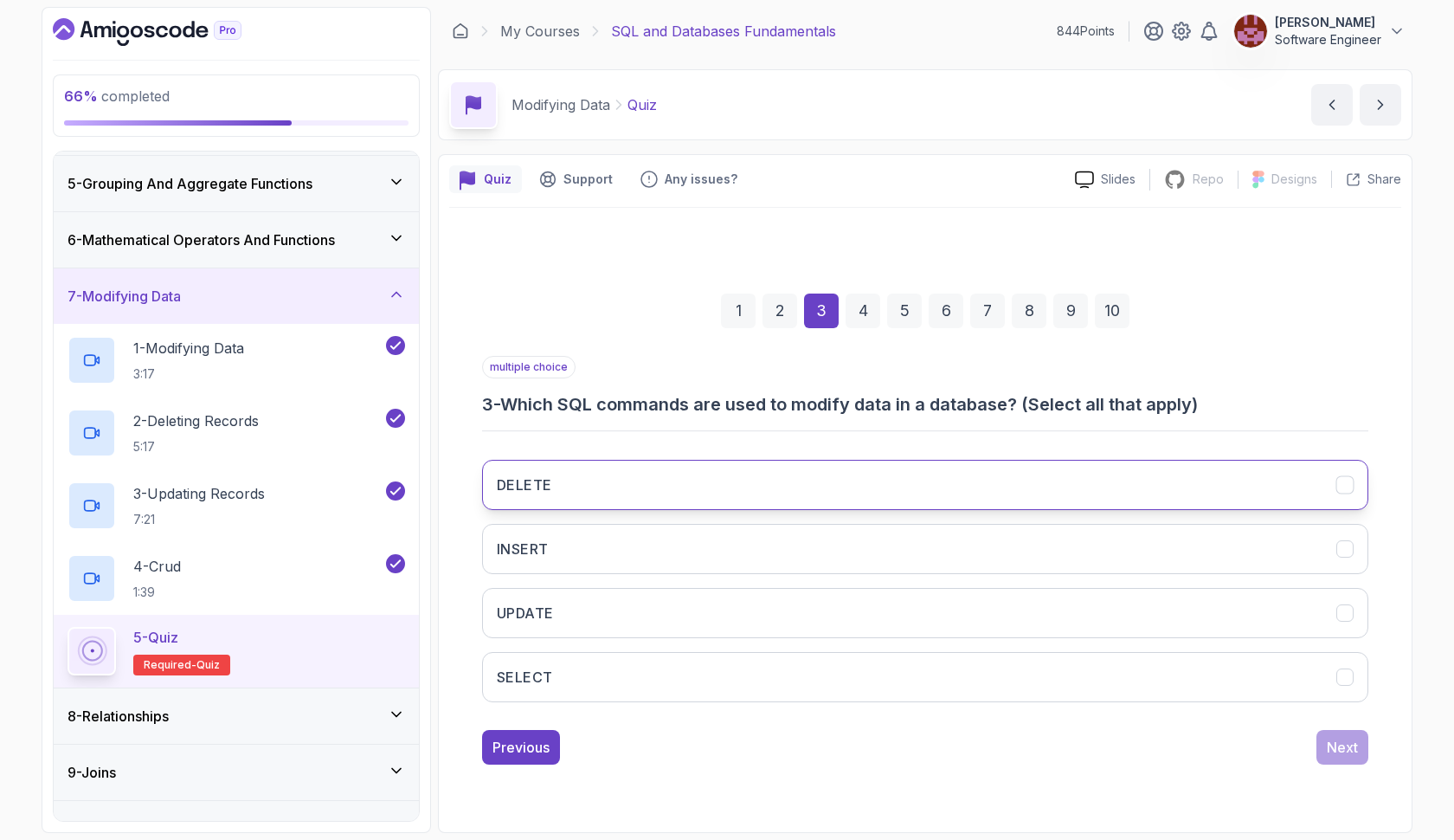
scroll to position [0, 0]
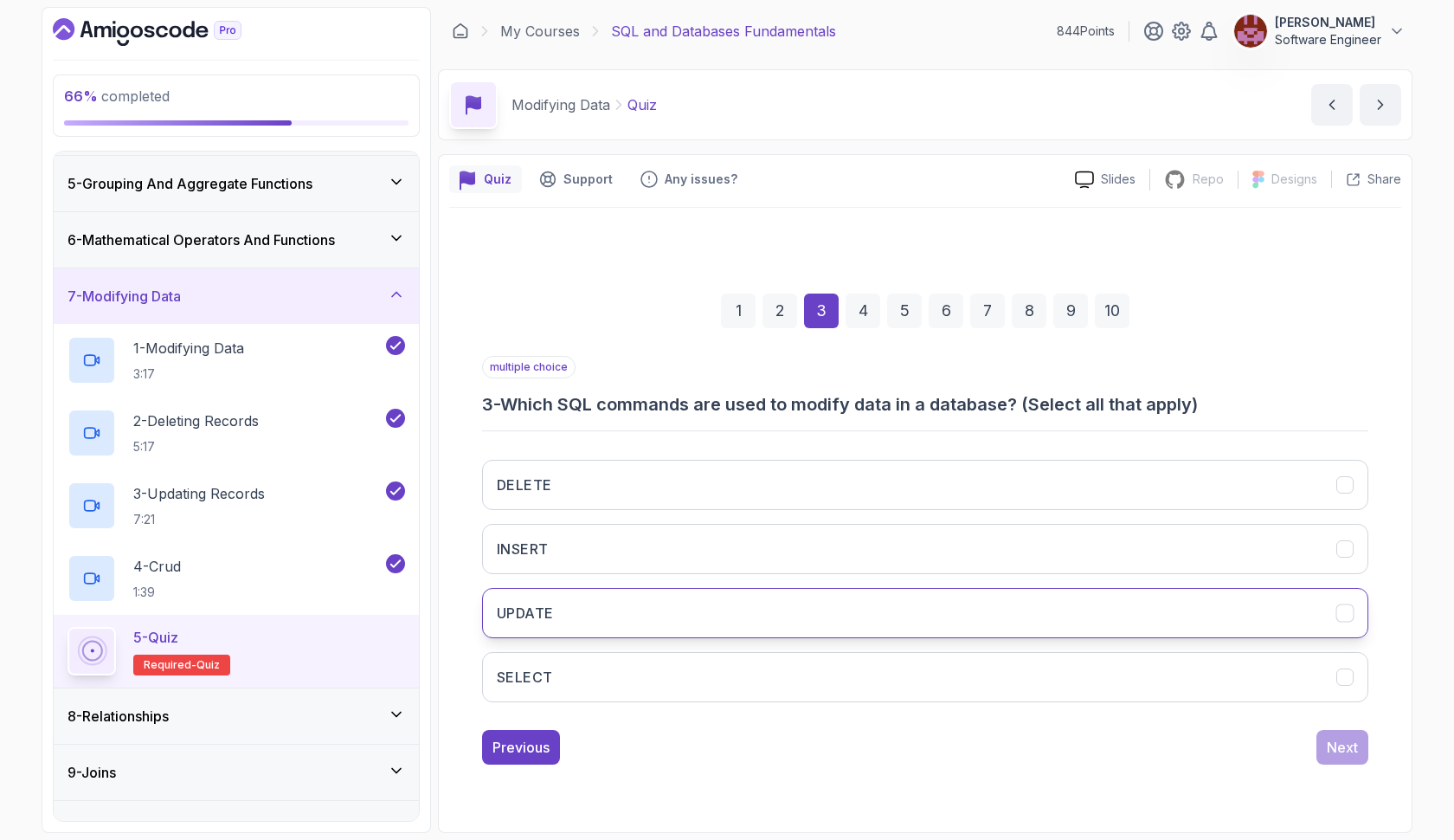
click at [660, 618] on button "UPDATE" at bounding box center [925, 613] width 886 height 50
click at [696, 487] on button "DELETE" at bounding box center [925, 485] width 886 height 50
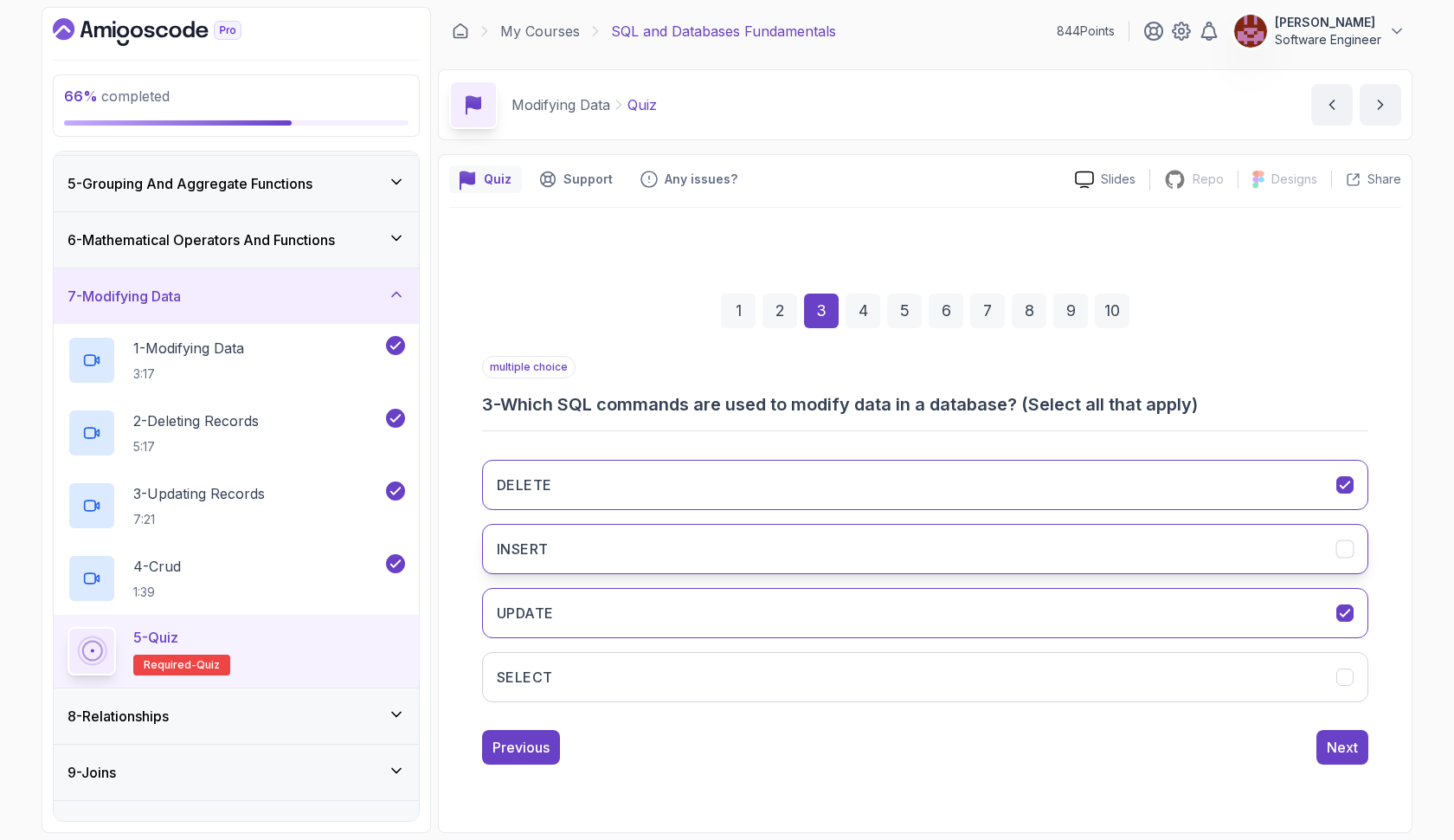
click at [1322, 548] on button "INSERT" at bounding box center [925, 548] width 886 height 50
click at [1345, 743] on div "Next" at bounding box center [1342, 747] width 31 height 21
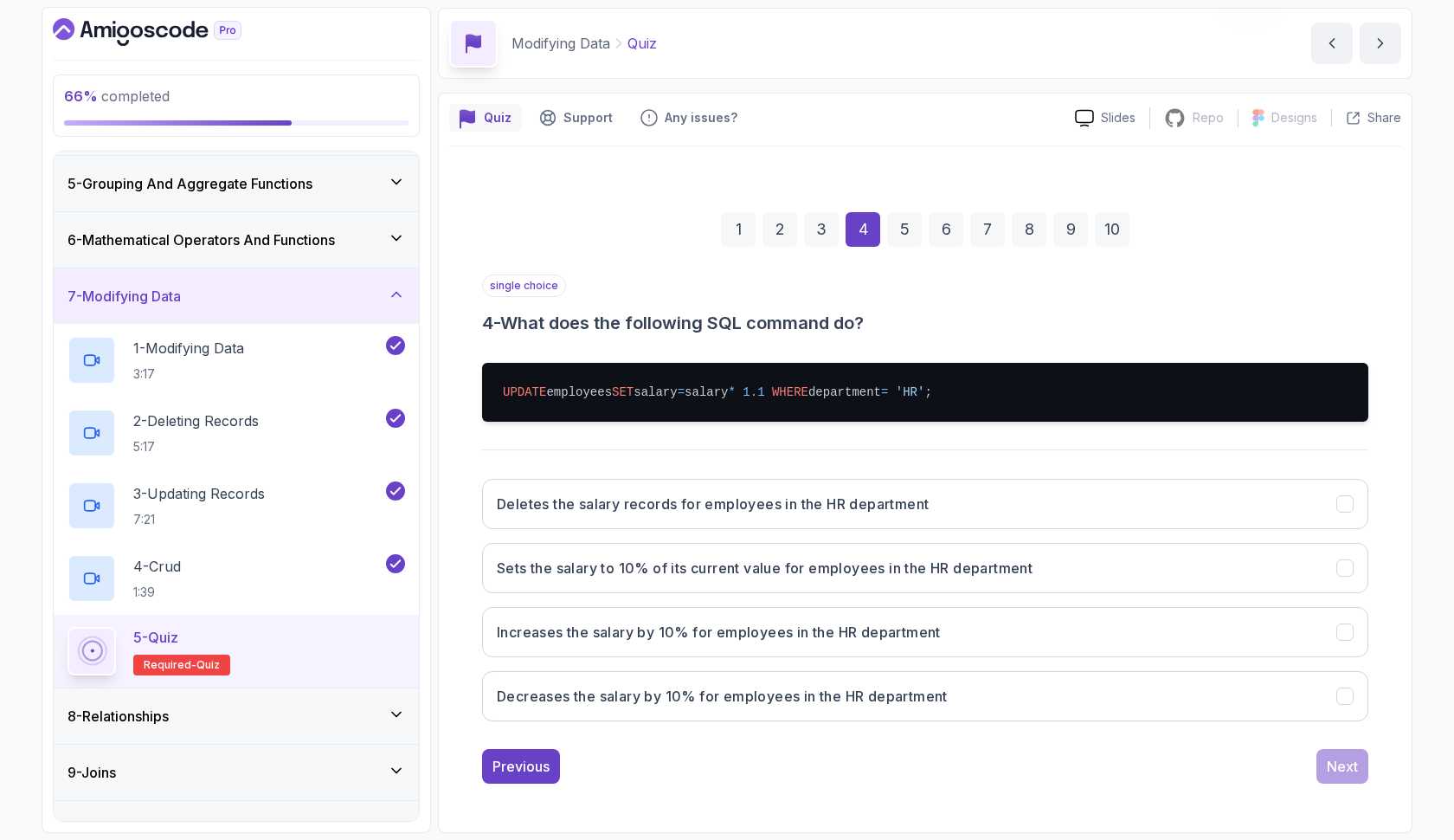
scroll to position [62, 0]
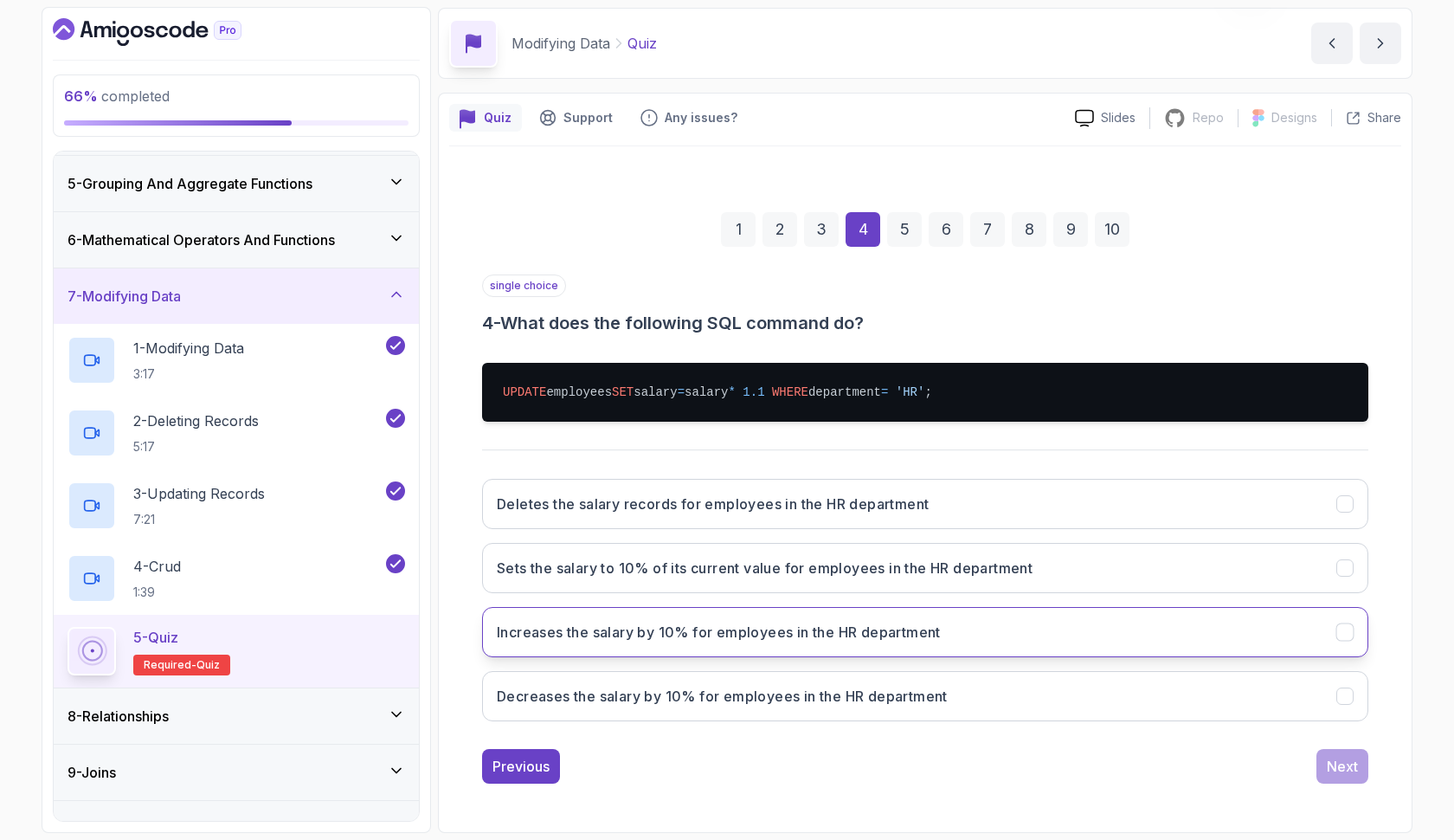
click at [847, 639] on h3 "Increases the salary by 10% for employees in the HR department" at bounding box center [719, 632] width 444 height 21
click at [1351, 771] on div "Next" at bounding box center [1342, 767] width 31 height 21
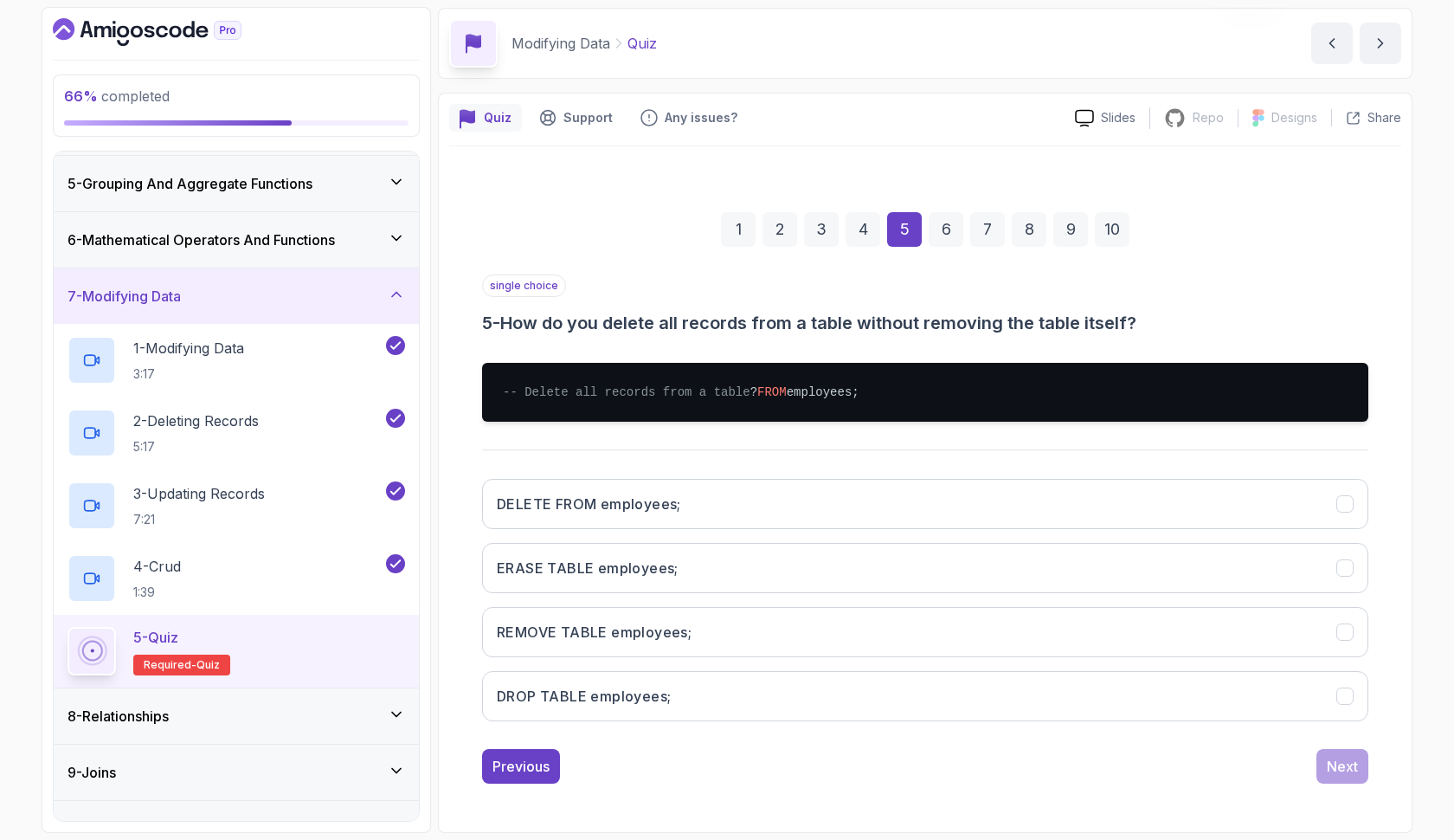
scroll to position [76, 0]
click at [1041, 512] on button "DELETE FROM employees;" at bounding box center [925, 504] width 886 height 50
click at [1333, 773] on div "Next" at bounding box center [1342, 767] width 31 height 21
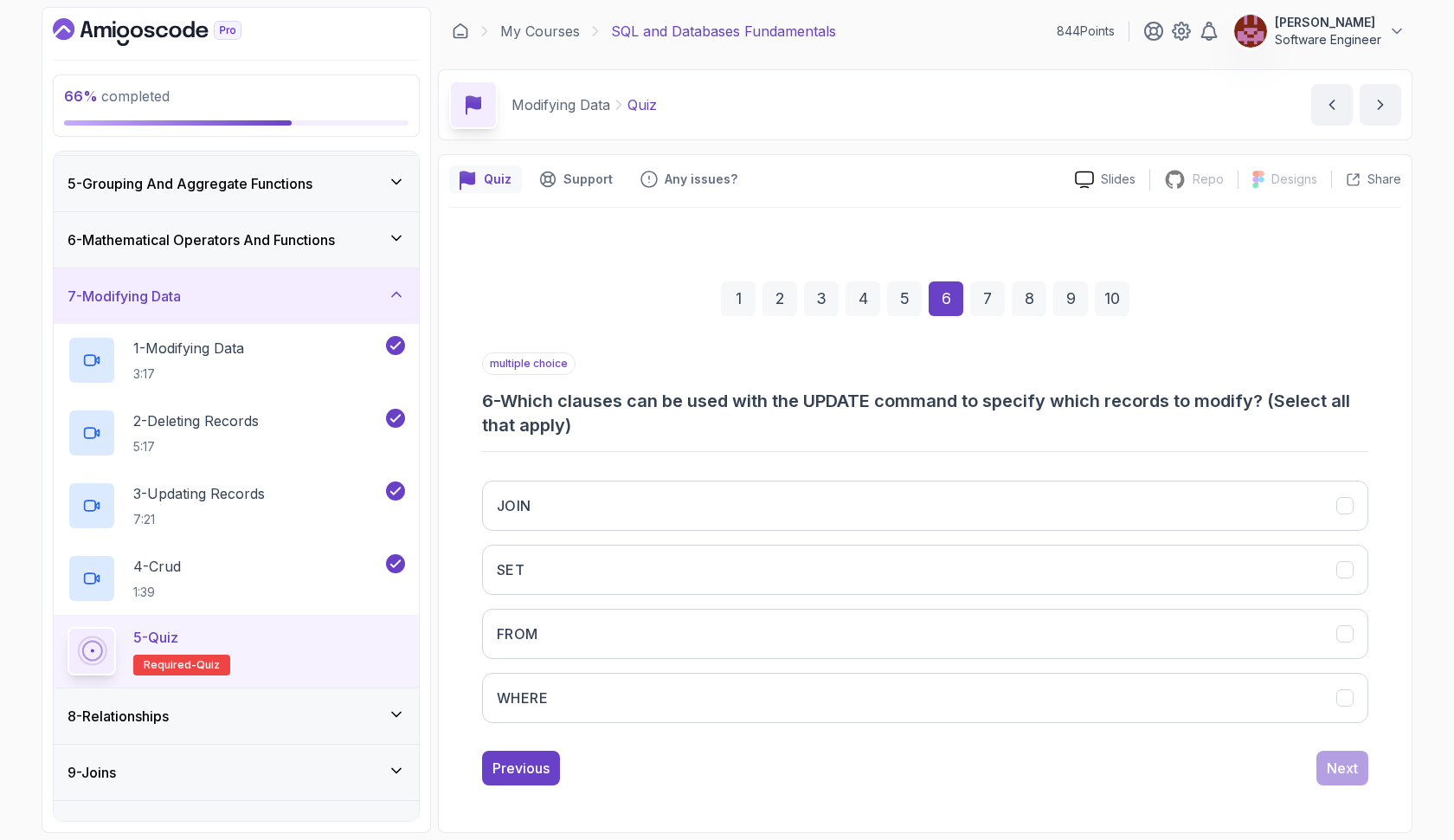
scroll to position [0, 0]
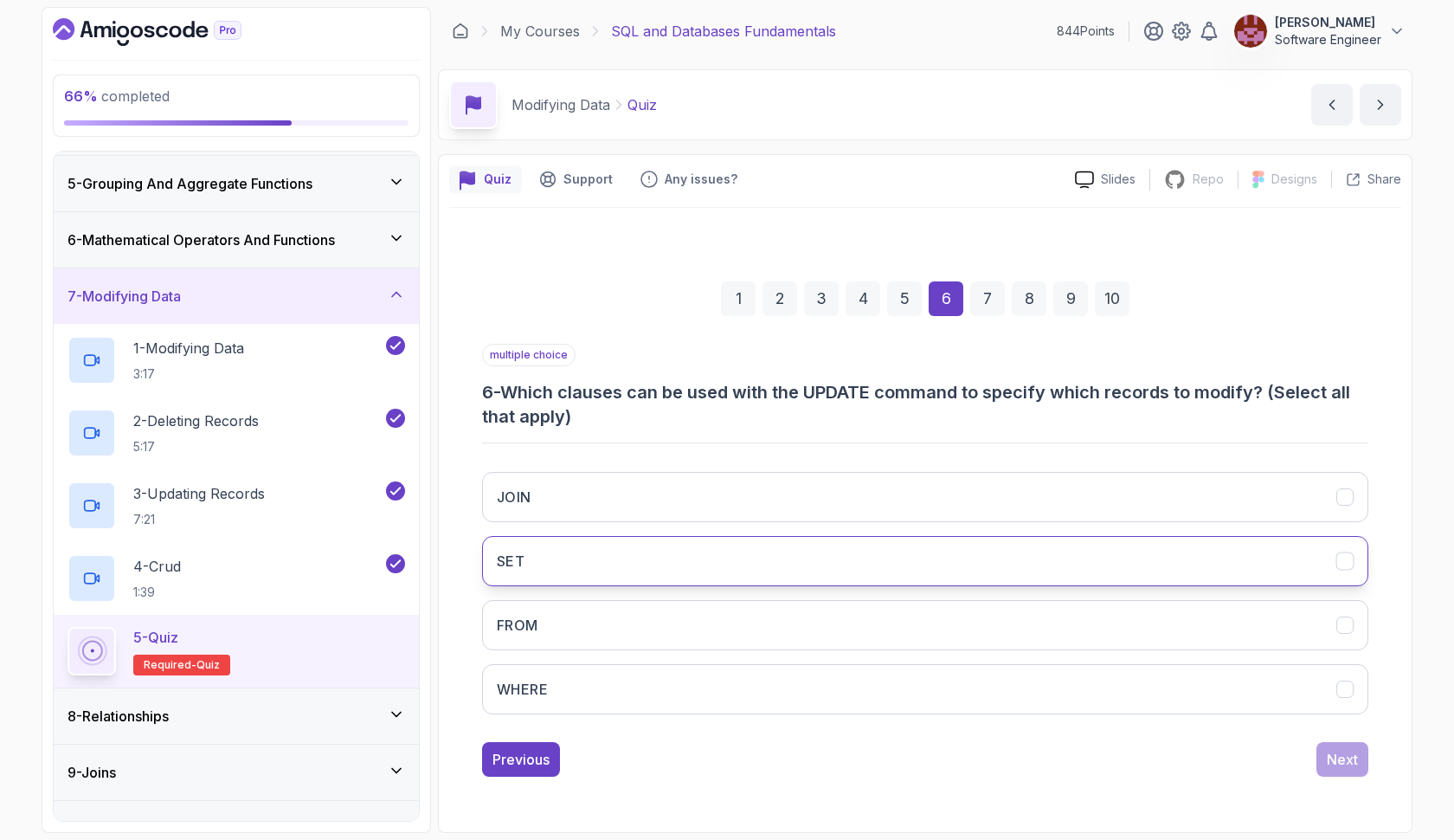
click at [1350, 561] on div "SET" at bounding box center [1345, 560] width 18 height 18
click at [1349, 759] on div "Next" at bounding box center [1342, 759] width 31 height 21
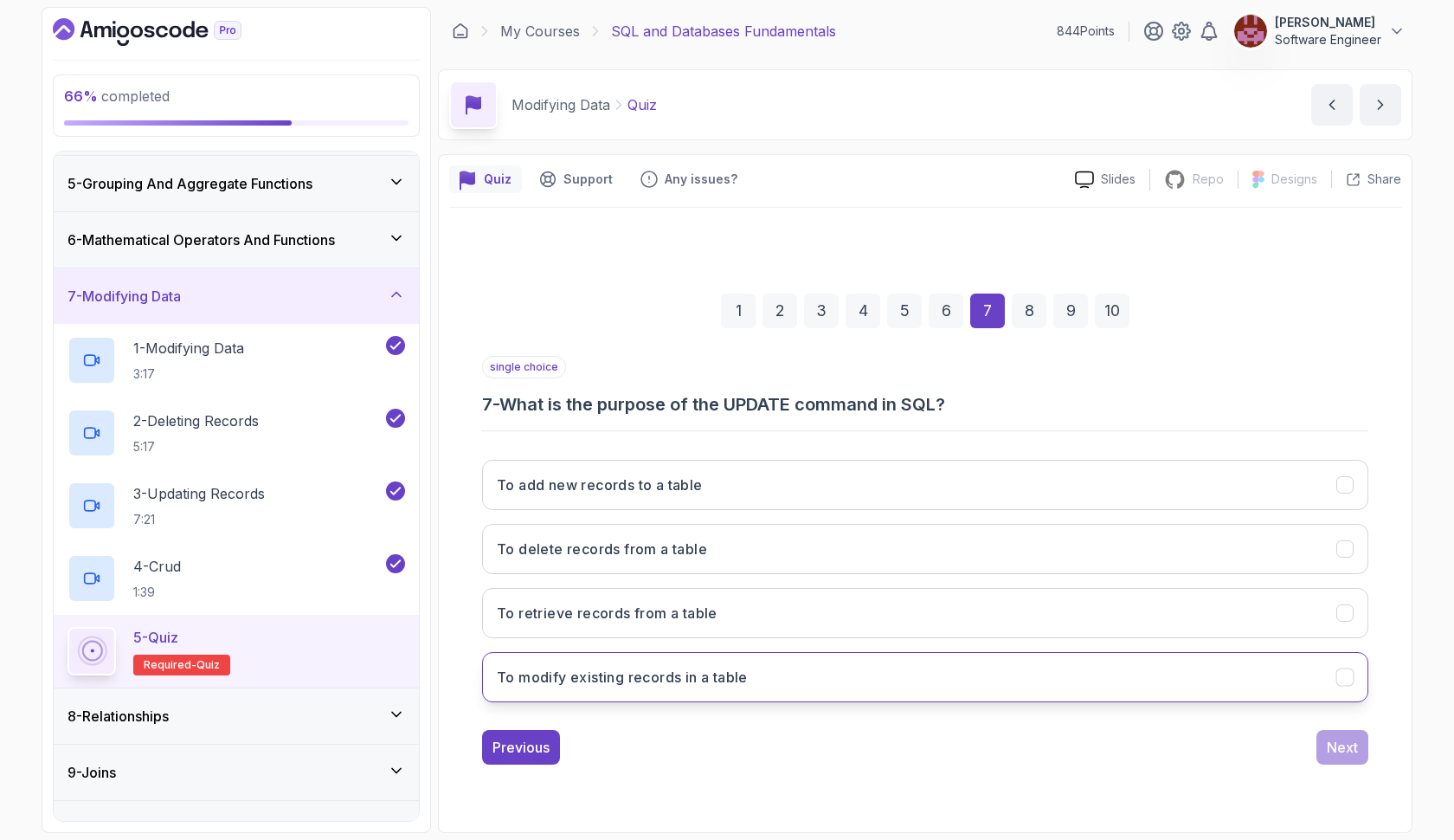
click at [884, 673] on button "To modify existing records in a table" at bounding box center [925, 677] width 886 height 50
click at [1328, 754] on div "Next" at bounding box center [1342, 747] width 31 height 21
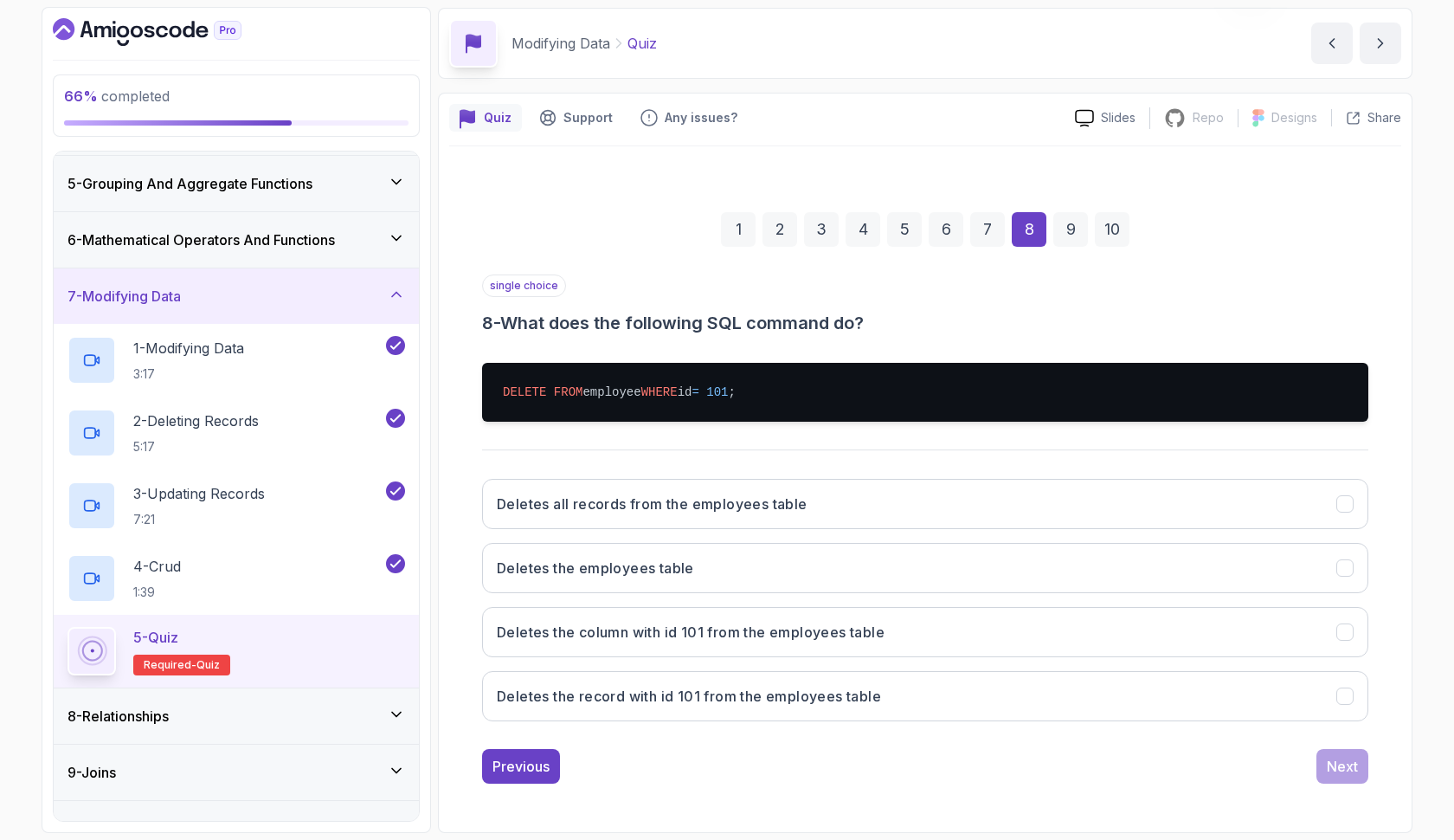
scroll to position [62, 0]
click at [1013, 694] on button "Deletes the record with id 101 from the employees table" at bounding box center [925, 696] width 886 height 50
click at [1343, 756] on div "Next" at bounding box center [1342, 767] width 31 height 21
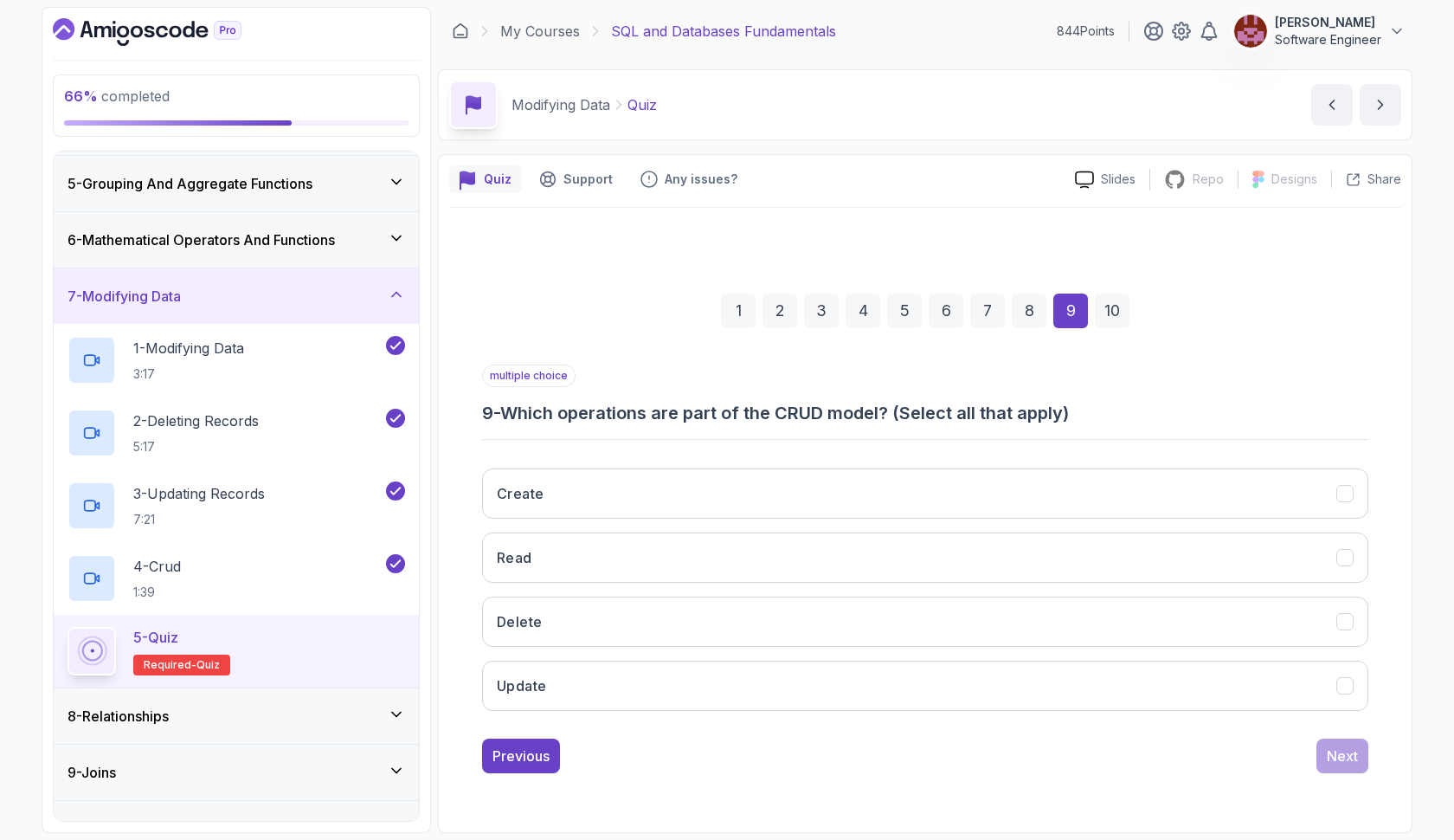
scroll to position [0, 0]
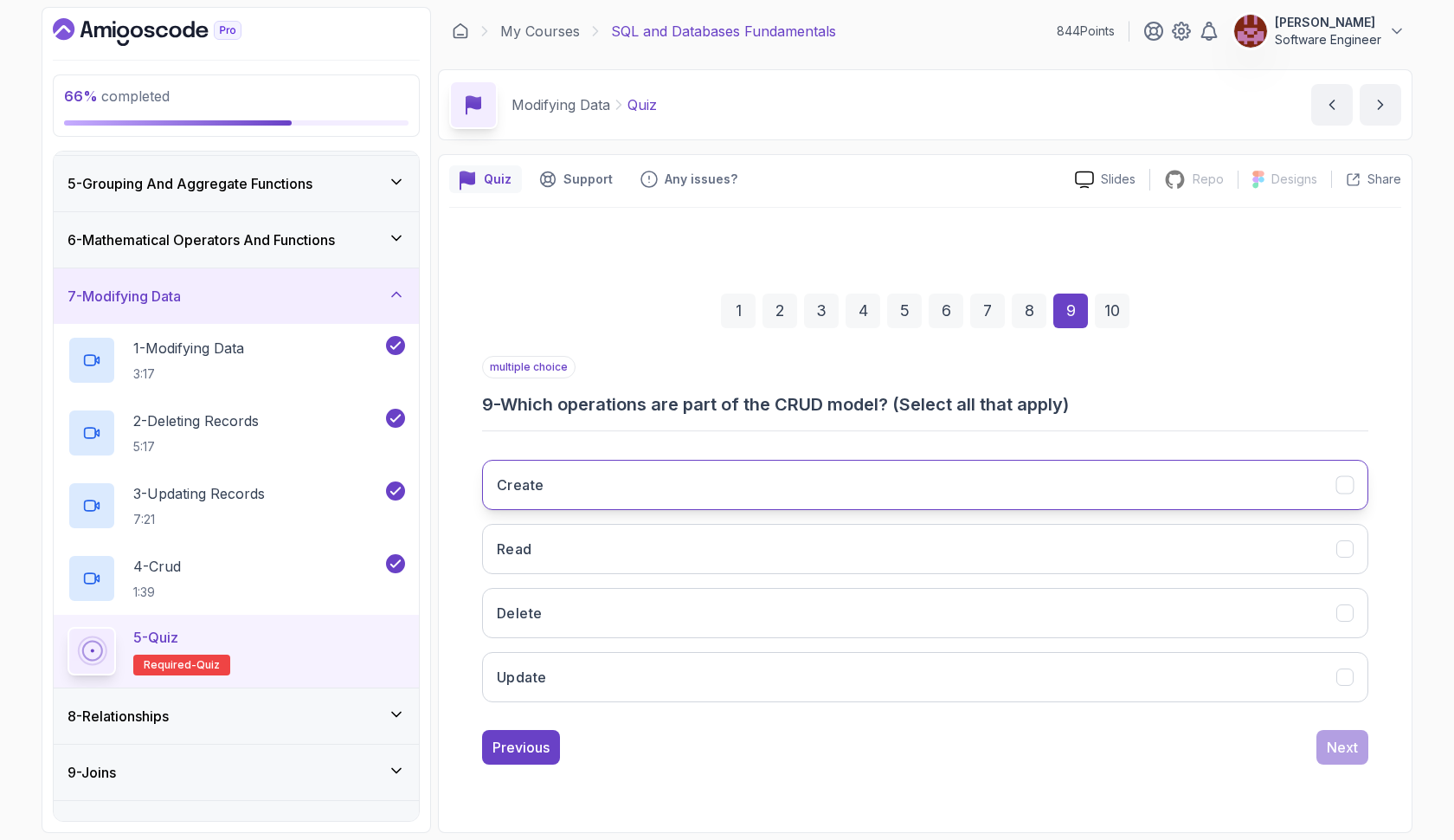
click at [1252, 473] on button "Create" at bounding box center [925, 485] width 886 height 50
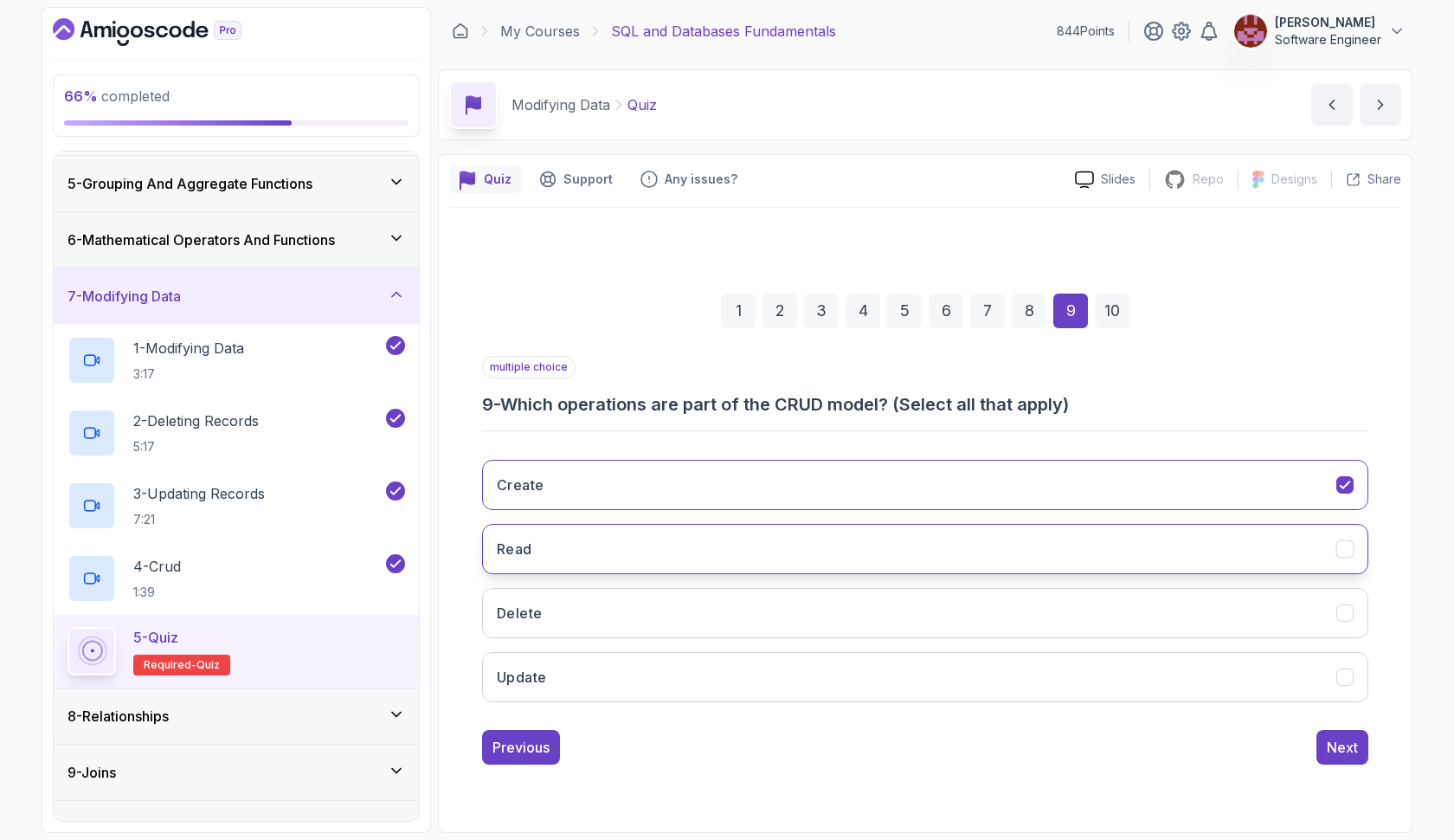
click at [1224, 545] on button "Read" at bounding box center [925, 548] width 886 height 50
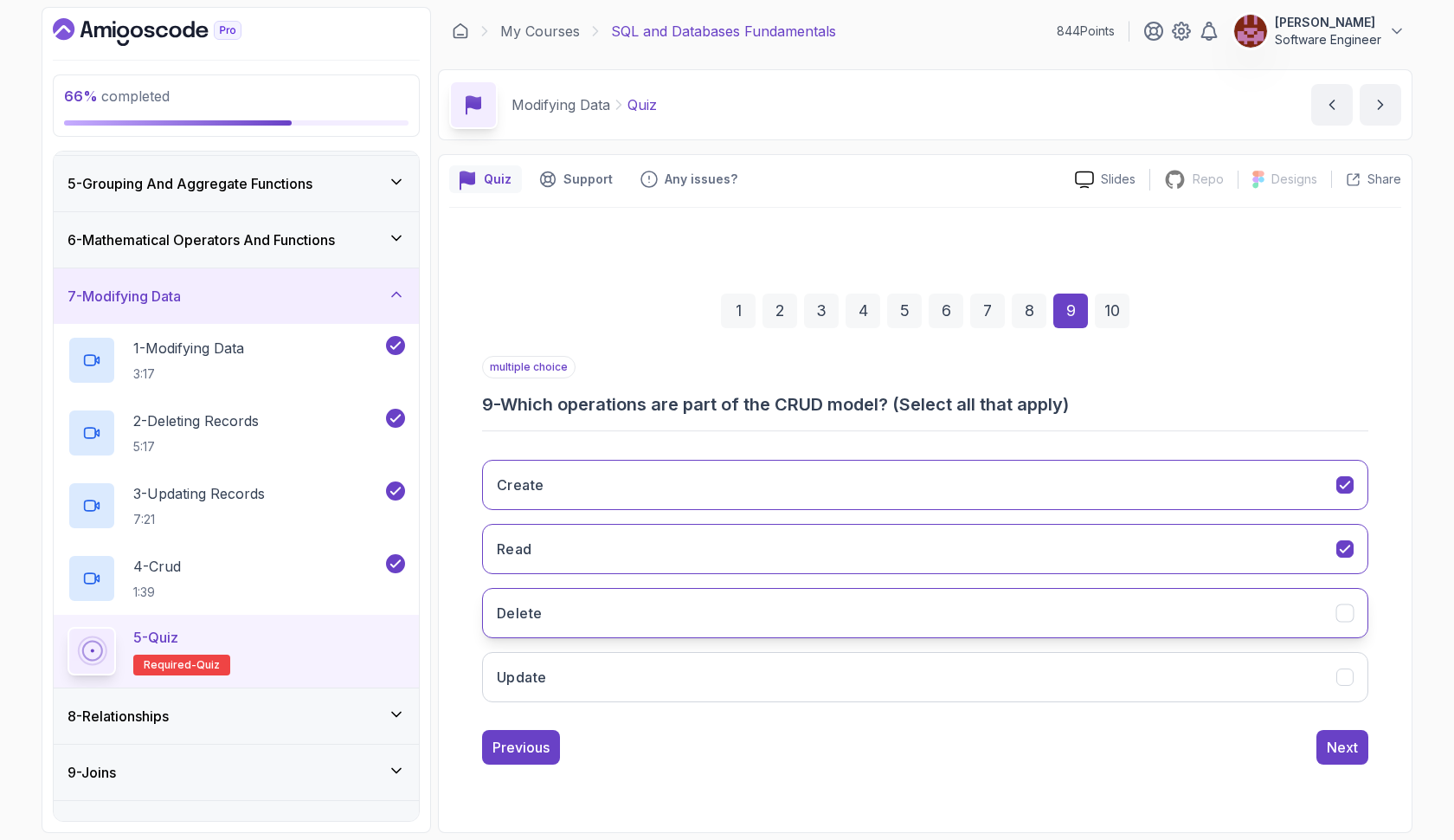
click at [1200, 623] on button "Delete" at bounding box center [925, 613] width 886 height 50
click at [1200, 673] on button "Update" at bounding box center [925, 677] width 886 height 50
click at [1332, 746] on div "Next" at bounding box center [1342, 747] width 31 height 21
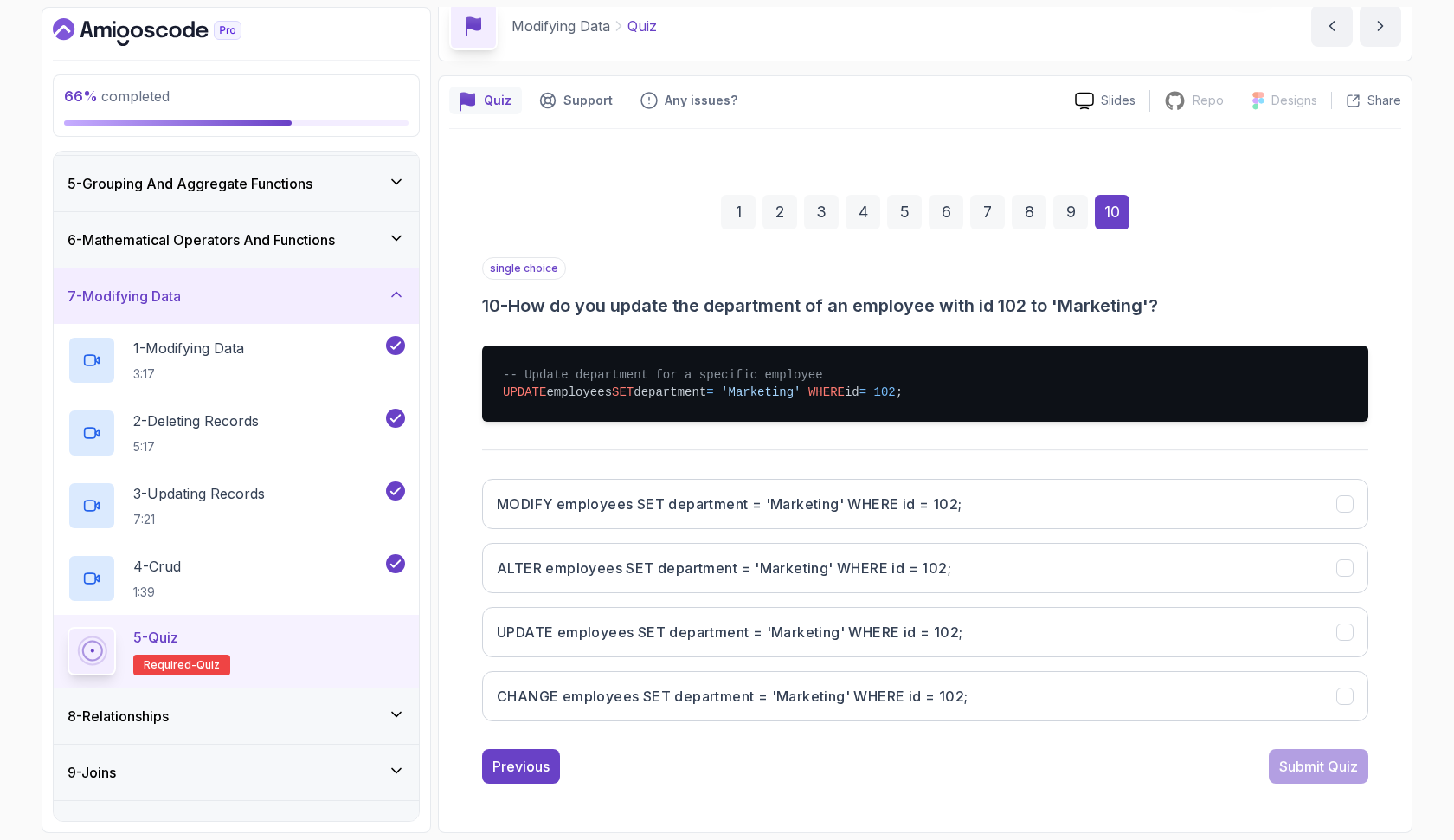
scroll to position [79, 0]
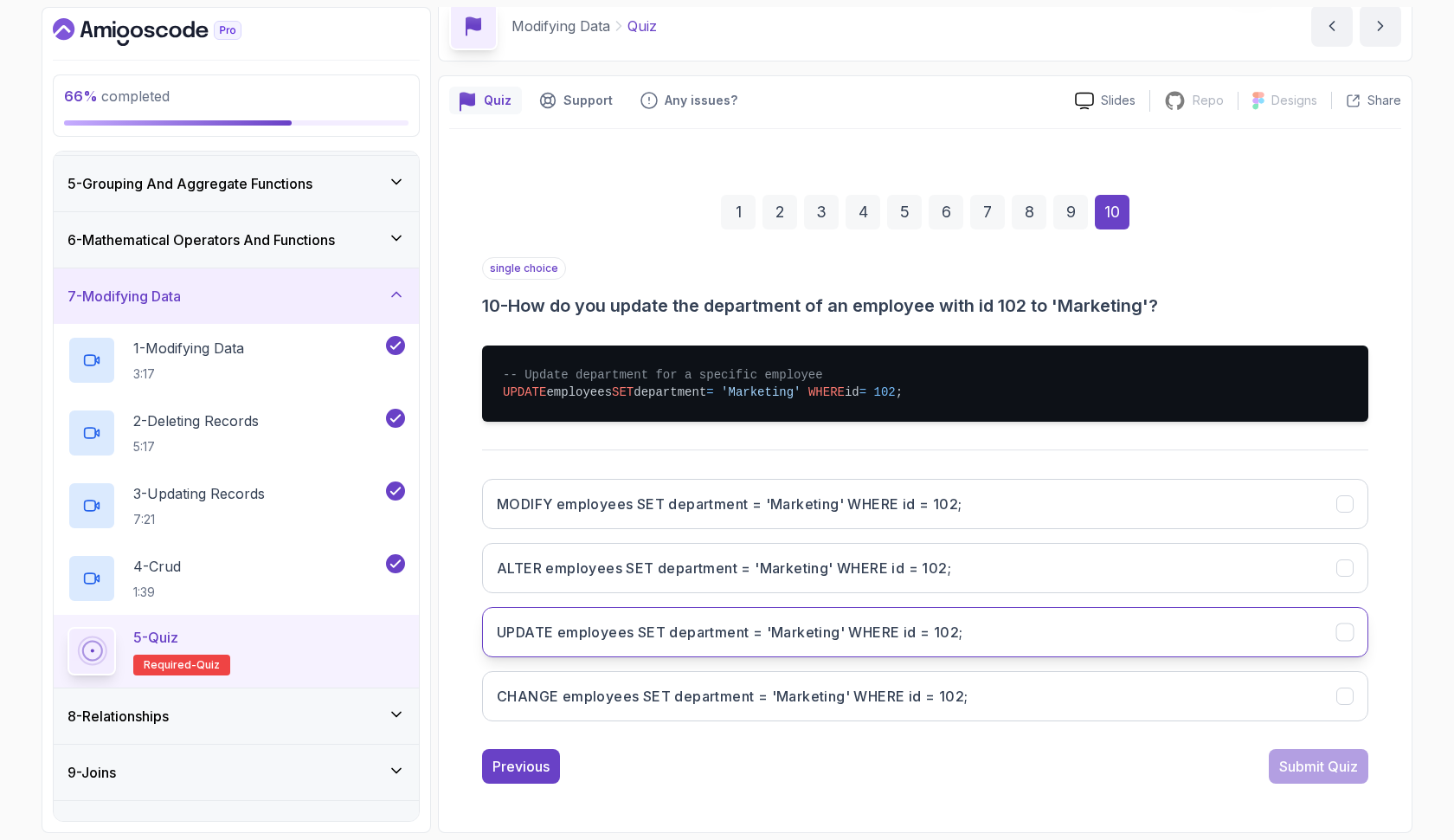
click at [1021, 639] on button "UPDATE employees SET department = 'Marketing' WHERE id = 102;" at bounding box center [925, 631] width 886 height 50
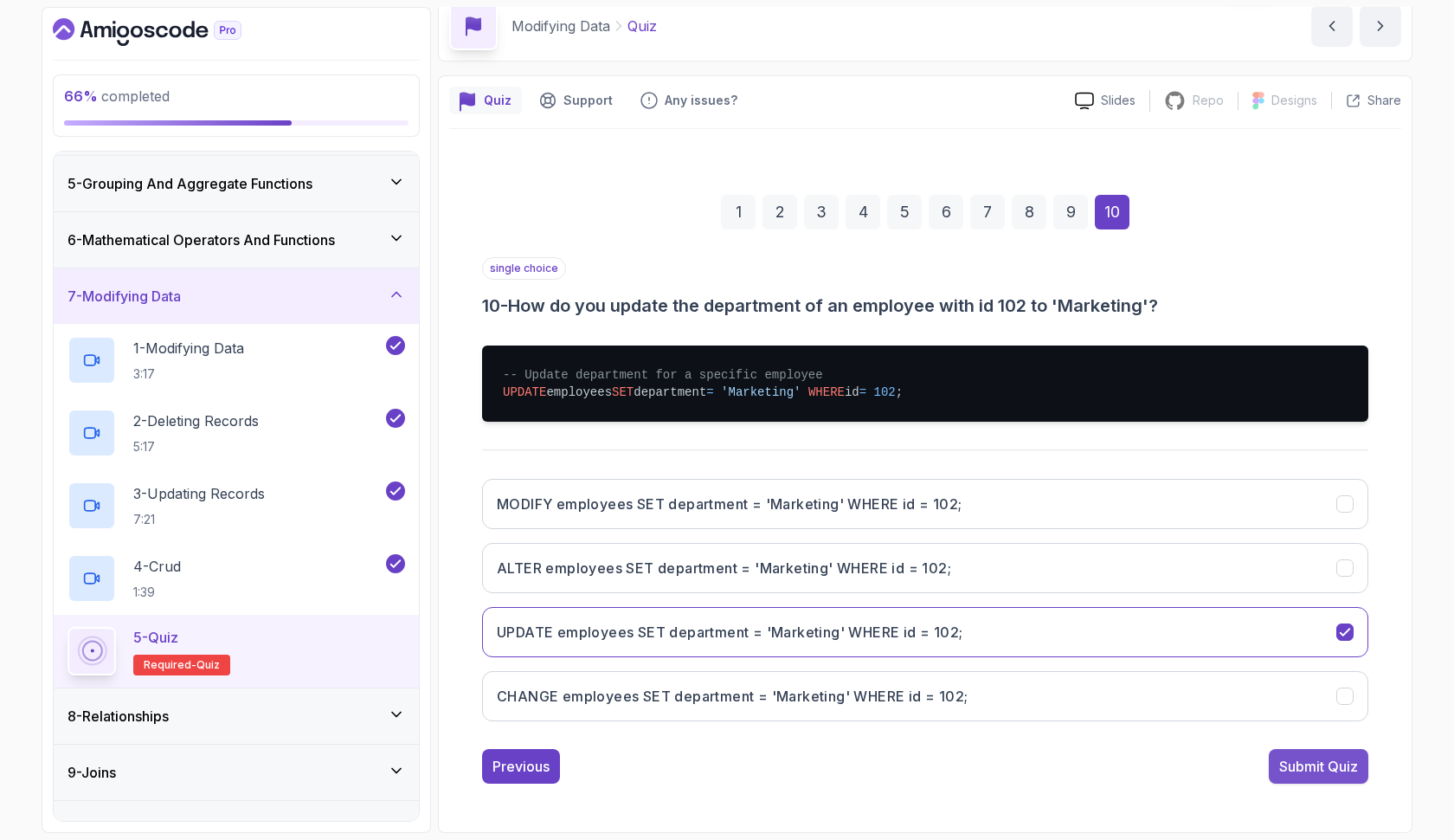
click at [1296, 761] on div "Submit Quiz" at bounding box center [1319, 767] width 79 height 21
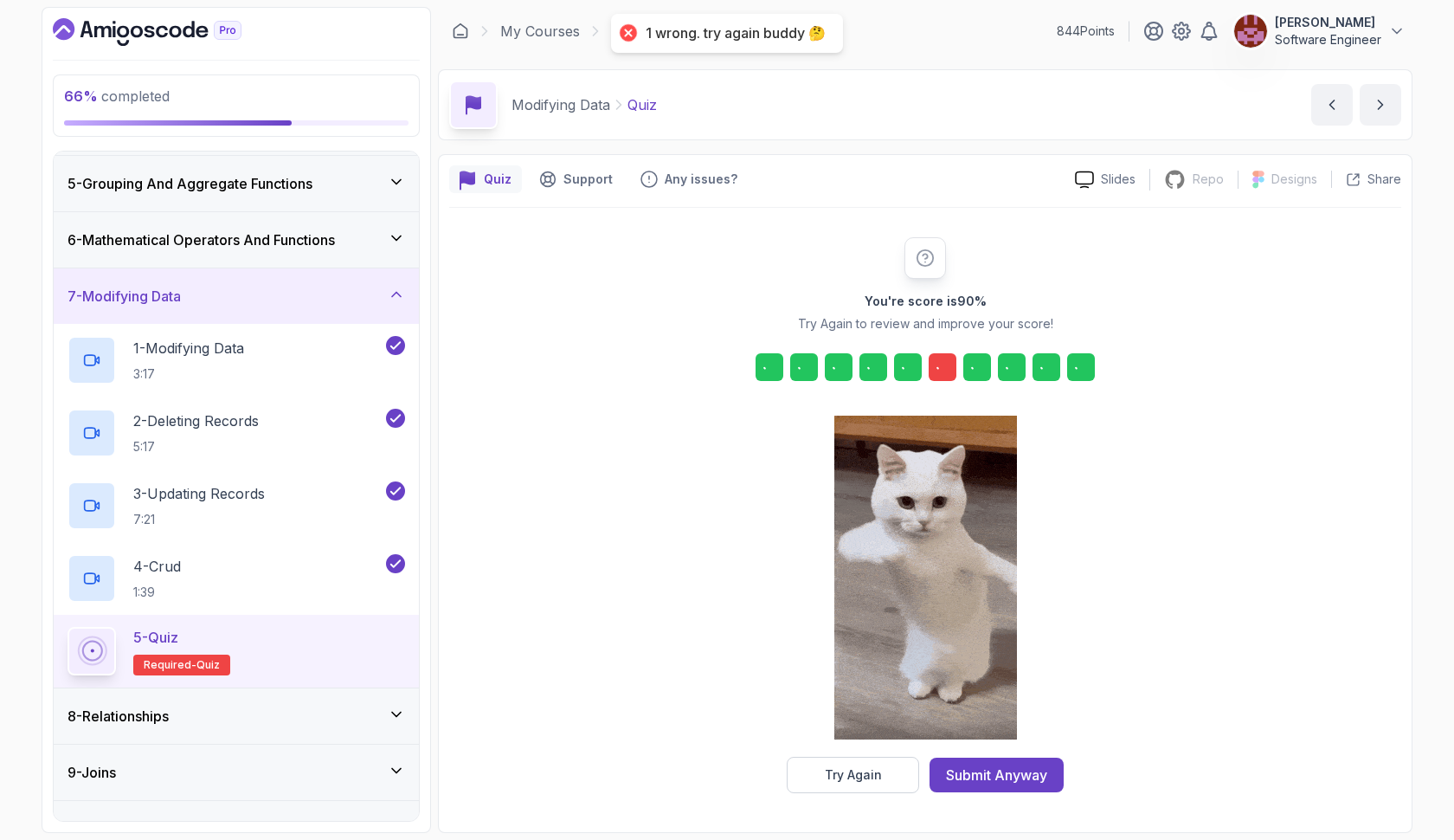
scroll to position [0, 0]
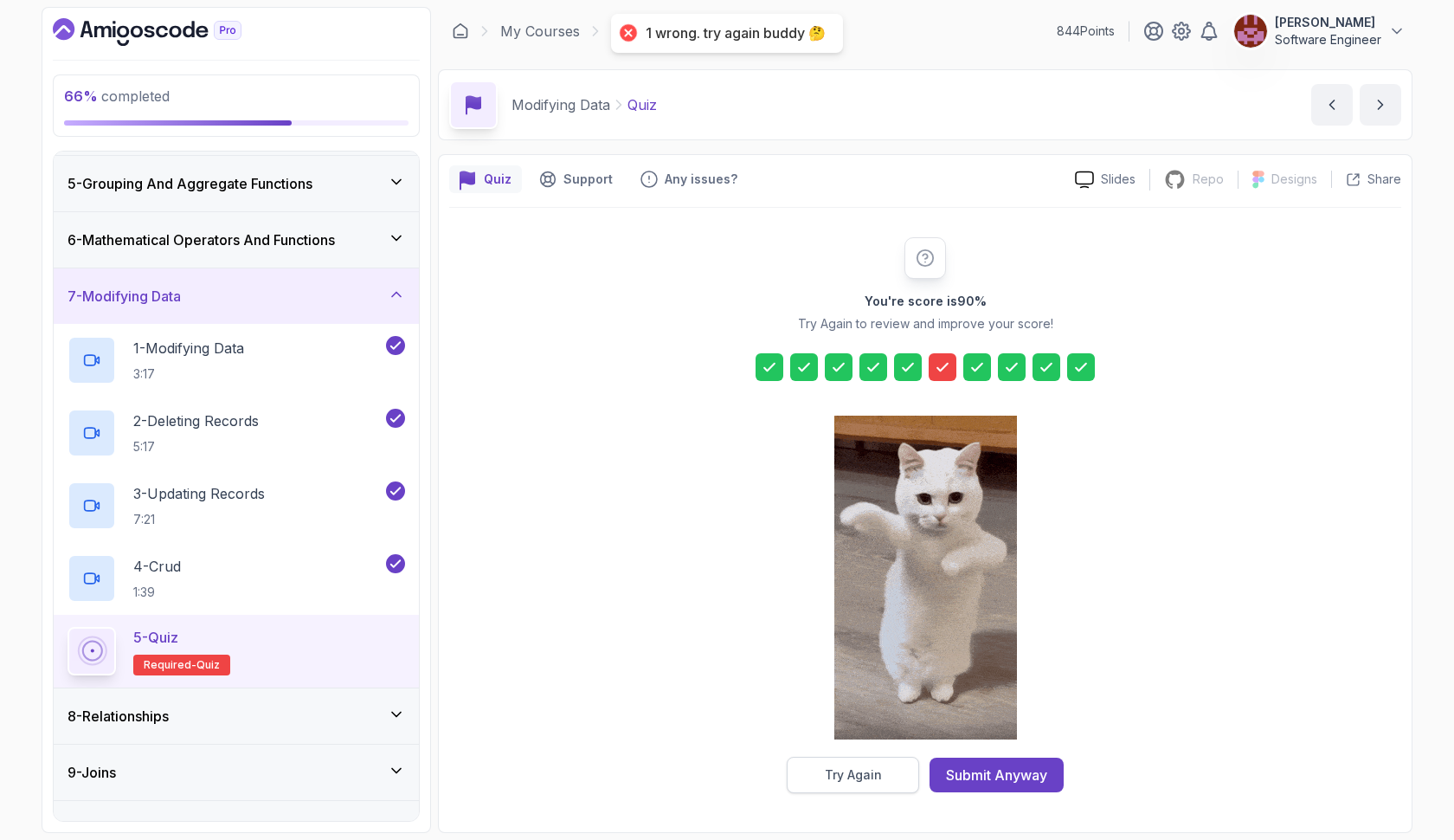
click at [840, 770] on div "Try Again" at bounding box center [853, 774] width 57 height 17
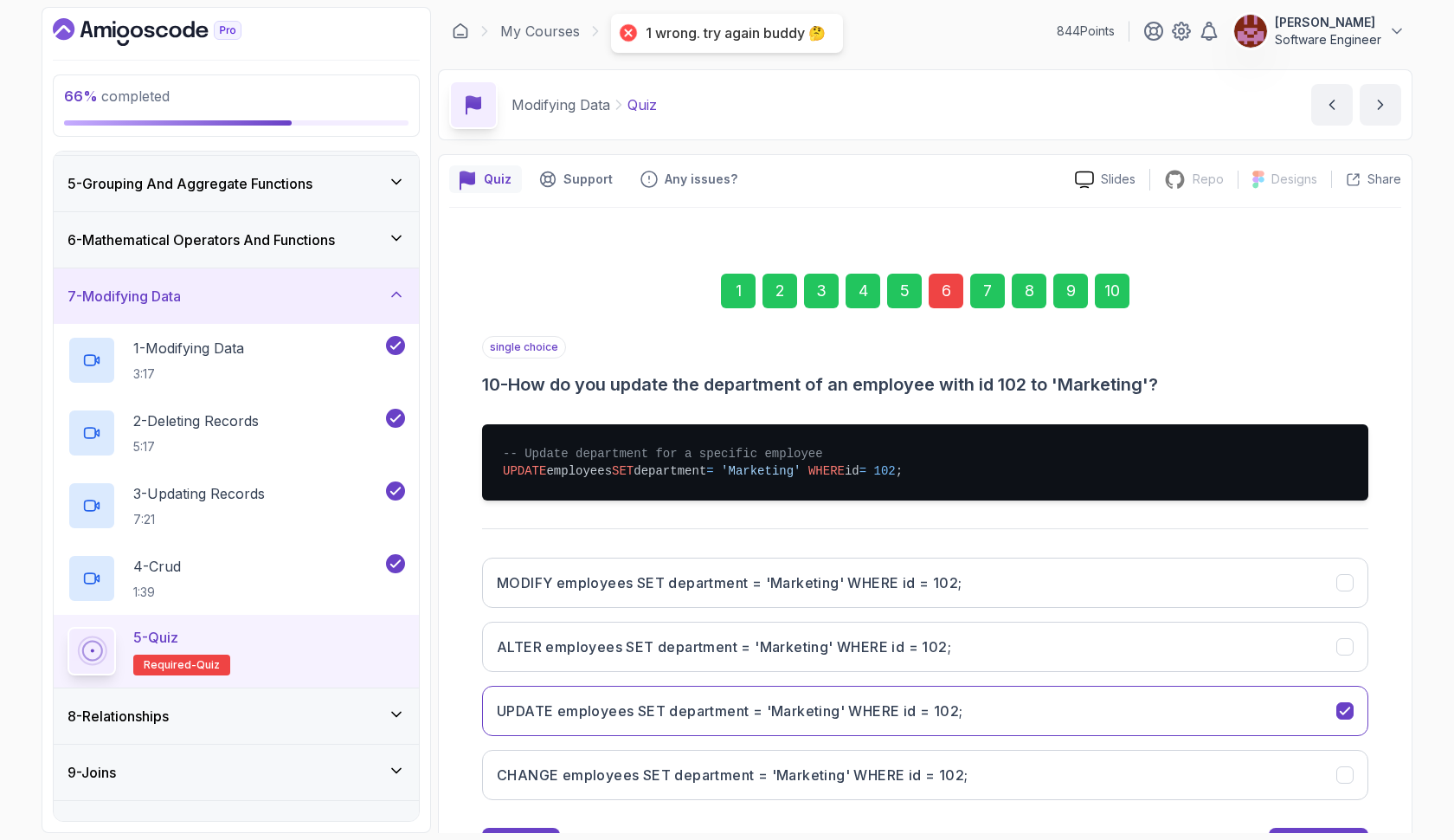
click at [945, 278] on div "6" at bounding box center [946, 291] width 35 height 35
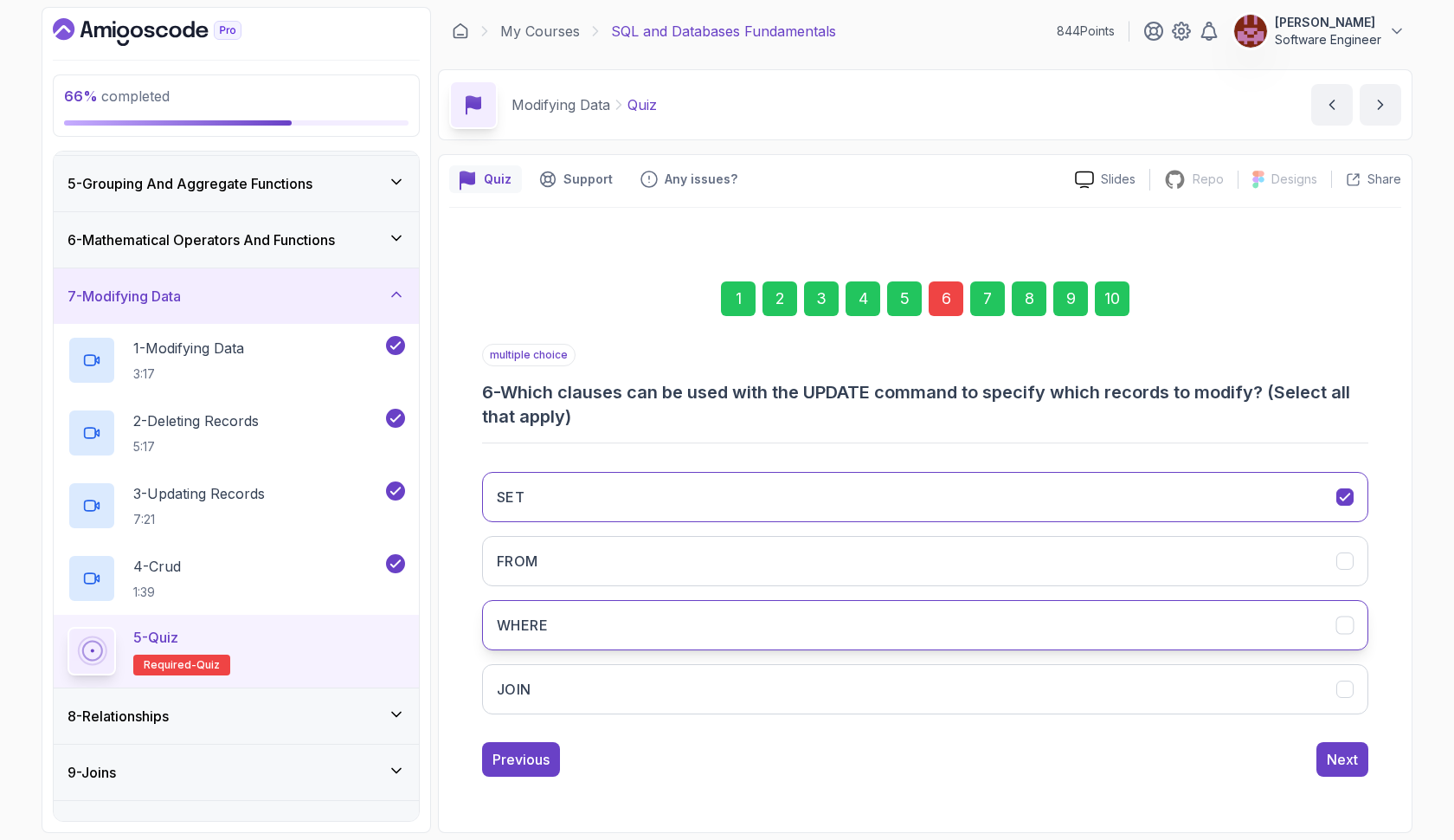
click at [853, 622] on button "WHERE" at bounding box center [925, 625] width 886 height 50
click at [1118, 301] on div "10" at bounding box center [1112, 298] width 35 height 35
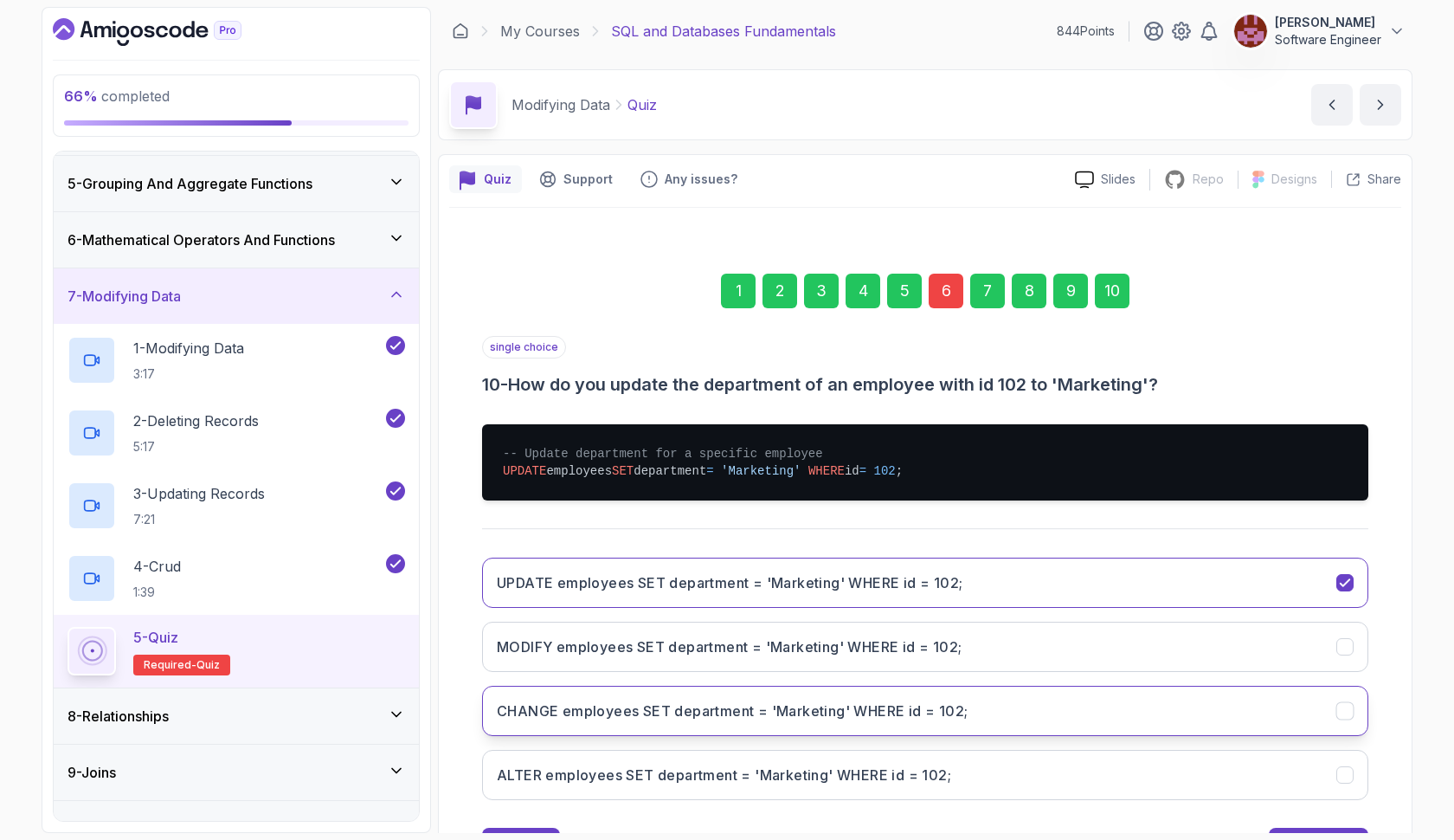
scroll to position [79, 0]
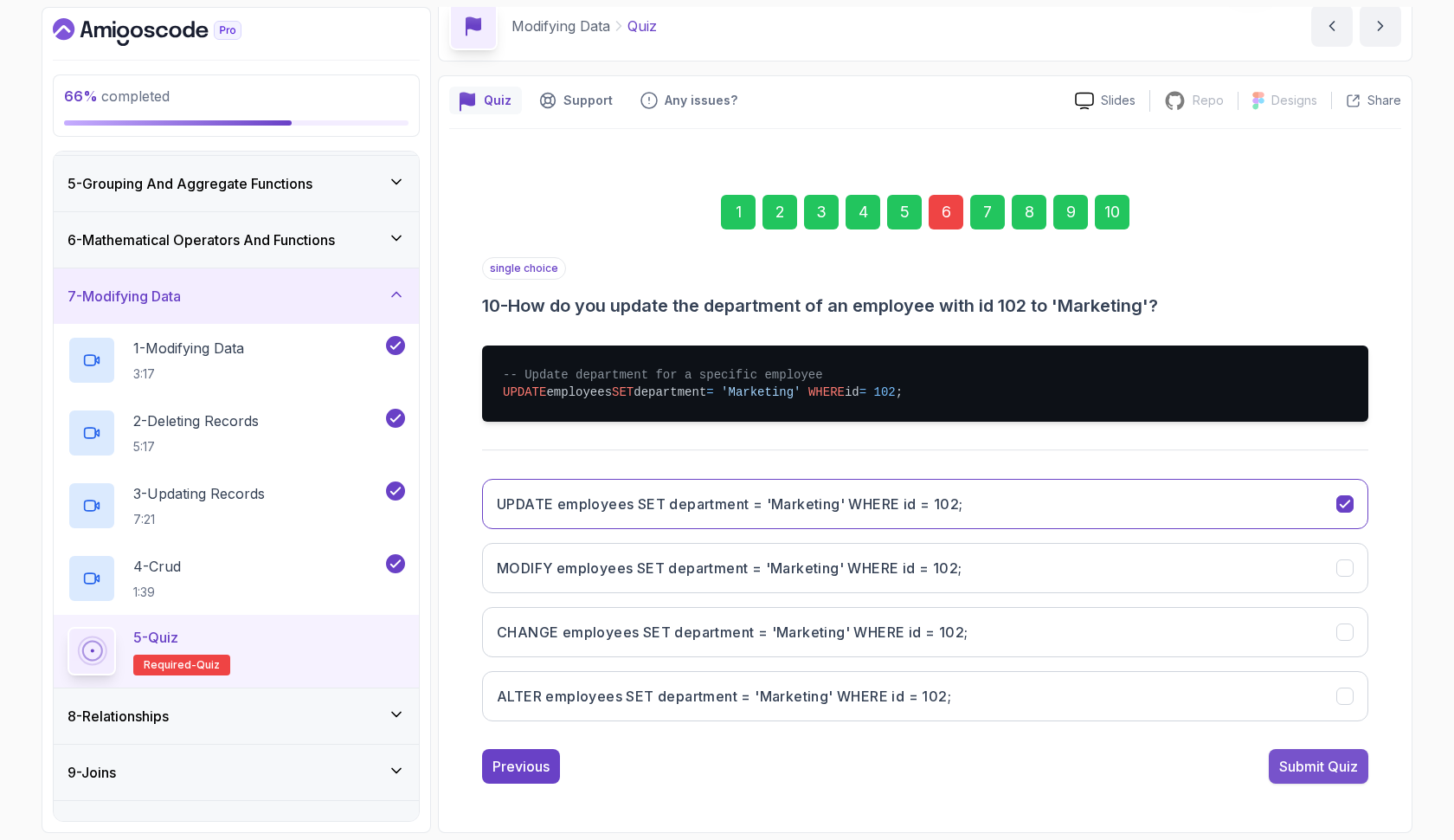
click at [1298, 758] on div "Submit Quiz" at bounding box center [1319, 767] width 79 height 21
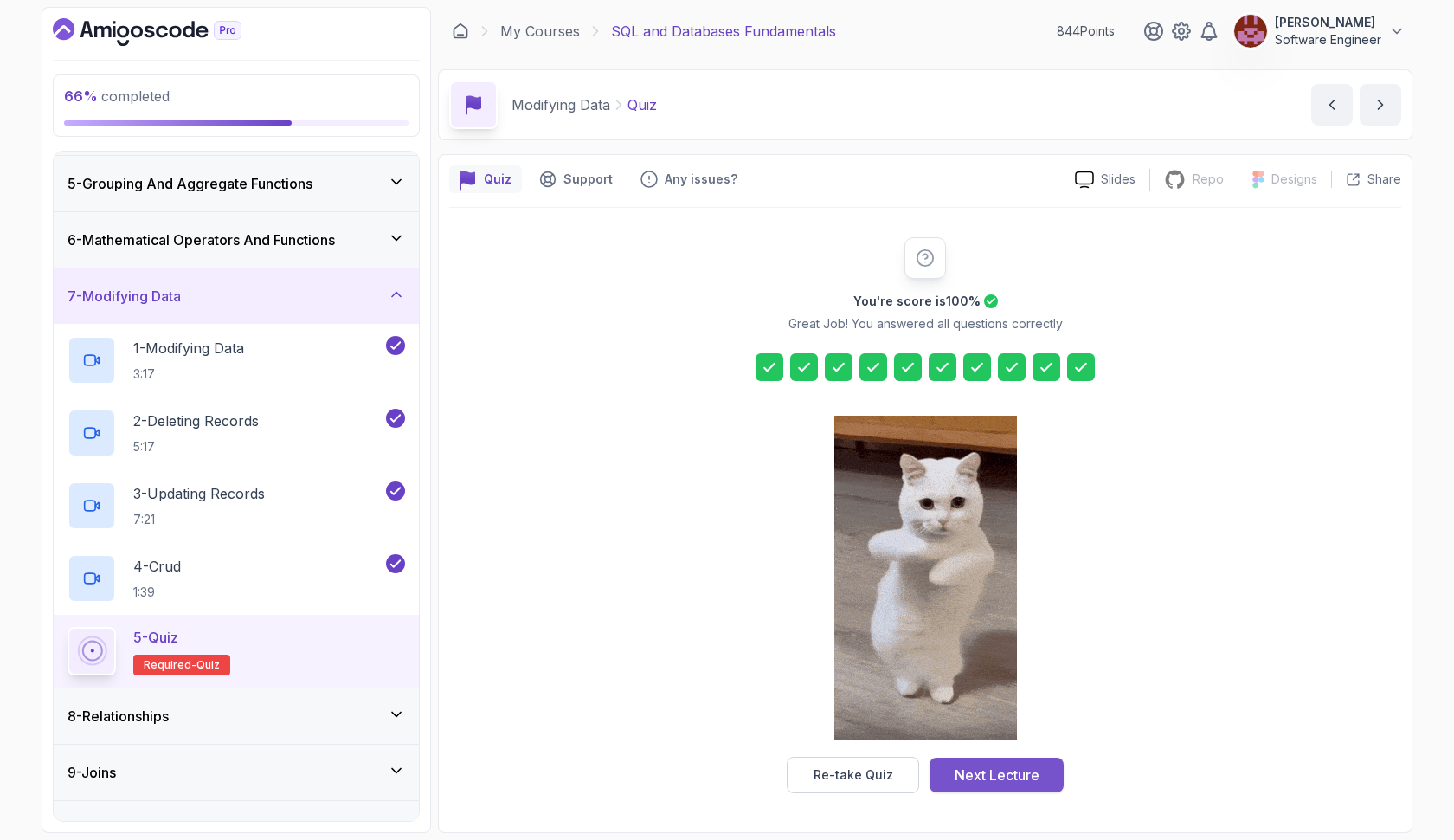
click at [1028, 766] on div "Next Lecture" at bounding box center [997, 775] width 85 height 21
